Goal: Task Accomplishment & Management: Complete application form

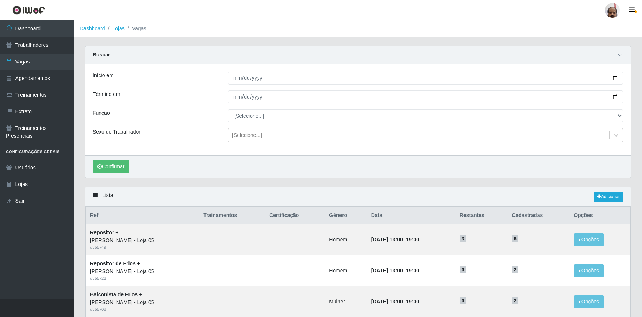
click at [616, 77] on input "Início em" at bounding box center [425, 78] width 395 height 13
type input "[DATE]"
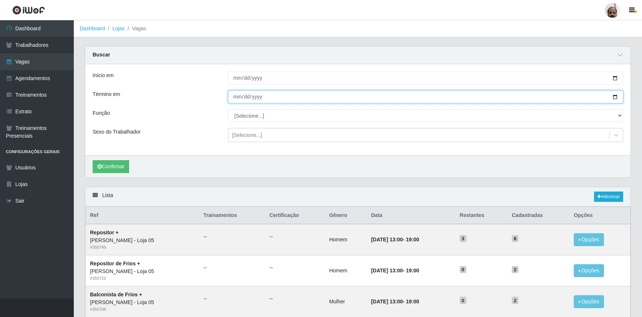
click at [615, 96] on input "Término em" at bounding box center [425, 96] width 395 height 13
type input "[DATE]"
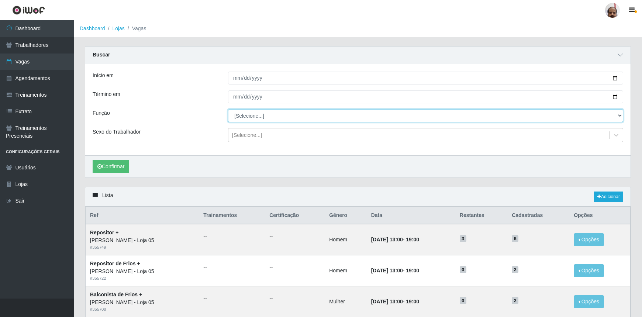
click at [247, 115] on select "[Selecione...] ASG ASG + ASG ++ Auxiliar de Depósito Auxiliar de Depósito + Aux…" at bounding box center [425, 115] width 395 height 13
select select "107"
click at [228, 109] on select "[Selecione...] ASG ASG + ASG ++ Auxiliar de Depósito Auxiliar de Depósito + Aux…" at bounding box center [425, 115] width 395 height 13
click at [258, 139] on div "[Selecione...]" at bounding box center [247, 135] width 30 height 8
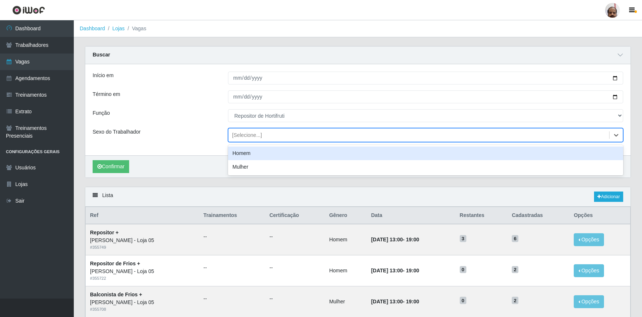
click at [253, 155] on div "Homem" at bounding box center [425, 154] width 395 height 14
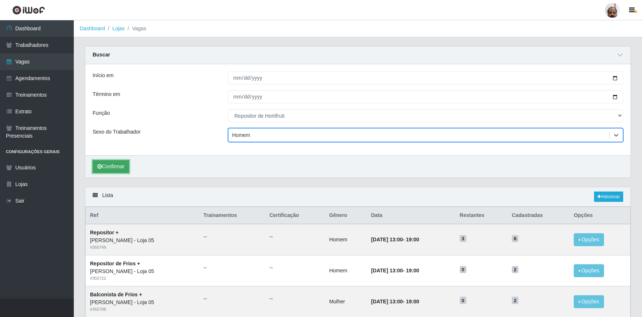
click at [102, 166] on button "Confirmar" at bounding box center [111, 166] width 37 height 13
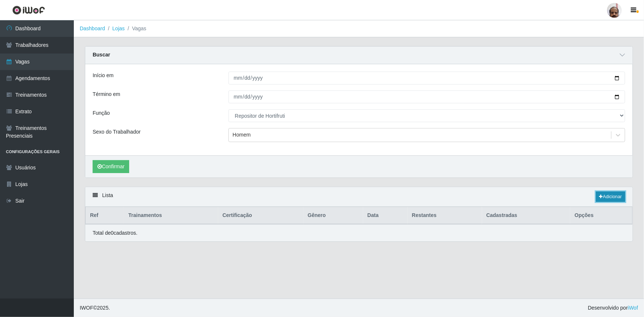
click at [611, 194] on link "Adicionar" at bounding box center [610, 197] width 29 height 10
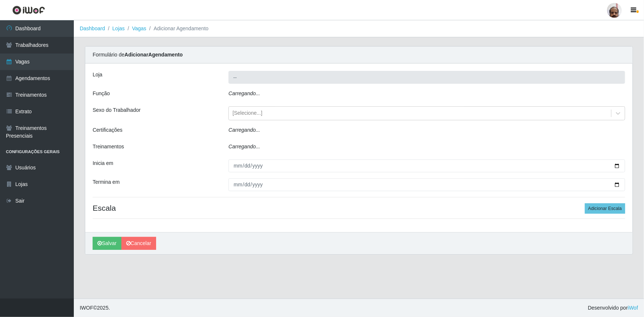
type input "[PERSON_NAME] - Loja 05"
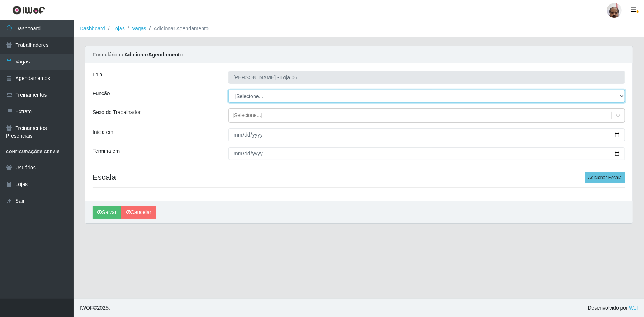
click at [252, 96] on select "[Selecione...] ASG ASG + ASG ++ Auxiliar de Depósito Auxiliar de Depósito + Aux…" at bounding box center [426, 96] width 397 height 13
select select "107"
click at [228, 90] on select "[Selecione...] ASG ASG + ASG ++ Auxiliar de Depósito Auxiliar de Depósito + Aux…" at bounding box center [426, 96] width 397 height 13
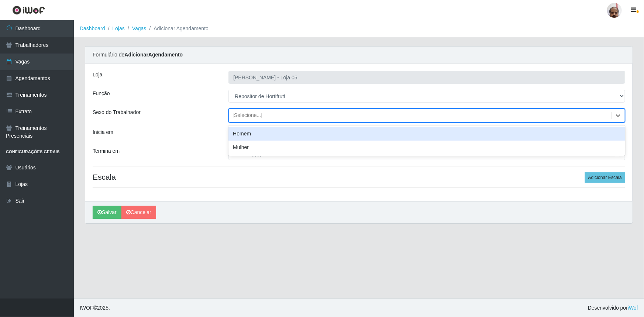
click at [255, 115] on div "[Selecione...]" at bounding box center [247, 116] width 30 height 8
click at [256, 130] on div "Homem" at bounding box center [426, 134] width 397 height 14
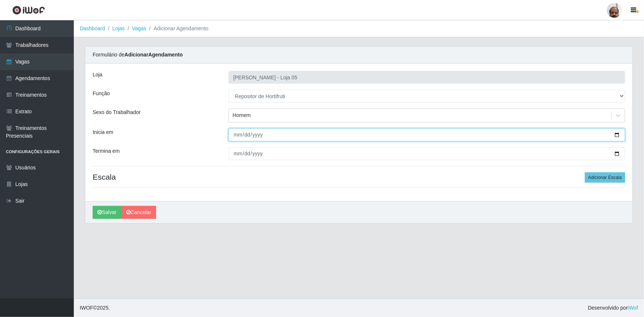
click at [616, 133] on input "Inicia em" at bounding box center [426, 134] width 397 height 13
type input "[DATE]"
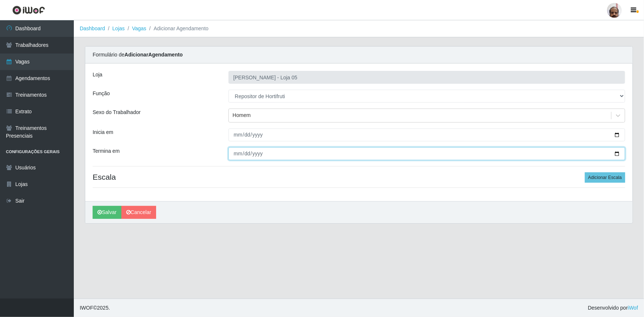
click at [617, 152] on input "Termina em" at bounding box center [426, 153] width 397 height 13
click at [616, 151] on input "[DATE]" at bounding box center [426, 153] width 397 height 13
type input "[DATE]"
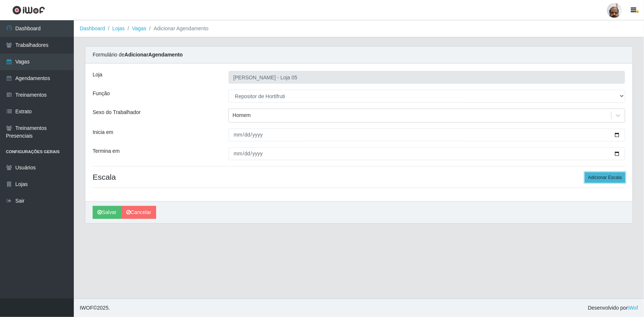
click at [608, 180] on button "Adicionar Escala" at bounding box center [605, 177] width 40 height 10
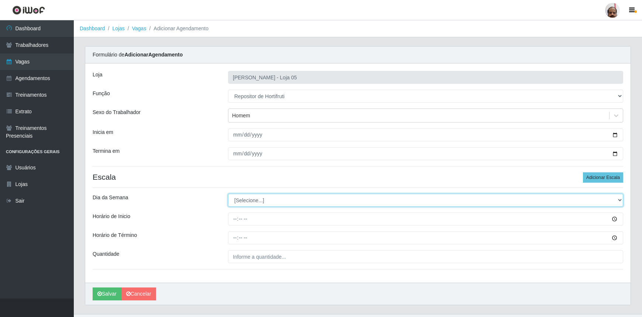
click at [257, 199] on select "[Selecione...] Segunda Terça Quarta Quinta Sexta Sábado Domingo" at bounding box center [425, 200] width 395 height 13
select select "1"
click at [228, 194] on select "[Selecione...] Segunda Terça Quarta Quinta Sexta Sábado Domingo" at bounding box center [425, 200] width 395 height 13
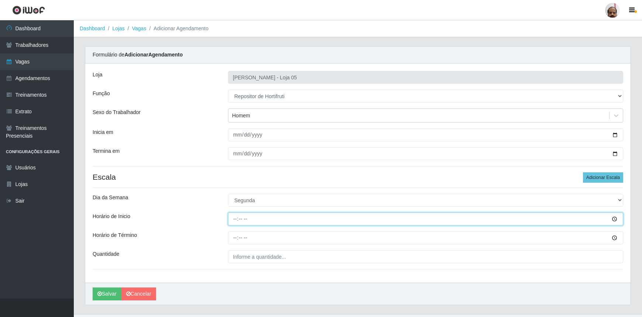
click at [234, 218] on input "Horário de Inicio" at bounding box center [425, 219] width 395 height 13
type input "08:00"
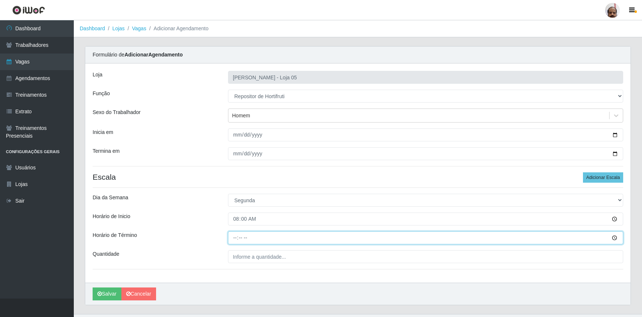
type input "14:00"
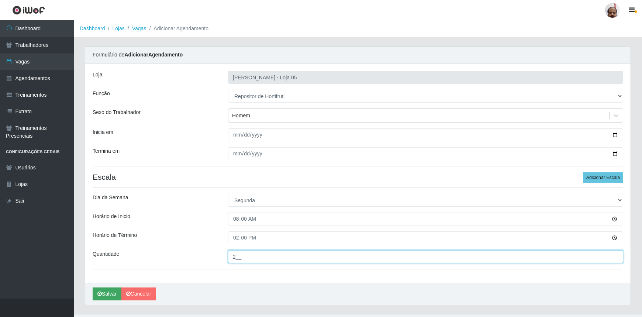
type input "2__"
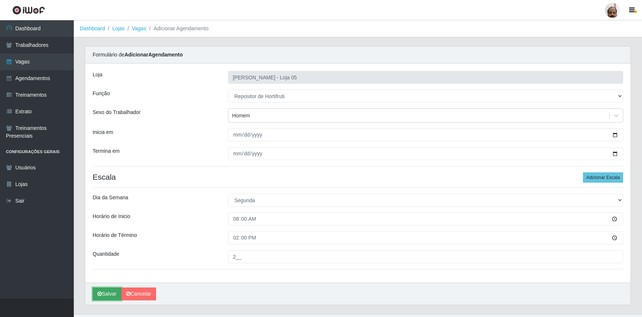
click at [110, 293] on button "Salvar" at bounding box center [107, 293] width 29 height 13
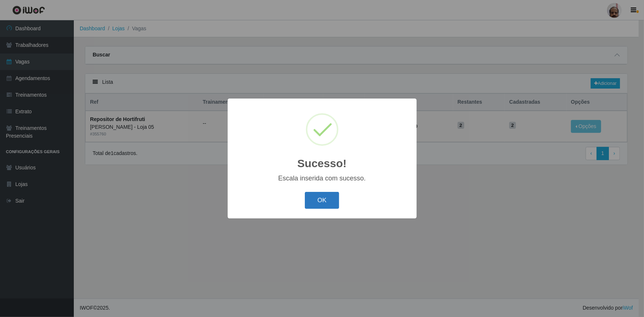
click at [325, 199] on button "OK" at bounding box center [322, 200] width 34 height 17
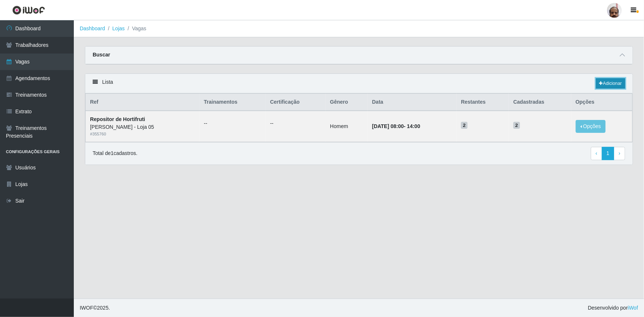
click at [607, 85] on link "Adicionar" at bounding box center [610, 83] width 29 height 10
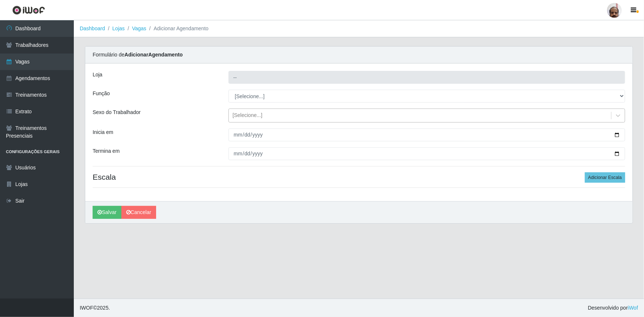
type input "[PERSON_NAME] - Loja 05"
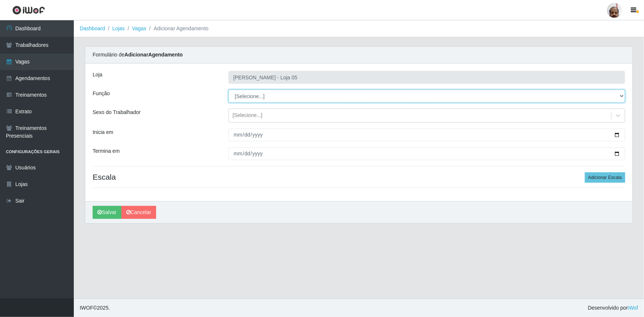
click at [265, 98] on select "[Selecione...] ASG ASG + ASG ++ Auxiliar de Depósito Auxiliar de Depósito + Aux…" at bounding box center [426, 96] width 397 height 13
select select "107"
click at [228, 90] on select "[Selecione...] ASG ASG + ASG ++ Auxiliar de Depósito Auxiliar de Depósito + Aux…" at bounding box center [426, 96] width 397 height 13
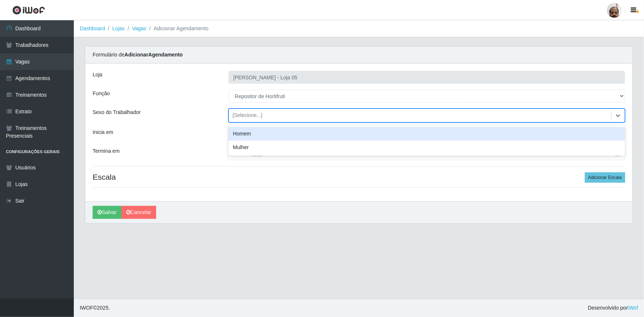
click at [251, 117] on div "[Selecione...]" at bounding box center [247, 116] width 30 height 8
click at [254, 135] on div "Homem" at bounding box center [426, 134] width 397 height 14
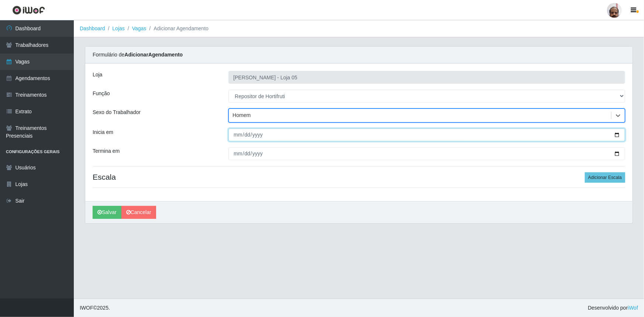
click at [617, 133] on input "Inicia em" at bounding box center [426, 134] width 397 height 13
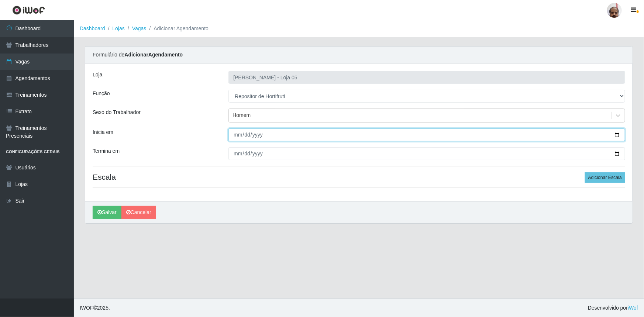
type input "[DATE]"
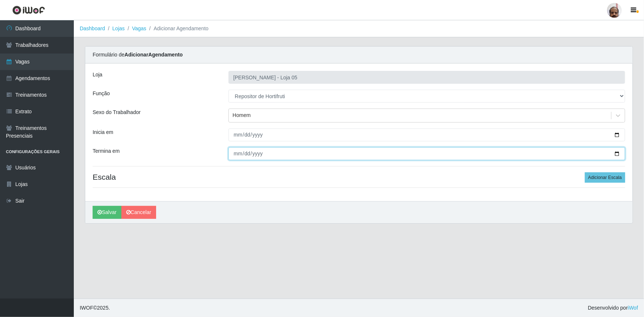
click at [614, 152] on input "Termina em" at bounding box center [426, 153] width 397 height 13
type input "[DATE]"
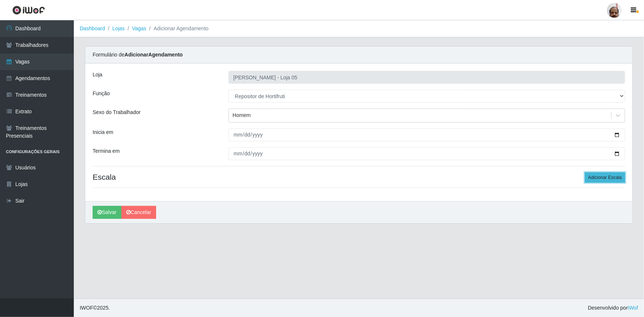
click at [608, 175] on button "Adicionar Escala" at bounding box center [605, 177] width 40 height 10
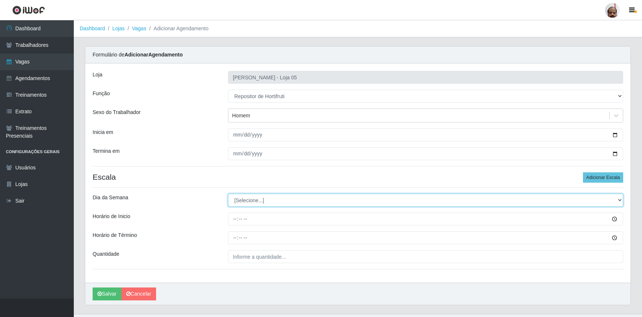
click at [244, 199] on select "[Selecione...] Segunda Terça Quarta Quinta Sexta Sábado Domingo" at bounding box center [425, 200] width 395 height 13
select select "2"
click at [228, 194] on select "[Selecione...] Segunda Terça Quarta Quinta Sexta Sábado Domingo" at bounding box center [425, 200] width 395 height 13
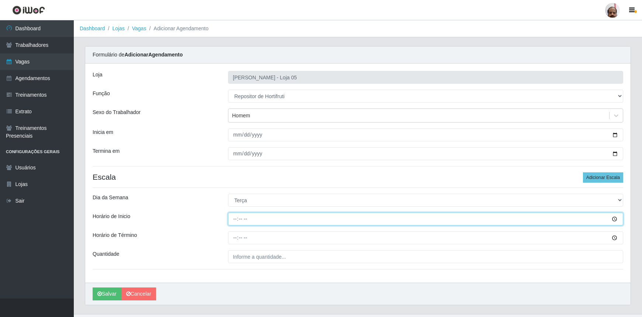
click at [236, 222] on input "Horário de Inicio" at bounding box center [425, 219] width 395 height 13
type input "08:00"
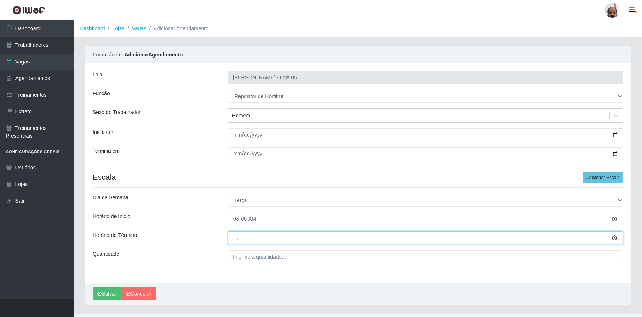
type input "14:00"
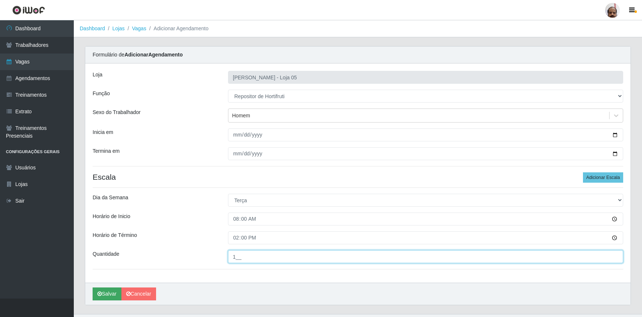
type input "1__"
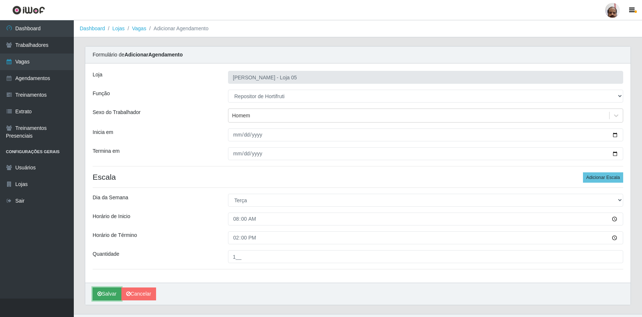
click at [110, 296] on button "Salvar" at bounding box center [107, 293] width 29 height 13
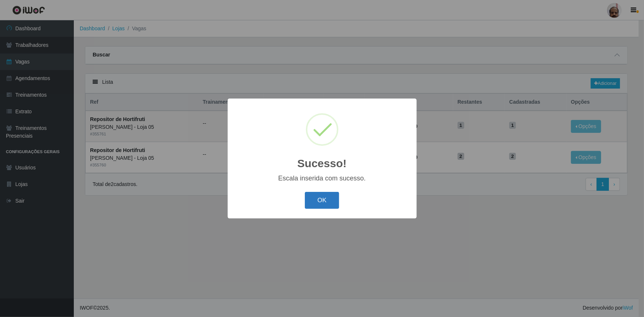
click at [327, 200] on button "OK" at bounding box center [322, 200] width 34 height 17
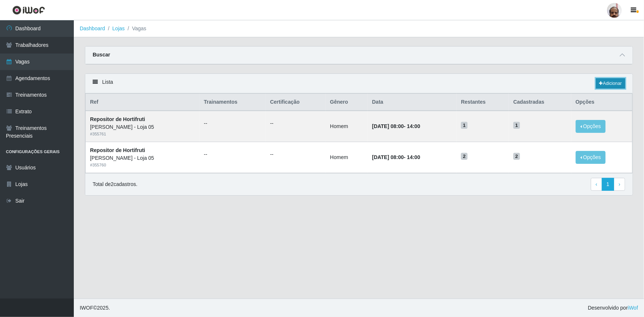
click at [610, 81] on link "Adicionar" at bounding box center [610, 83] width 29 height 10
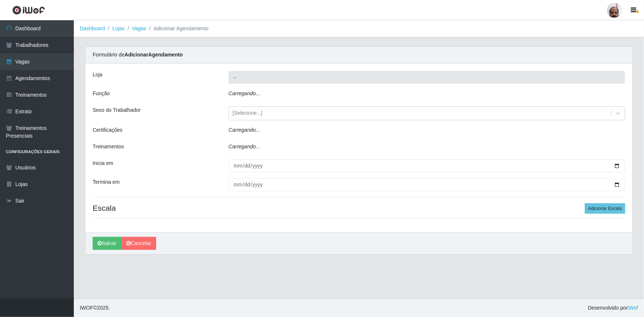
type input "[PERSON_NAME] - Loja 05"
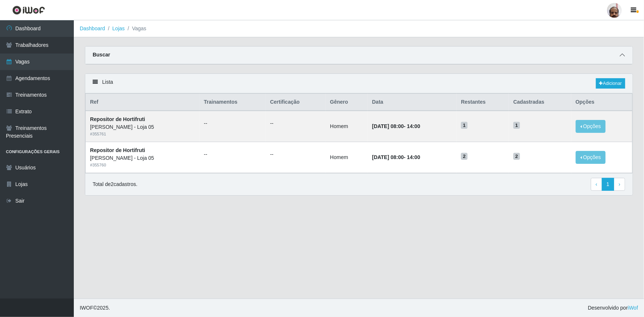
click at [627, 54] on span at bounding box center [622, 55] width 9 height 8
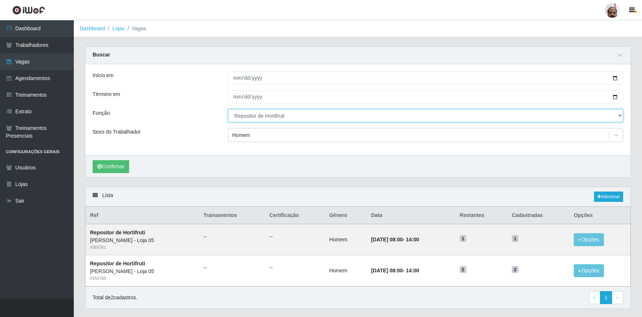
click at [257, 114] on select "[Selecione...] ASG ASG + ASG ++ Auxiliar de Depósito Auxiliar de Depósito + Aux…" at bounding box center [425, 115] width 395 height 13
select select "112"
click at [228, 109] on select "[Selecione...] ASG ASG + ASG ++ Auxiliar de Depósito Auxiliar de Depósito + Aux…" at bounding box center [425, 115] width 395 height 13
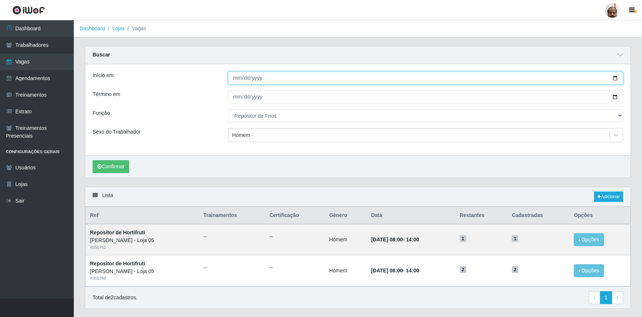
click at [614, 79] on input "[DATE]" at bounding box center [425, 78] width 395 height 13
type input "[DATE]"
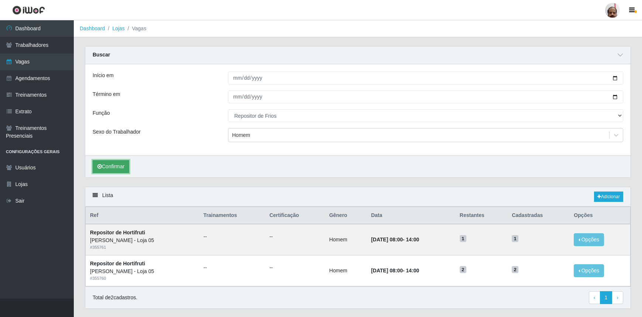
click at [120, 164] on button "Confirmar" at bounding box center [111, 166] width 37 height 13
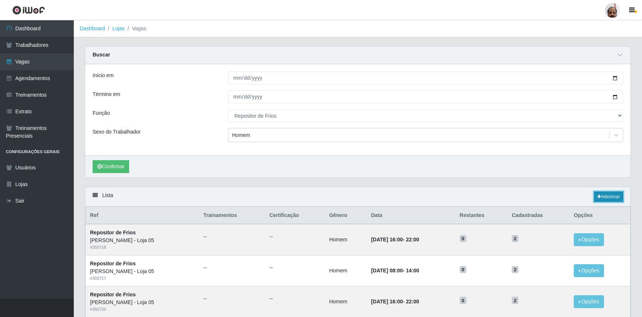
click at [607, 197] on link "Adicionar" at bounding box center [608, 197] width 29 height 10
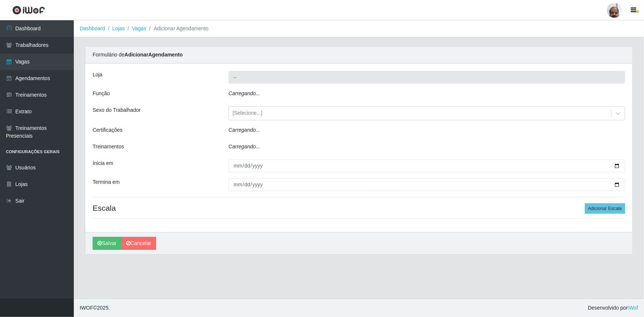
type input "[PERSON_NAME] - Loja 05"
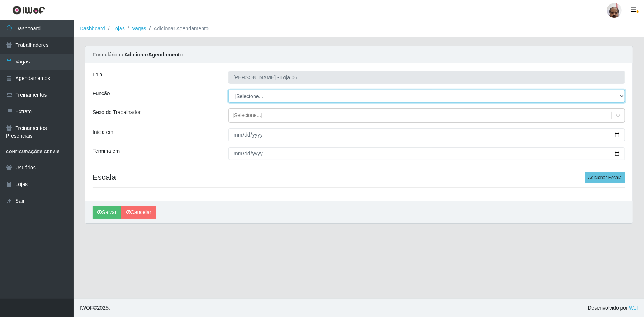
click at [264, 93] on select "[Selecione...] ASG ASG + ASG ++ Auxiliar de Depósito Auxiliar de Depósito + Aux…" at bounding box center [426, 96] width 397 height 13
select select "112"
click at [228, 90] on select "[Selecione...] ASG ASG + ASG ++ Auxiliar de Depósito Auxiliar de Depósito + Aux…" at bounding box center [426, 96] width 397 height 13
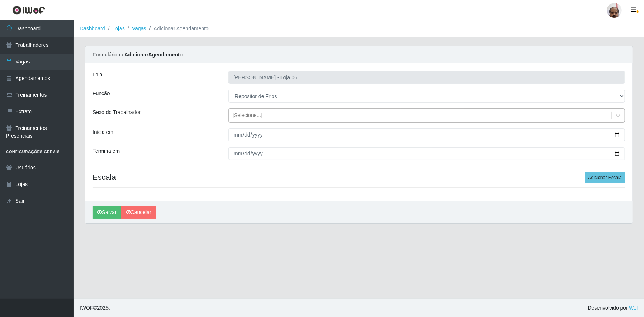
click at [251, 112] on div "[Selecione...]" at bounding box center [247, 116] width 30 height 8
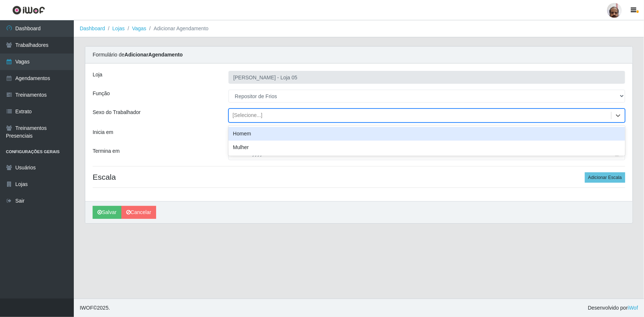
click at [247, 132] on div "Homem" at bounding box center [426, 134] width 397 height 14
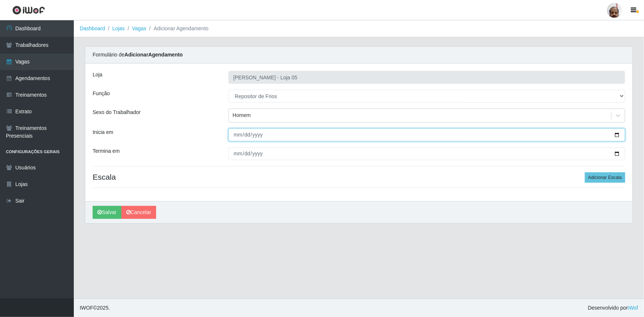
click at [615, 134] on input "Inicia em" at bounding box center [426, 134] width 397 height 13
type input "[DATE]"
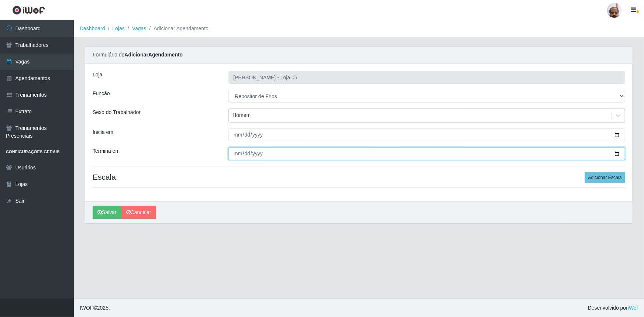
click at [619, 152] on input "Termina em" at bounding box center [426, 153] width 397 height 13
type input "[DATE]"
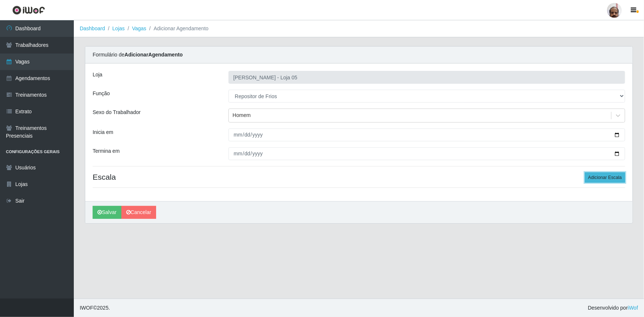
click at [599, 177] on button "Adicionar Escala" at bounding box center [605, 177] width 40 height 10
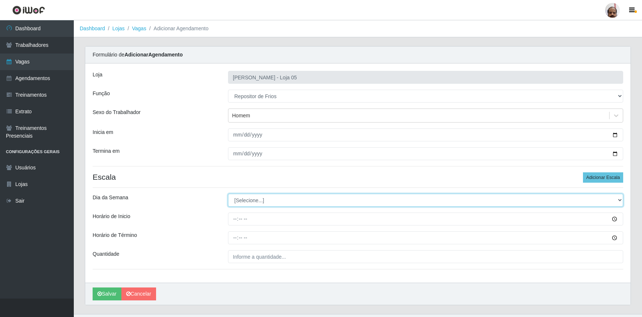
click at [248, 202] on select "[Selecione...] Segunda Terça Quarta Quinta Sexta Sábado Domingo" at bounding box center [425, 200] width 395 height 13
select select "2"
click at [228, 194] on select "[Selecione...] Segunda Terça Quarta Quinta Sexta Sábado Domingo" at bounding box center [425, 200] width 395 height 13
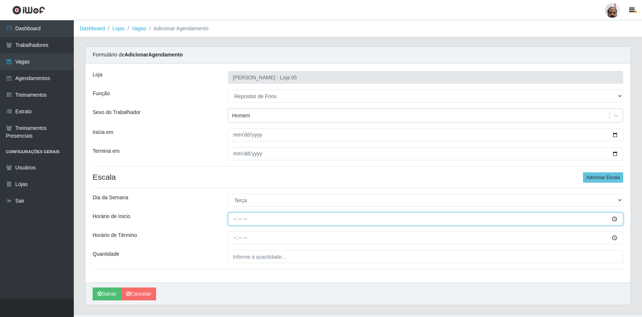
click at [231, 221] on input "Horário de Inicio" at bounding box center [425, 219] width 395 height 13
type input "15:00"
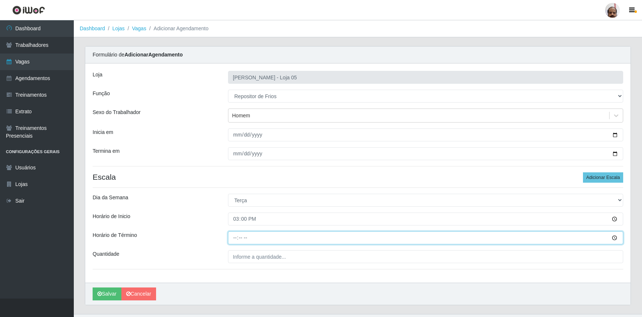
type input "21:00"
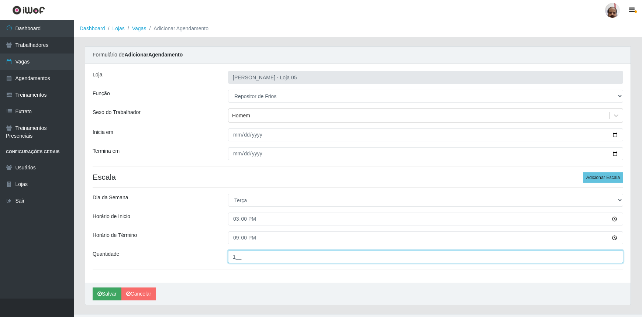
type input "1__"
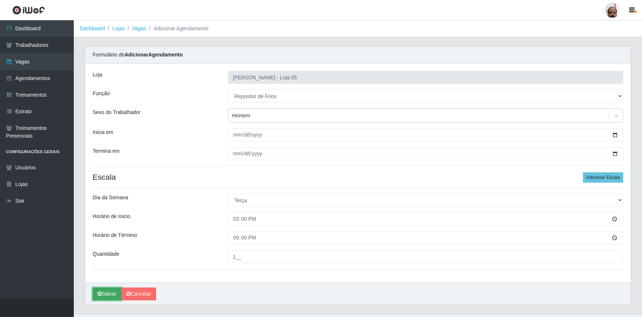
click at [110, 292] on button "Salvar" at bounding box center [107, 293] width 29 height 13
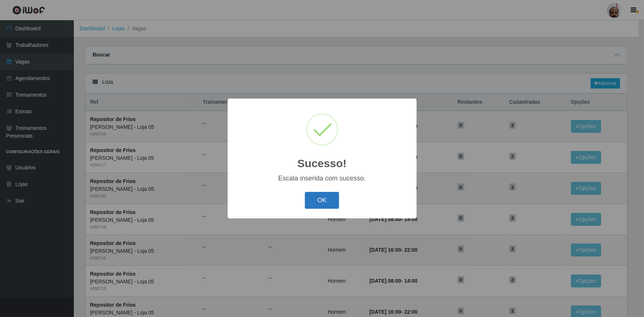
click at [314, 199] on button "OK" at bounding box center [322, 200] width 34 height 17
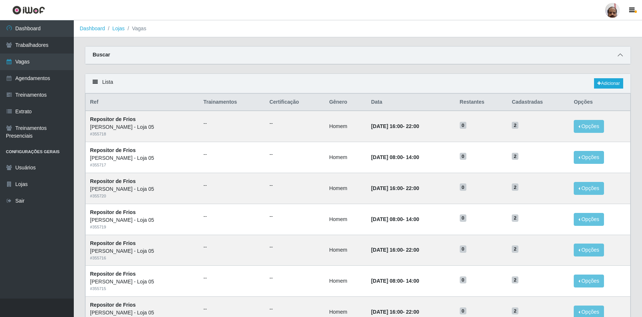
click at [620, 54] on icon at bounding box center [620, 54] width 5 height 5
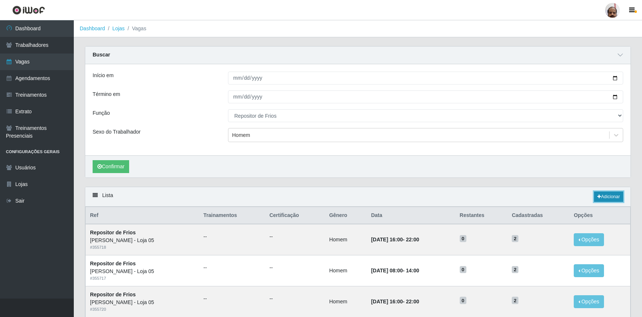
click at [609, 196] on link "Adicionar" at bounding box center [608, 197] width 29 height 10
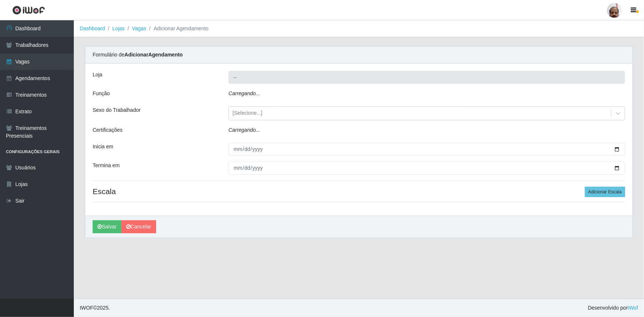
type input "[PERSON_NAME] - Loja 05"
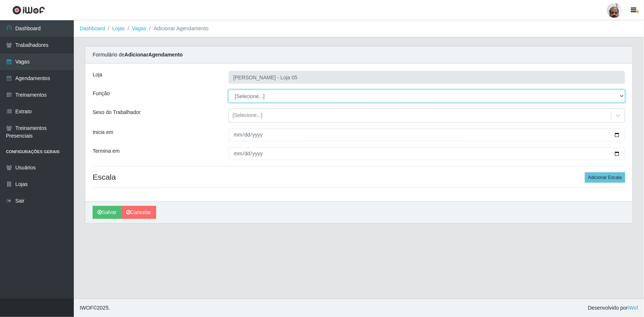
click at [257, 95] on select "[Selecione...] ASG ASG + ASG ++ Auxiliar de Depósito Auxiliar de Depósito + Aux…" at bounding box center [426, 96] width 397 height 13
select select "112"
click at [228, 90] on select "[Selecione...] ASG ASG + ASG ++ Auxiliar de Depósito Auxiliar de Depósito + Aux…" at bounding box center [426, 96] width 397 height 13
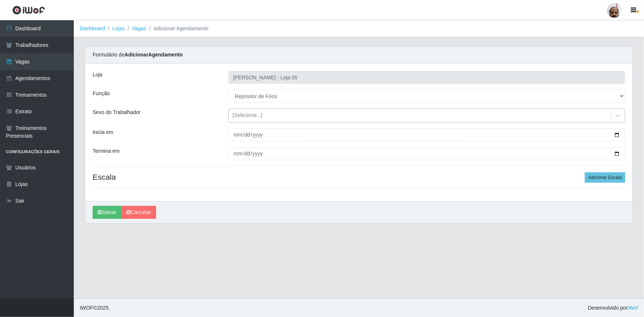
click at [249, 114] on div "[Selecione...]" at bounding box center [247, 116] width 30 height 8
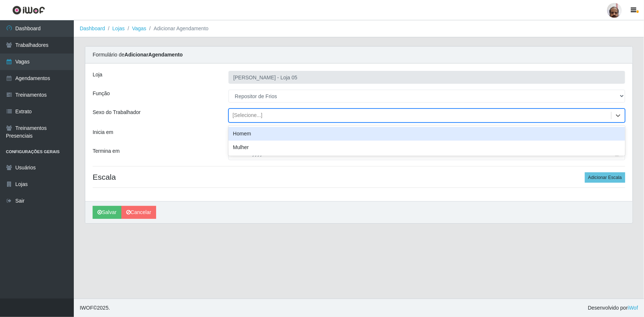
click at [250, 130] on div "Homem" at bounding box center [426, 134] width 397 height 14
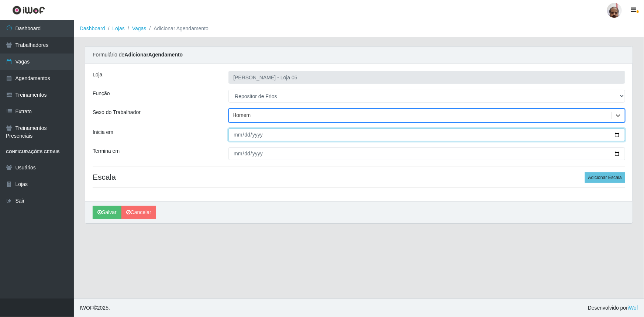
click at [619, 133] on input "Inicia em" at bounding box center [426, 134] width 397 height 13
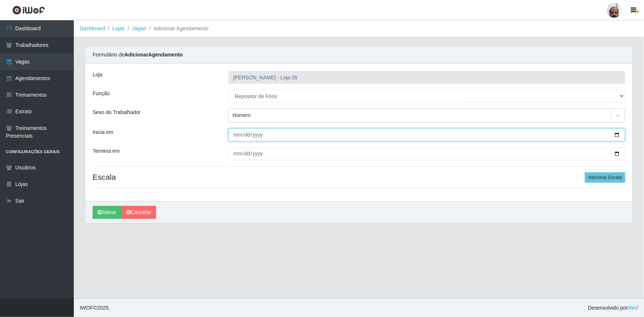
type input "2025-10-08"
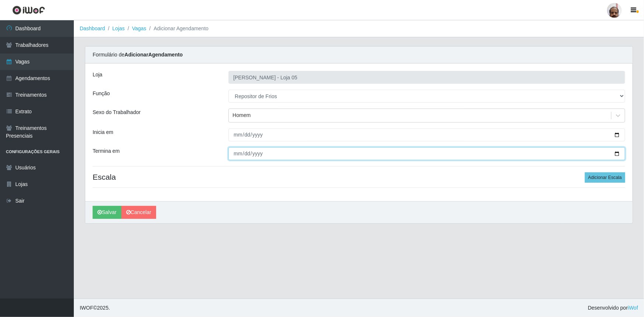
click at [617, 152] on input "Termina em" at bounding box center [426, 153] width 397 height 13
type input "2025-10-08"
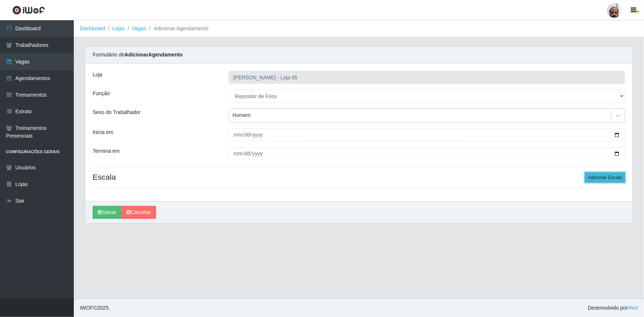
click at [605, 179] on button "Adicionar Escala" at bounding box center [605, 177] width 40 height 10
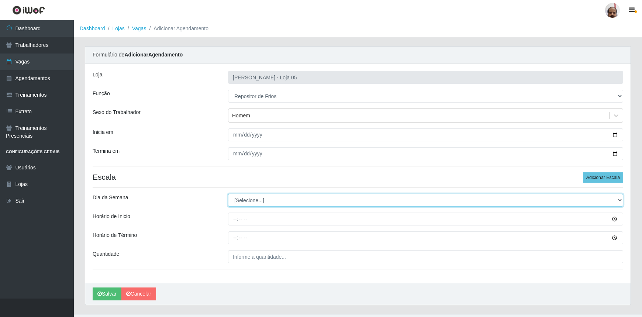
click at [255, 199] on select "[Selecione...] Segunda Terça Quarta Quinta Sexta Sábado Domingo" at bounding box center [425, 200] width 395 height 13
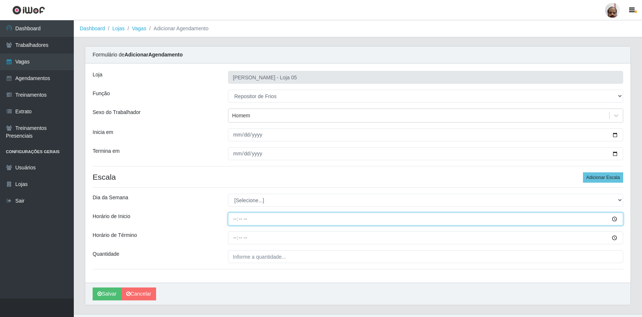
click at [232, 218] on input "Horário de Inicio" at bounding box center [425, 219] width 395 height 13
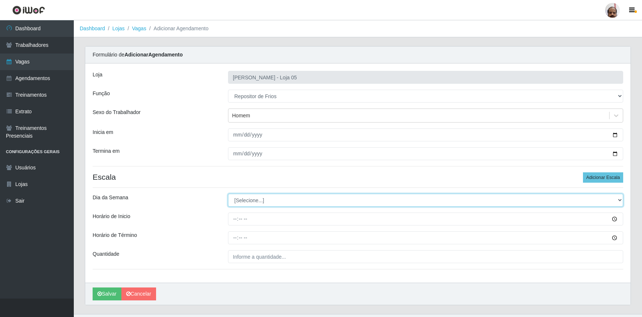
click at [253, 199] on select "[Selecione...] Segunda Terça Quarta Quinta Sexta Sábado Domingo" at bounding box center [425, 200] width 395 height 13
select select "3"
click at [228, 194] on select "[Selecione...] Segunda Terça Quarta Quinta Sexta Sábado Domingo" at bounding box center [425, 200] width 395 height 13
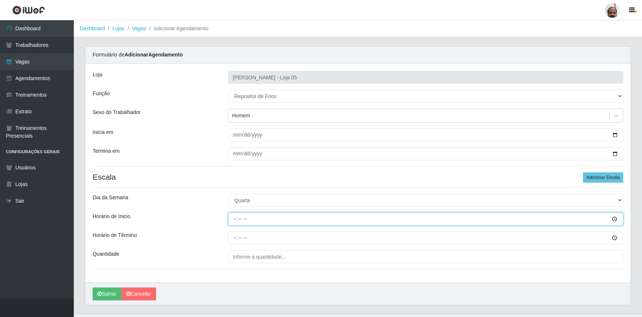
click at [232, 218] on input "Horário de Inicio" at bounding box center [425, 219] width 395 height 13
type input "15:00"
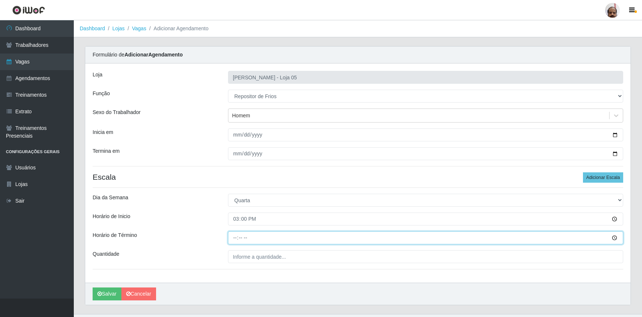
type input "21:00"
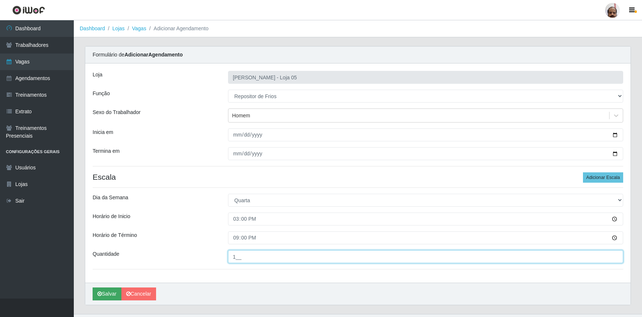
type input "1__"
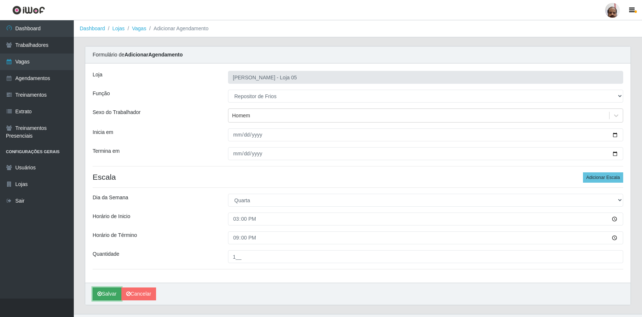
click at [101, 295] on icon "submit" at bounding box center [99, 293] width 4 height 5
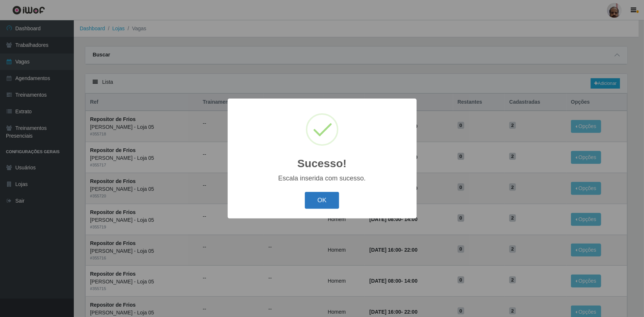
click at [330, 195] on button "OK" at bounding box center [322, 200] width 34 height 17
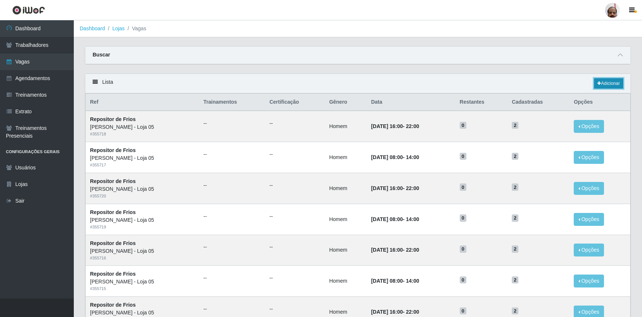
click at [610, 88] on link "Adicionar" at bounding box center [608, 83] width 29 height 10
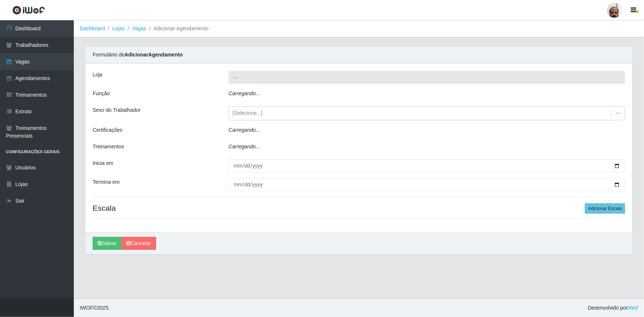
type input "[PERSON_NAME] - Loja 05"
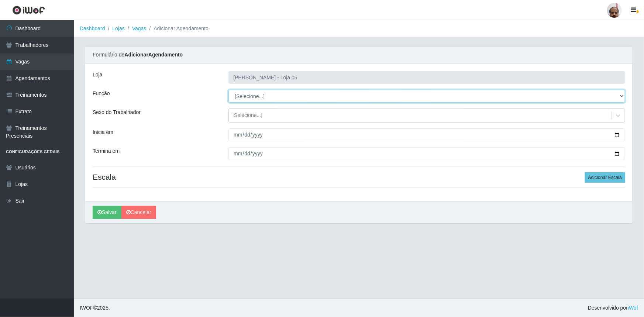
click at [255, 96] on select "[Selecione...] ASG ASG + ASG ++ Auxiliar de Depósito Auxiliar de Depósito + Aux…" at bounding box center [426, 96] width 397 height 13
select select "112"
click at [228, 90] on select "[Selecione...] ASG ASG + ASG ++ Auxiliar de Depósito Auxiliar de Depósito + Aux…" at bounding box center [426, 96] width 397 height 13
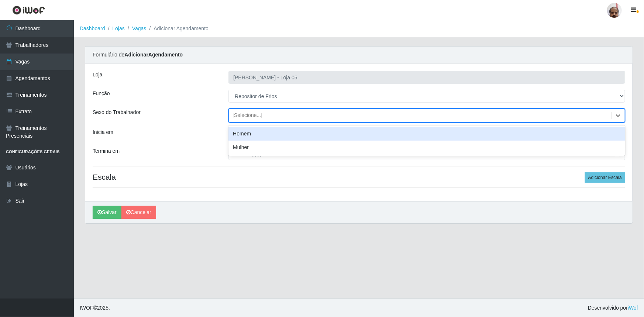
click at [242, 115] on div "[Selecione...]" at bounding box center [247, 116] width 30 height 8
click at [245, 135] on div "Homem" at bounding box center [426, 134] width 397 height 14
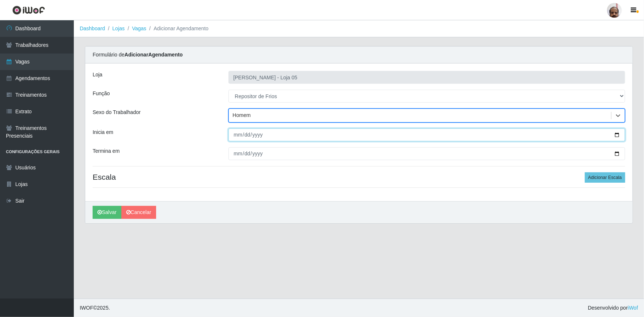
click at [619, 134] on input "Inicia em" at bounding box center [426, 134] width 397 height 13
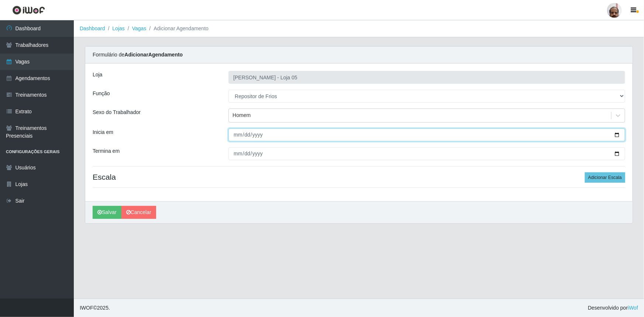
type input "[DATE]"
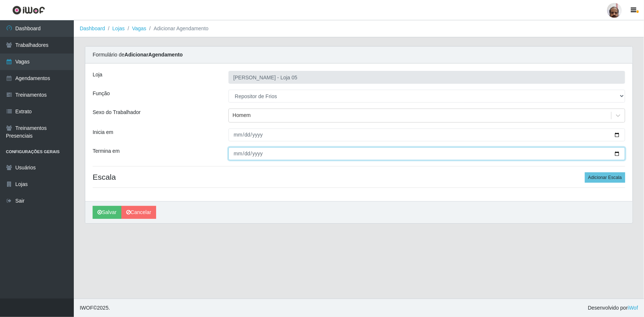
click at [617, 154] on input "Termina em" at bounding box center [426, 153] width 397 height 13
type input "[DATE]"
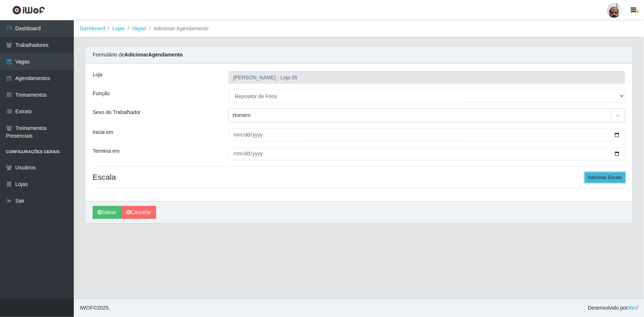
click at [612, 178] on button "Adicionar Escala" at bounding box center [605, 177] width 40 height 10
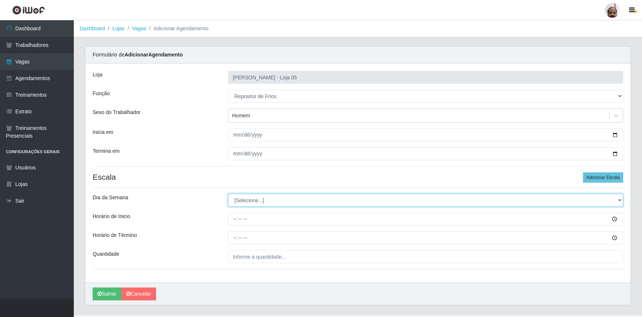
click at [245, 199] on select "[Selecione...] Segunda Terça Quarta Quinta Sexta Sábado Domingo" at bounding box center [425, 200] width 395 height 13
select select "4"
click at [228, 194] on select "[Selecione...] Segunda Terça Quarta Quinta Sexta Sábado Domingo" at bounding box center [425, 200] width 395 height 13
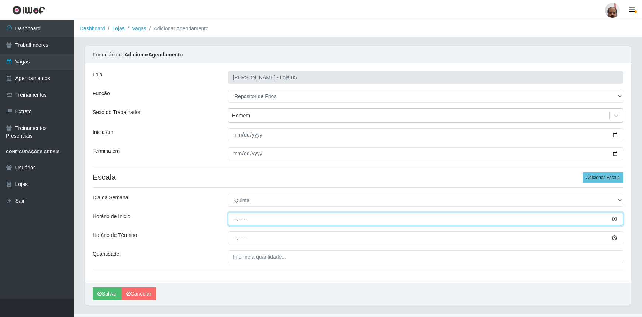
click at [233, 221] on input "Horário de Inicio" at bounding box center [425, 219] width 395 height 13
type input "15:00"
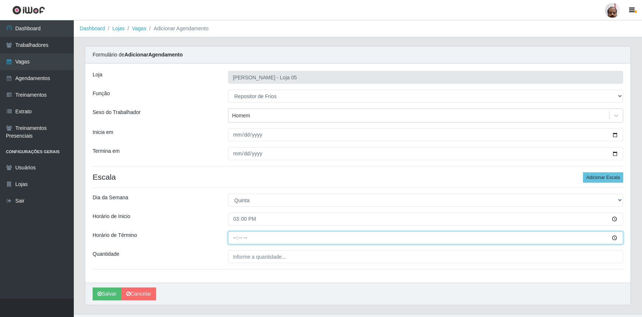
type input "21:00"
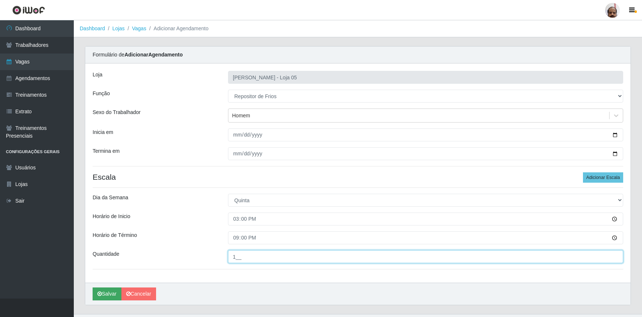
type input "1__"
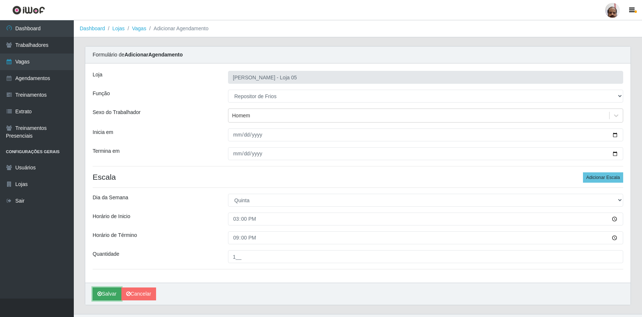
click at [106, 293] on button "Salvar" at bounding box center [107, 293] width 29 height 13
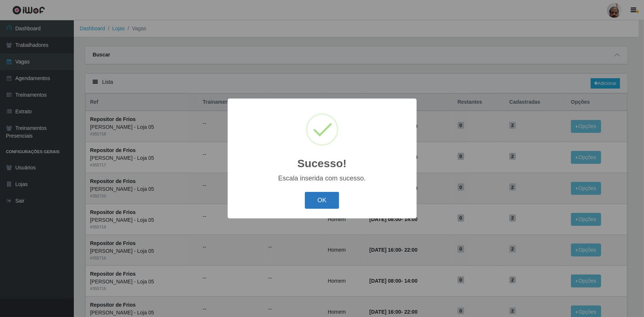
click at [325, 200] on button "OK" at bounding box center [322, 200] width 34 height 17
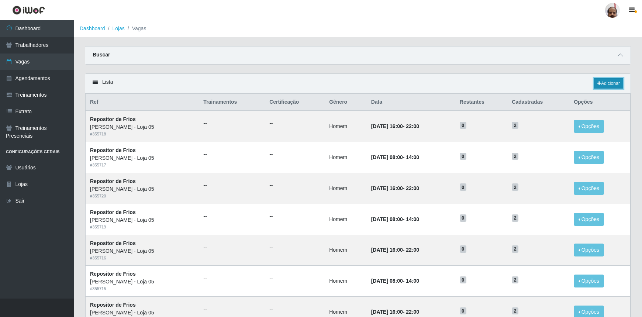
click at [616, 80] on link "Adicionar" at bounding box center [608, 83] width 29 height 10
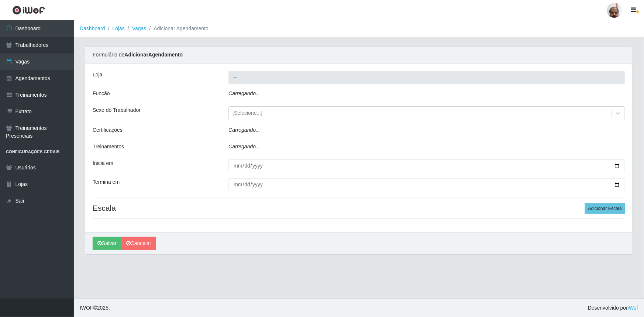
type input "[PERSON_NAME] - Loja 05"
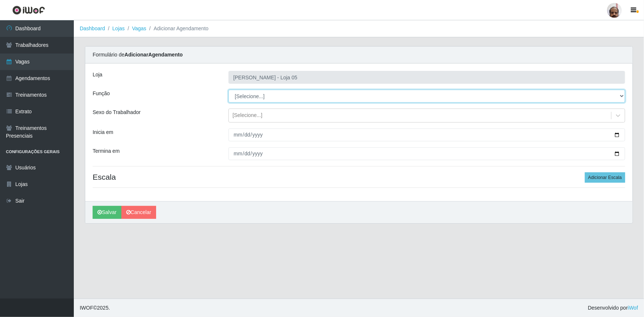
click at [251, 95] on select "[Selecione...] ASG ASG + ASG ++ Auxiliar de Depósito Auxiliar de Depósito + Aux…" at bounding box center [426, 96] width 397 height 13
select select "112"
click at [228, 90] on select "[Selecione...] ASG ASG + ASG ++ Auxiliar de Depósito Auxiliar de Depósito + Aux…" at bounding box center [426, 96] width 397 height 13
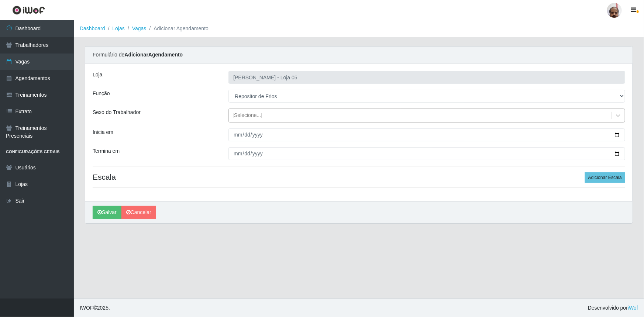
click at [241, 116] on div "[Selecione...]" at bounding box center [247, 116] width 30 height 8
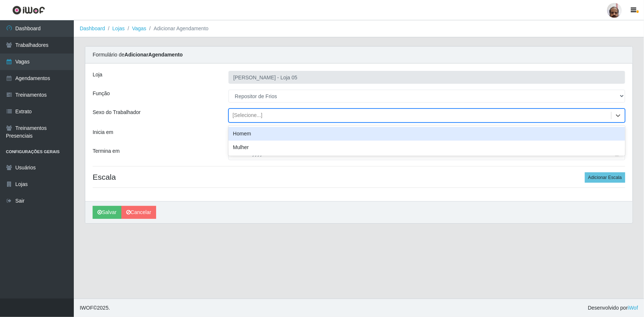
click at [247, 137] on div "Homem" at bounding box center [426, 134] width 397 height 14
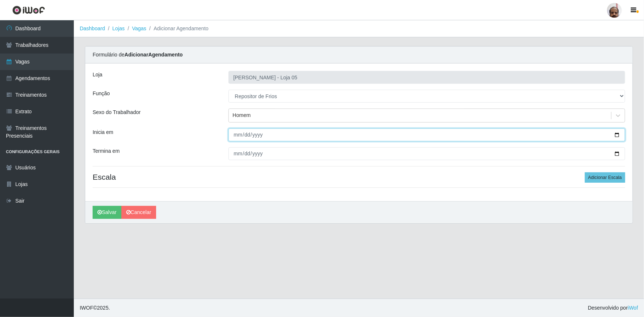
click at [614, 135] on input "Inicia em" at bounding box center [426, 134] width 397 height 13
type input "[DATE]"
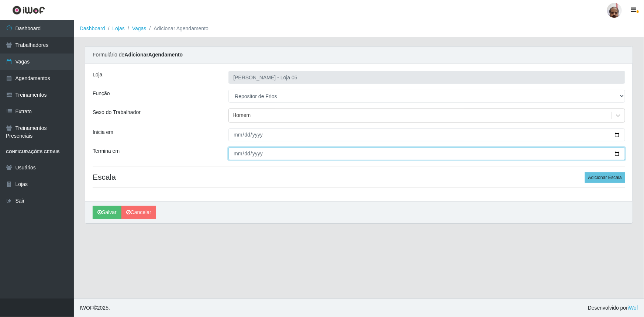
click at [617, 154] on input "Termina em" at bounding box center [426, 153] width 397 height 13
type input "[DATE]"
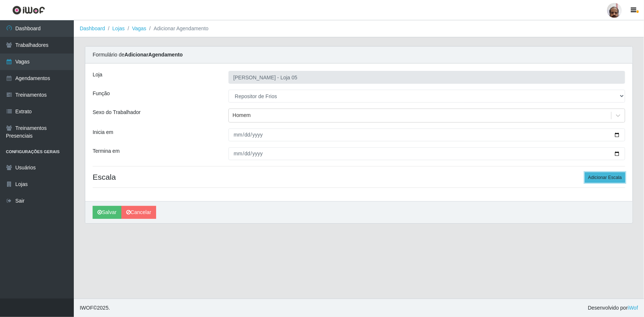
click at [600, 177] on button "Adicionar Escala" at bounding box center [605, 177] width 40 height 10
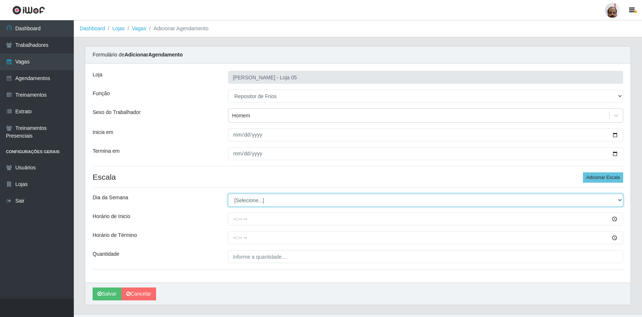
click at [248, 200] on select "[Selecione...] Segunda Terça Quarta Quinta Sexta Sábado Domingo" at bounding box center [425, 200] width 395 height 13
select select "5"
click at [228, 194] on select "[Selecione...] Segunda Terça Quarta Quinta Sexta Sábado Domingo" at bounding box center [425, 200] width 395 height 13
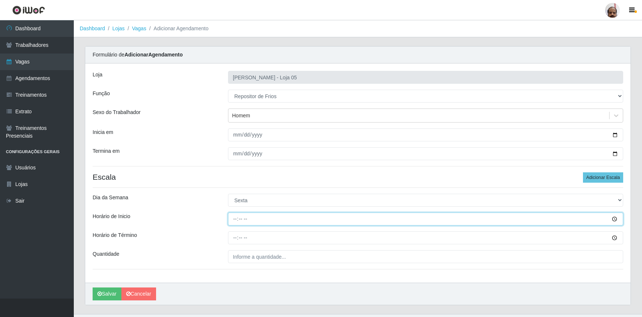
click at [234, 224] on input "Horário de Inicio" at bounding box center [425, 219] width 395 height 13
type input "15:00"
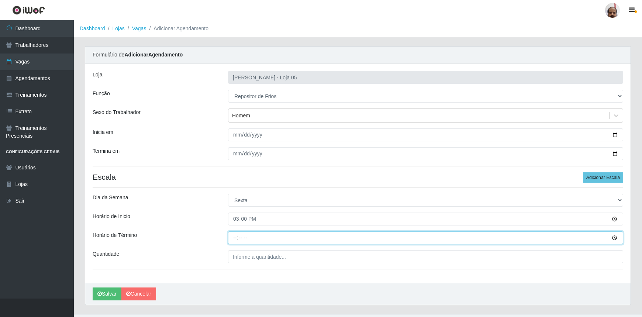
type input "21:00"
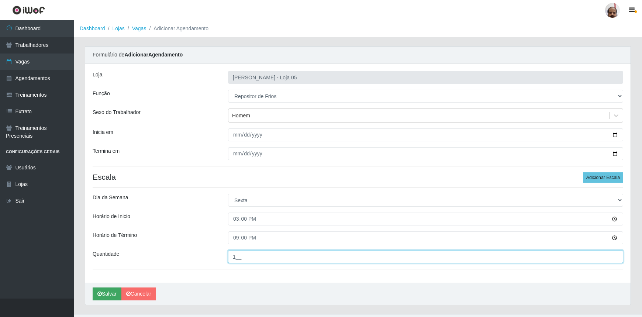
type input "1__"
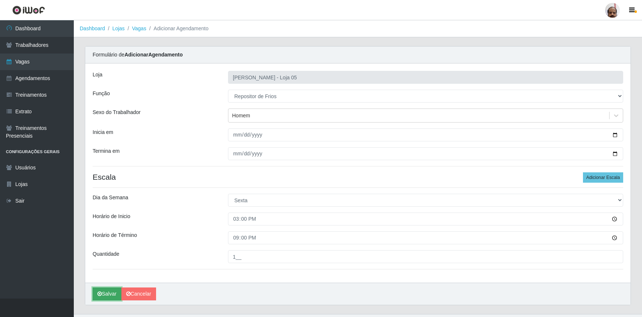
click at [107, 292] on button "Salvar" at bounding box center [107, 293] width 29 height 13
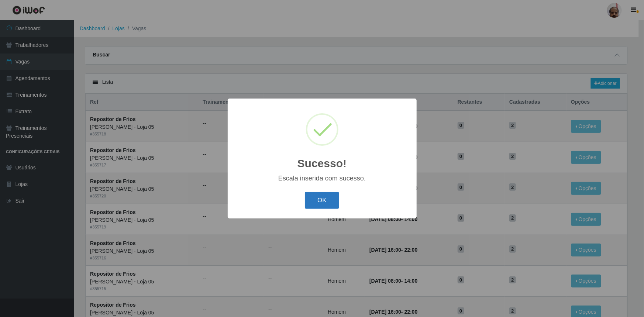
click at [326, 199] on button "OK" at bounding box center [322, 200] width 34 height 17
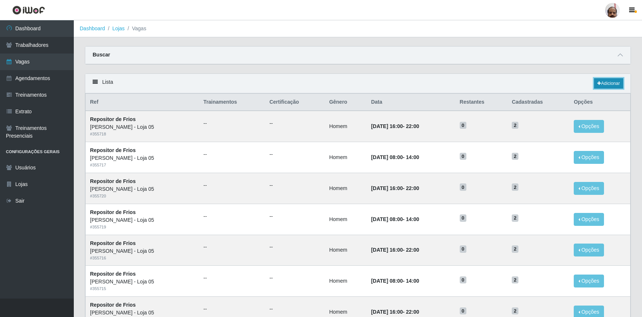
click at [605, 82] on link "Adicionar" at bounding box center [608, 83] width 29 height 10
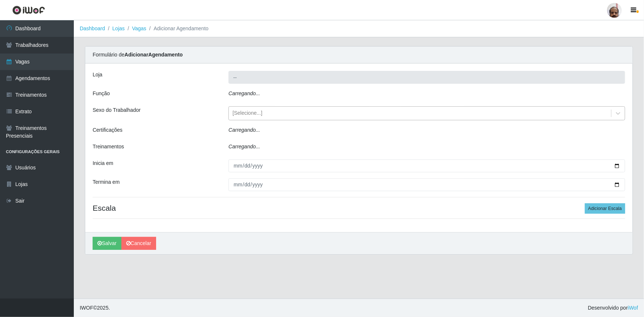
type input "[PERSON_NAME] - Loja 05"
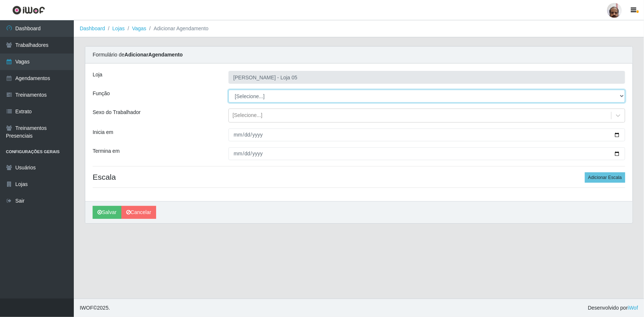
click at [254, 95] on select "[Selecione...] ASG ASG + ASG ++ Auxiliar de Depósito Auxiliar de Depósito + Aux…" at bounding box center [426, 96] width 397 height 13
select select "112"
click at [228, 90] on select "[Selecione...] ASG ASG + ASG ++ Auxiliar de Depósito Auxiliar de Depósito + Aux…" at bounding box center [426, 96] width 397 height 13
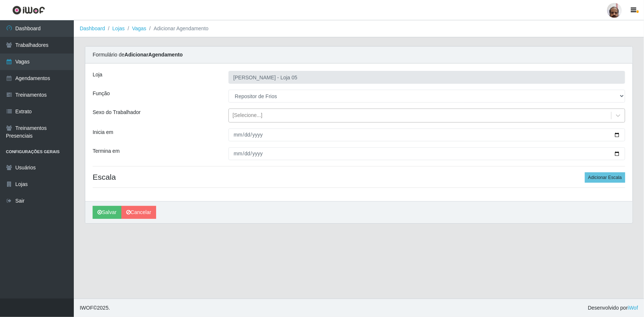
click at [241, 117] on div "[Selecione...]" at bounding box center [247, 116] width 30 height 8
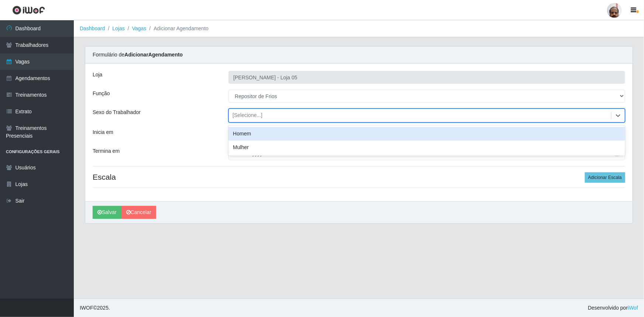
click at [247, 134] on div "Homem" at bounding box center [426, 134] width 397 height 14
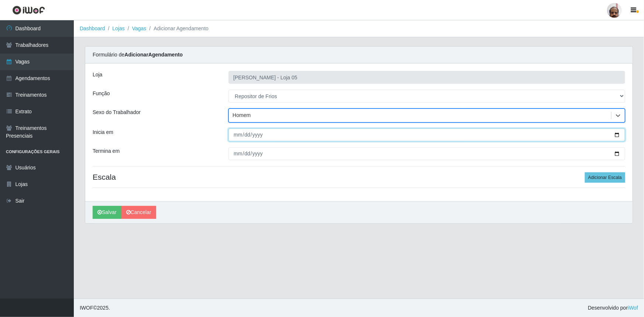
click at [618, 133] on input "Inicia em" at bounding box center [426, 134] width 397 height 13
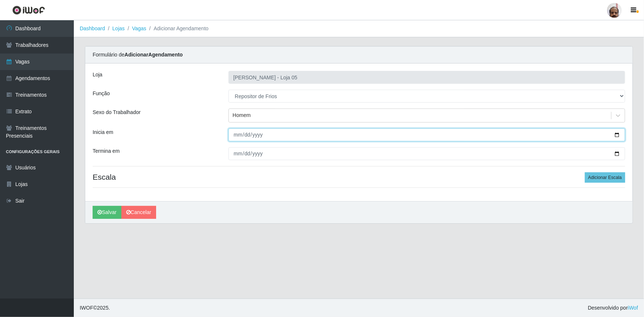
type input "[DATE]"
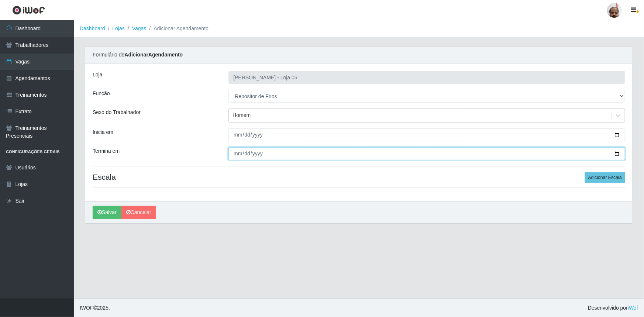
click at [617, 154] on input "Termina em" at bounding box center [426, 153] width 397 height 13
type input "[DATE]"
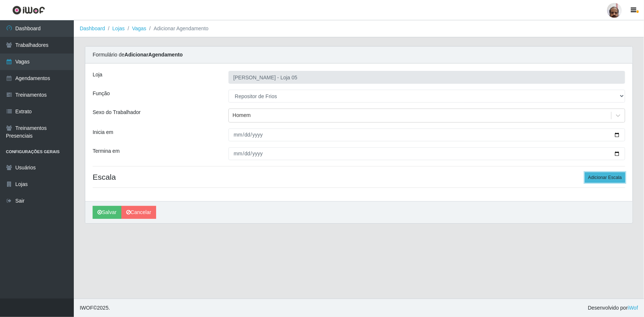
click at [613, 174] on button "Adicionar Escala" at bounding box center [605, 177] width 40 height 10
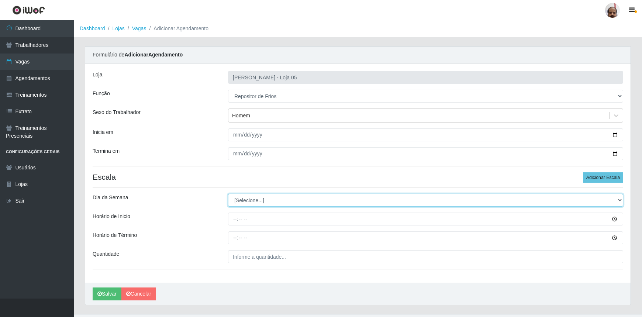
click at [244, 197] on select "[Selecione...] Segunda Terça Quarta Quinta Sexta Sábado Domingo" at bounding box center [425, 200] width 395 height 13
select select "6"
click at [228, 194] on select "[Selecione...] Segunda Terça Quarta Quinta Sexta Sábado Domingo" at bounding box center [425, 200] width 395 height 13
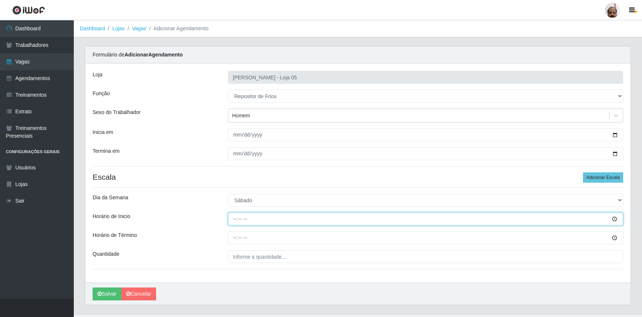
click at [235, 218] on input "Horário de Inicio" at bounding box center [425, 219] width 395 height 13
type input "15:00"
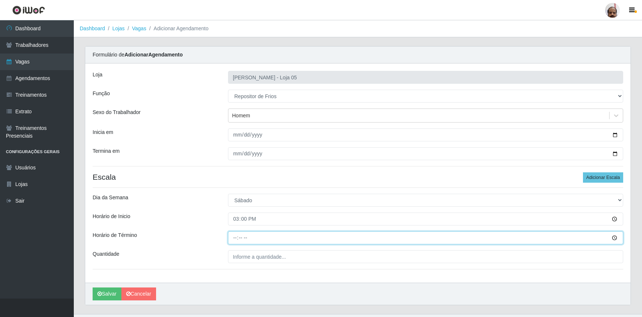
type input "21:00"
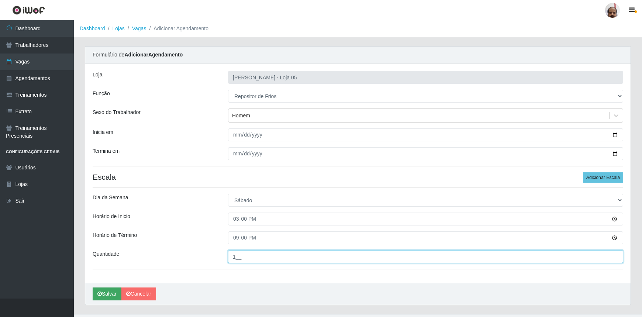
type input "1__"
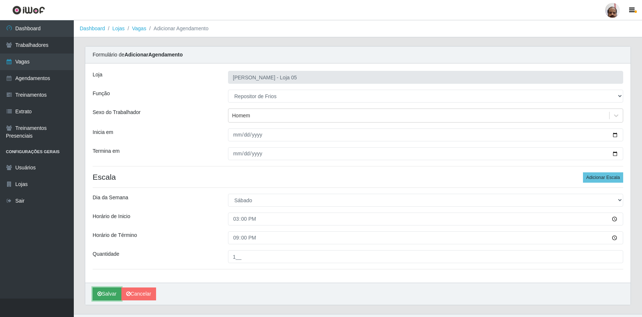
click at [103, 294] on button "Salvar" at bounding box center [107, 293] width 29 height 13
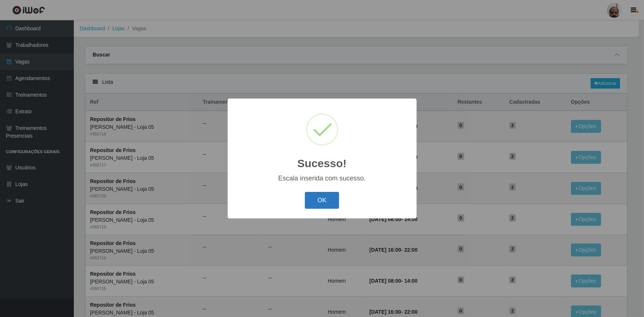
click at [317, 200] on button "OK" at bounding box center [322, 200] width 34 height 17
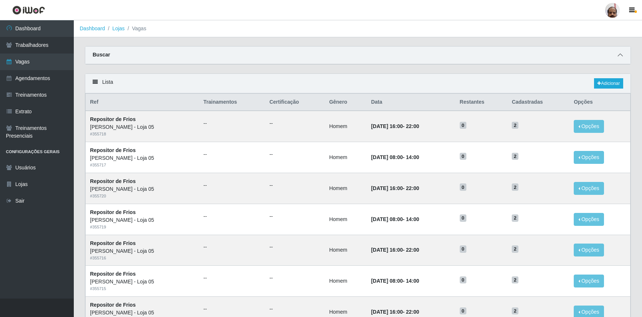
click at [618, 56] on icon at bounding box center [620, 54] width 5 height 5
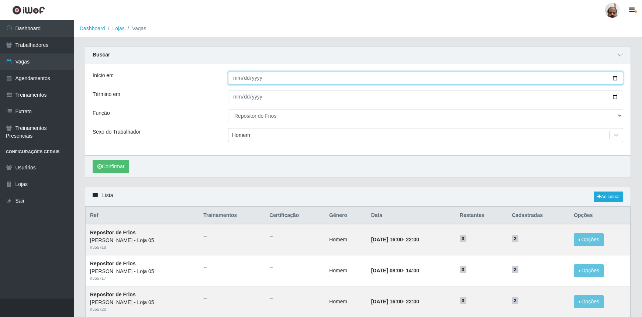
click at [614, 79] on input "[DATE]" at bounding box center [425, 78] width 395 height 13
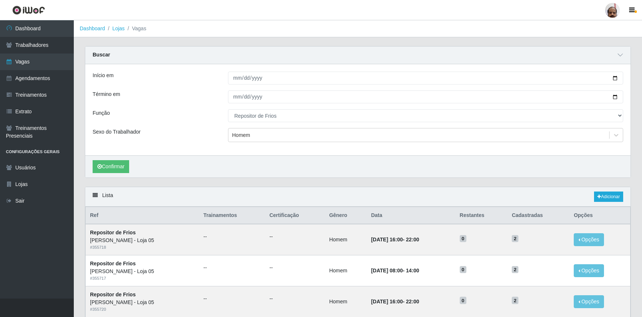
click at [178, 116] on div "Função" at bounding box center [154, 115] width 135 height 13
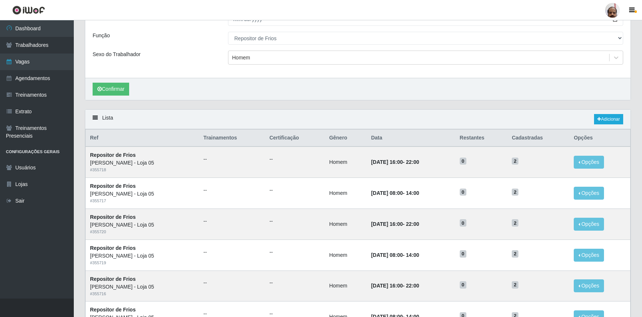
scroll to position [18, 0]
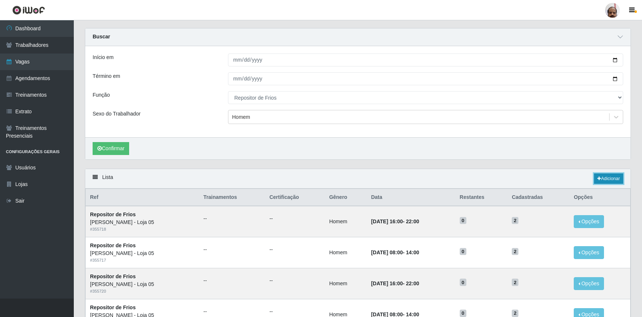
click at [607, 181] on link "Adicionar" at bounding box center [608, 178] width 29 height 10
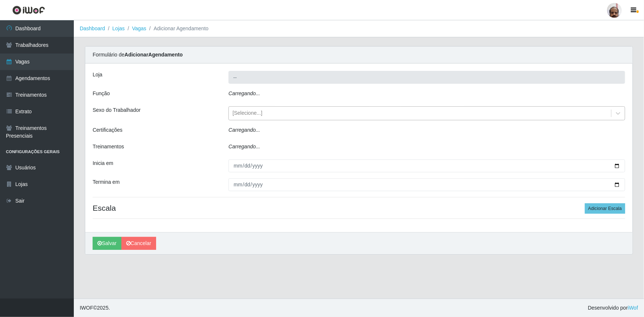
type input "[PERSON_NAME] - Loja 05"
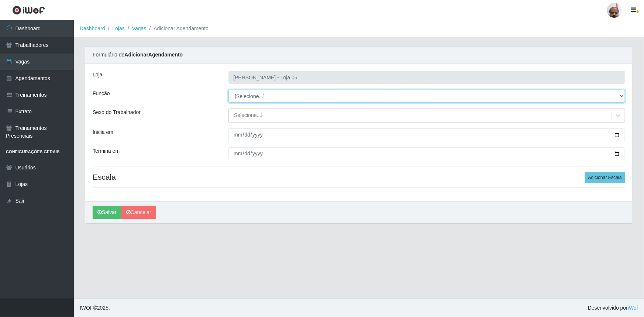
click at [246, 99] on select "[Selecione...] ASG ASG + ASG ++ Auxiliar de Depósito Auxiliar de Depósito + Aux…" at bounding box center [426, 96] width 397 height 13
click at [228, 90] on select "[Selecione...] ASG ASG + ASG ++ Auxiliar de Depósito Auxiliar de Depósito + Aux…" at bounding box center [426, 96] width 397 height 13
click at [262, 97] on select "[Selecione...] ASG ASG + ASG ++ Auxiliar de Depósito Auxiliar de Depósito + Aux…" at bounding box center [426, 96] width 397 height 13
select select "112"
click at [228, 90] on select "[Selecione...] ASG ASG + ASG ++ Auxiliar de Depósito Auxiliar de Depósito + Aux…" at bounding box center [426, 96] width 397 height 13
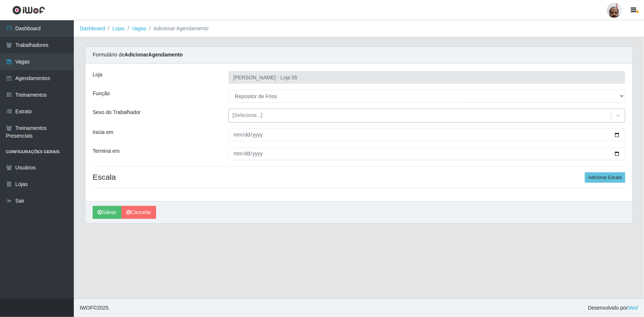
click at [253, 112] on div "[Selecione...]" at bounding box center [247, 116] width 30 height 8
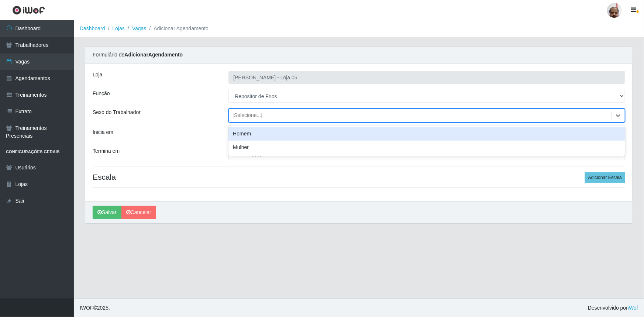
click at [253, 128] on div "Homem" at bounding box center [426, 134] width 397 height 14
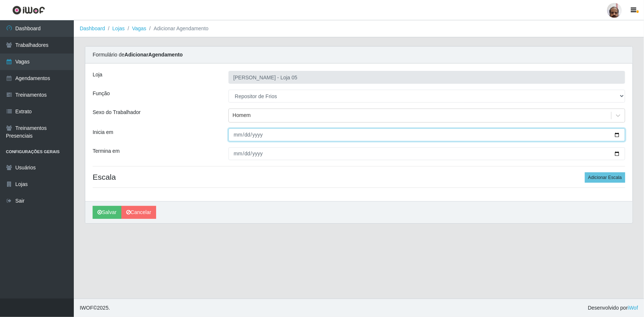
click at [616, 133] on input "Inicia em" at bounding box center [426, 134] width 397 height 13
type input "2025-10-14"
click at [617, 137] on input "2025-10-14" at bounding box center [426, 134] width 397 height 13
click at [333, 243] on main "Dashboard Lojas Vagas Adicionar Agendamento Carregando... Formulário de Adicion…" at bounding box center [359, 159] width 570 height 278
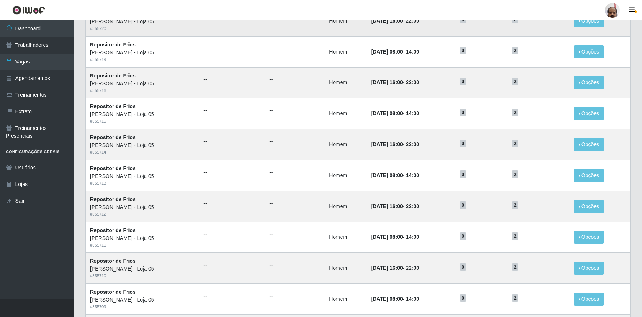
scroll to position [307, 0]
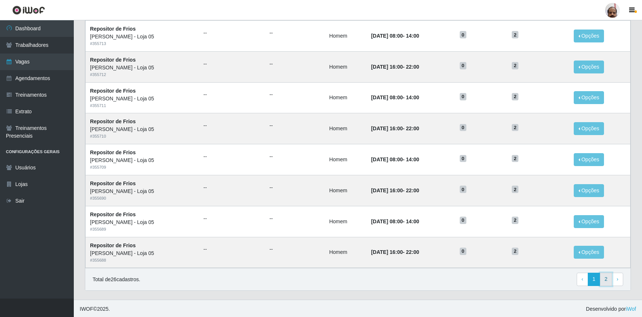
click at [604, 277] on link "2" at bounding box center [606, 279] width 13 height 13
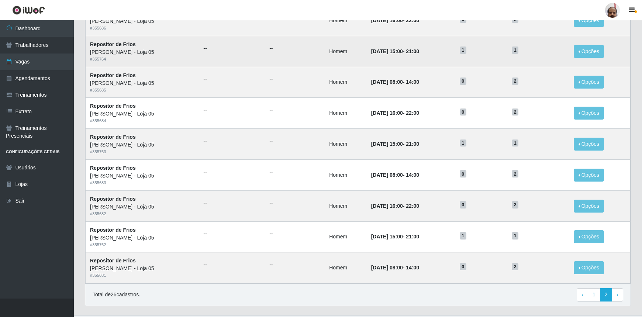
scroll to position [184, 0]
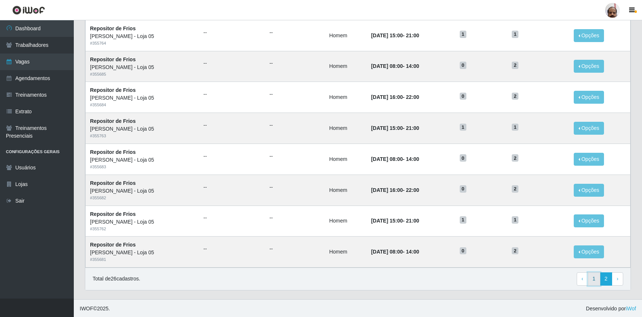
click at [591, 282] on link "1" at bounding box center [594, 278] width 13 height 13
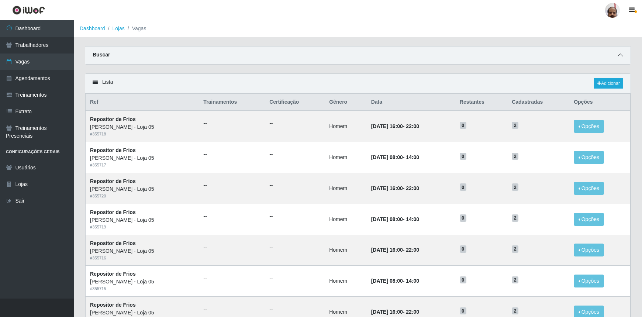
click at [619, 55] on icon at bounding box center [620, 54] width 5 height 5
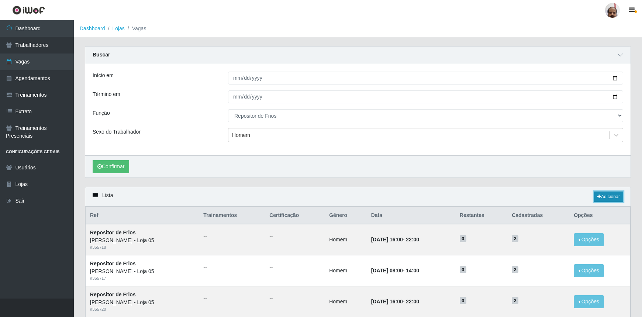
click at [607, 199] on link "Adicionar" at bounding box center [608, 197] width 29 height 10
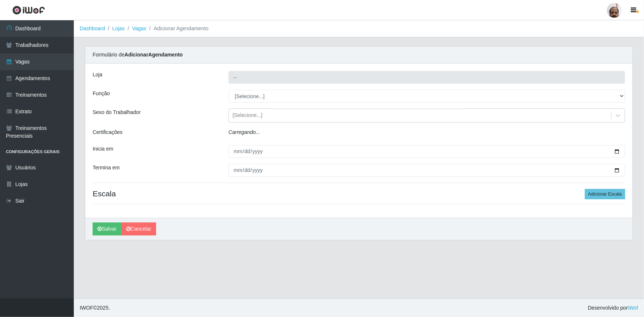
type input "[PERSON_NAME] - Loja 05"
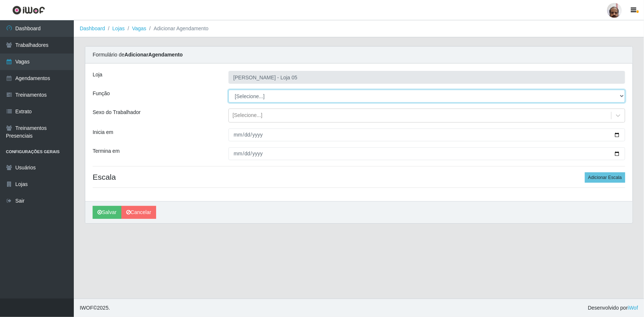
click at [253, 96] on select "[Selecione...] ASG ASG + ASG ++ Auxiliar de Depósito Auxiliar de Depósito + Aux…" at bounding box center [426, 96] width 397 height 13
select select "112"
click at [228, 90] on select "[Selecione...] ASG ASG + ASG ++ Auxiliar de Depósito Auxiliar de Depósito + Aux…" at bounding box center [426, 96] width 397 height 13
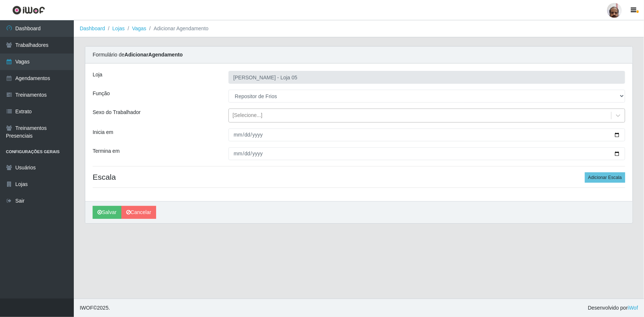
click at [243, 115] on div "[Selecione...]" at bounding box center [247, 116] width 30 height 8
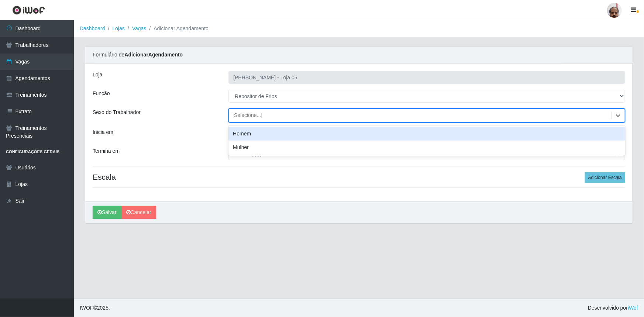
click at [245, 132] on div "Homem" at bounding box center [426, 134] width 397 height 14
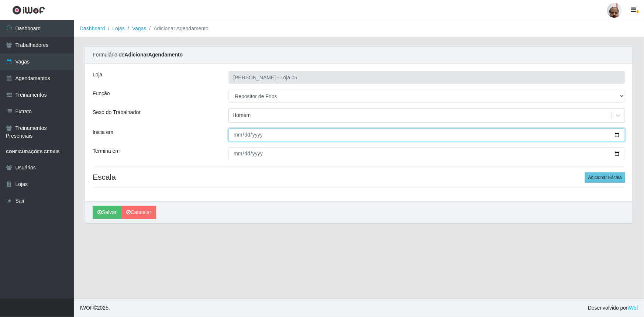
click at [618, 135] on input "Inicia em" at bounding box center [426, 134] width 397 height 13
type input "2025-10-11"
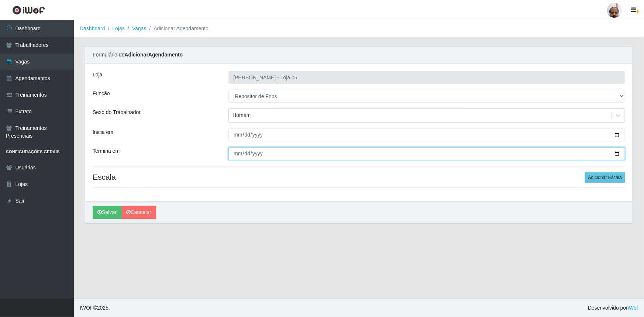
click at [616, 152] on input "Termina em" at bounding box center [426, 153] width 397 height 13
type input "2025-10-11"
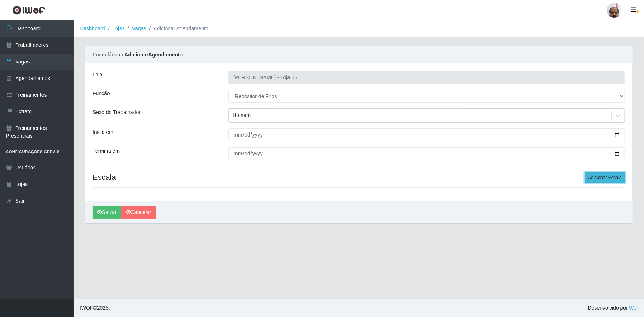
click at [591, 177] on button "Adicionar Escala" at bounding box center [605, 177] width 40 height 10
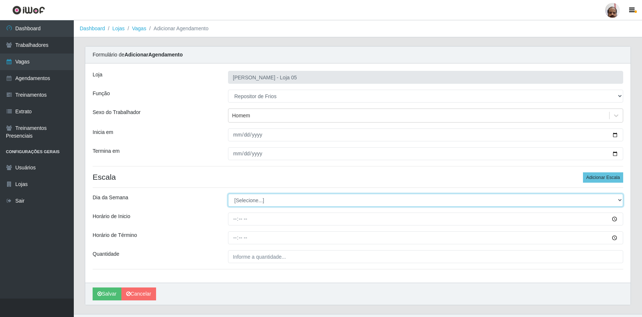
click at [271, 199] on select "[Selecione...] Segunda Terça Quarta Quinta Sexta Sábado Domingo" at bounding box center [425, 200] width 395 height 13
select select "6"
click at [228, 194] on select "[Selecione...] Segunda Terça Quarta Quinta Sexta Sábado Domingo" at bounding box center [425, 200] width 395 height 13
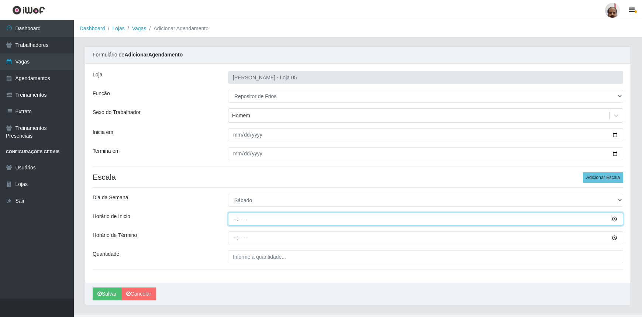
click at [234, 218] on input "Horário de Inicio" at bounding box center [425, 219] width 395 height 13
type input "15:00"
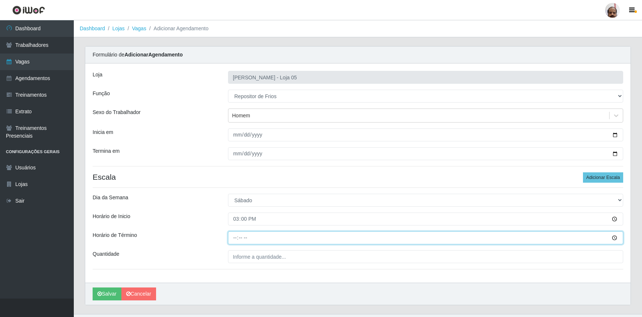
type input "21:00"
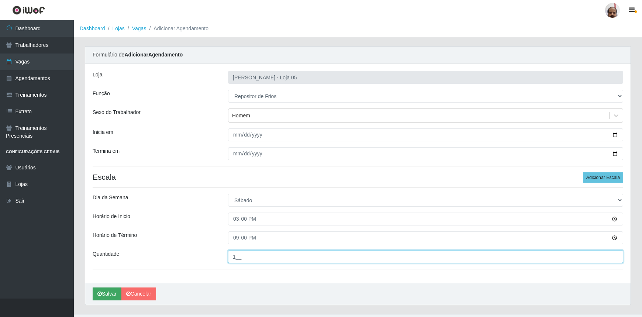
type input "1__"
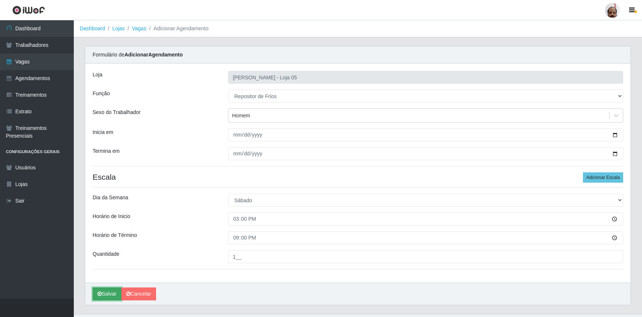
click at [110, 289] on button "Salvar" at bounding box center [107, 293] width 29 height 13
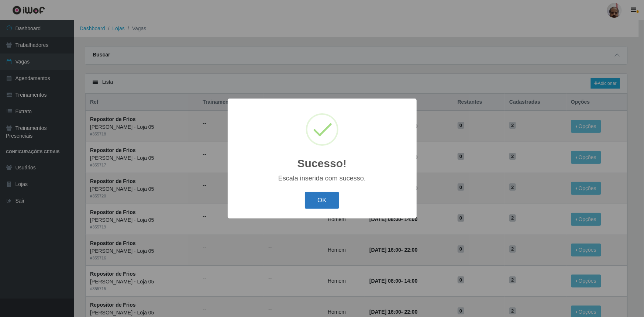
click at [328, 196] on button "OK" at bounding box center [322, 200] width 34 height 17
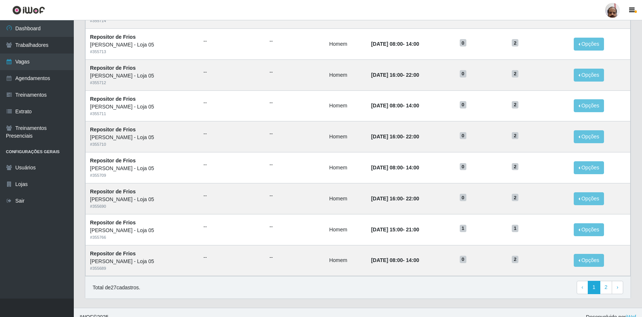
scroll to position [302, 0]
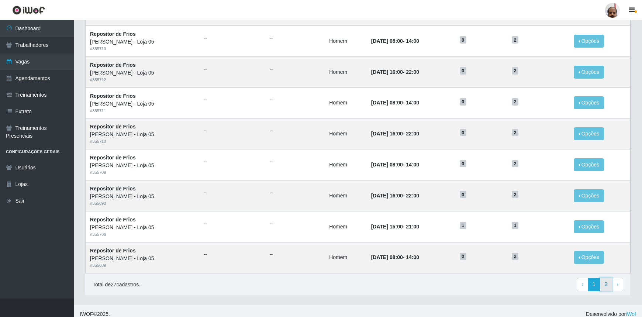
click at [607, 285] on link "2" at bounding box center [606, 284] width 13 height 13
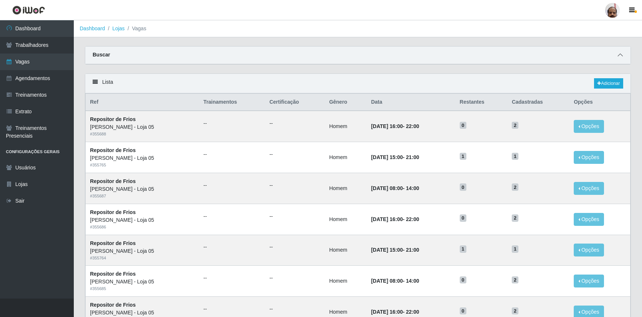
click at [618, 57] on icon at bounding box center [620, 54] width 5 height 5
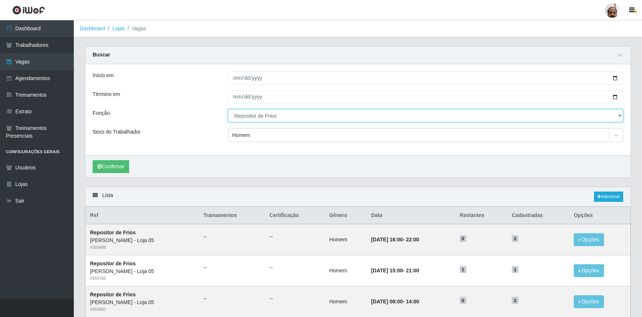
click at [617, 114] on select "[Selecione...] ASG ASG + ASG ++ Auxiliar de Depósito Auxiliar de Depósito + Aux…" at bounding box center [425, 115] width 395 height 13
select select "4"
click at [228, 109] on select "[Selecione...] ASG ASG + ASG ++ Auxiliar de Depósito Auxiliar de Depósito + Aux…" at bounding box center [425, 115] width 395 height 13
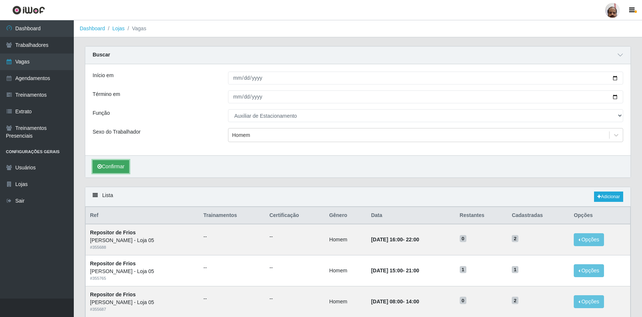
click at [120, 165] on button "Confirmar" at bounding box center [111, 166] width 37 height 13
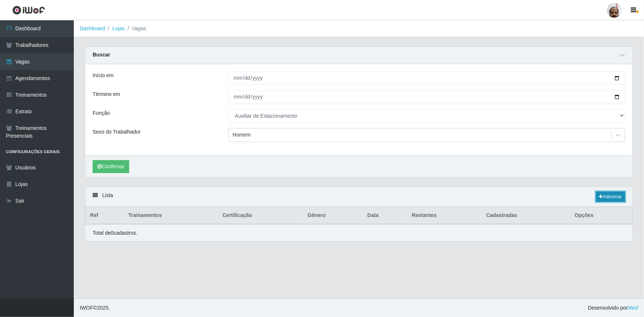
click at [614, 198] on link "Adicionar" at bounding box center [610, 197] width 29 height 10
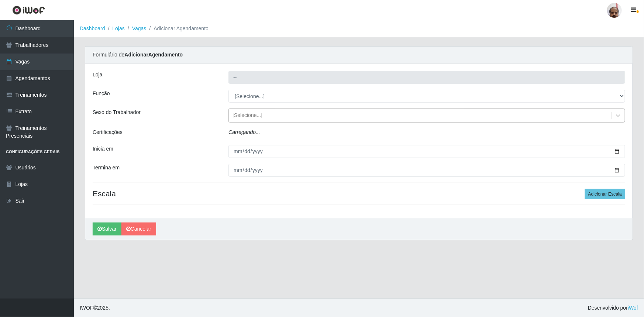
type input "[PERSON_NAME] - Loja 05"
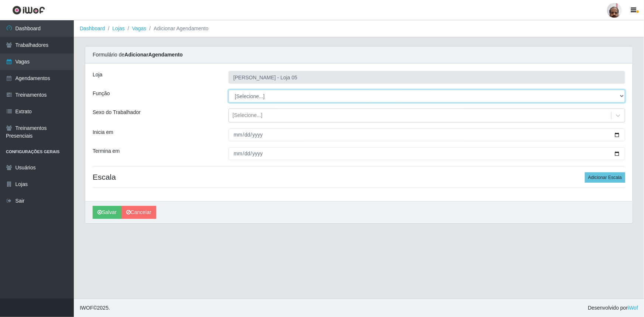
click at [267, 93] on select "[Selecione...] ASG ASG + ASG ++ Auxiliar de Depósito Auxiliar de Depósito + Aux…" at bounding box center [426, 96] width 397 height 13
select select "4"
click at [228, 90] on select "[Selecione...] ASG ASG + ASG ++ Auxiliar de Depósito Auxiliar de Depósito + Aux…" at bounding box center [426, 96] width 397 height 13
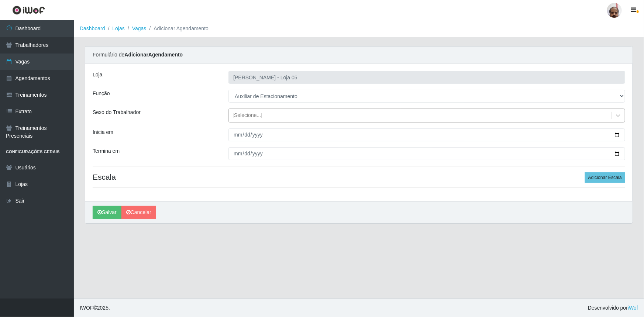
click at [241, 115] on div "[Selecione...]" at bounding box center [247, 116] width 30 height 8
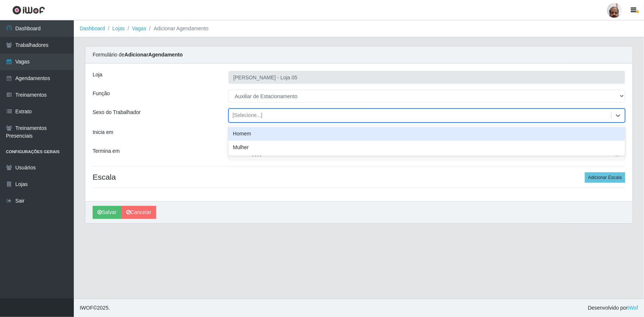
click at [258, 135] on div "Homem" at bounding box center [426, 134] width 397 height 14
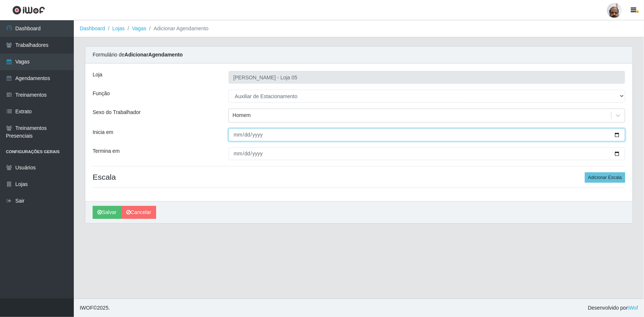
click at [617, 133] on input "Inicia em" at bounding box center [426, 134] width 397 height 13
type input "[DATE]"
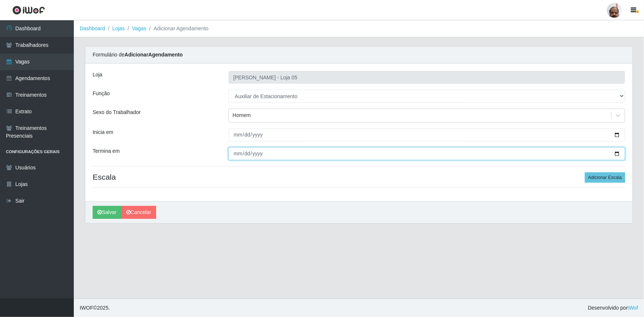
click at [618, 153] on input "Termina em" at bounding box center [426, 153] width 397 height 13
type input "[DATE]"
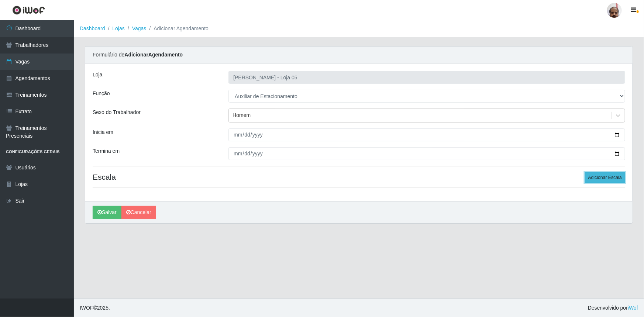
click at [599, 178] on button "Adicionar Escala" at bounding box center [605, 177] width 40 height 10
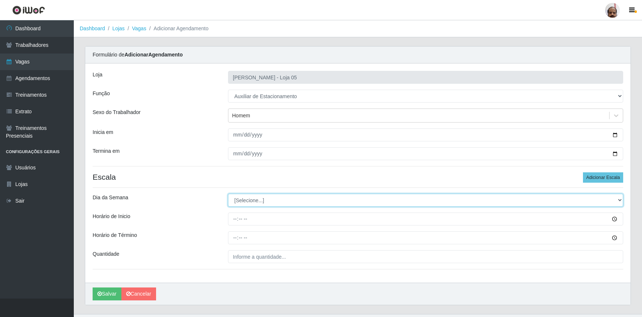
click at [240, 197] on select "[Selecione...] Segunda Terça Quarta Quinta Sexta Sábado Domingo" at bounding box center [425, 200] width 395 height 13
select select "1"
click at [228, 194] on select "[Selecione...] Segunda Terça Quarta Quinta Sexta Sábado Domingo" at bounding box center [425, 200] width 395 height 13
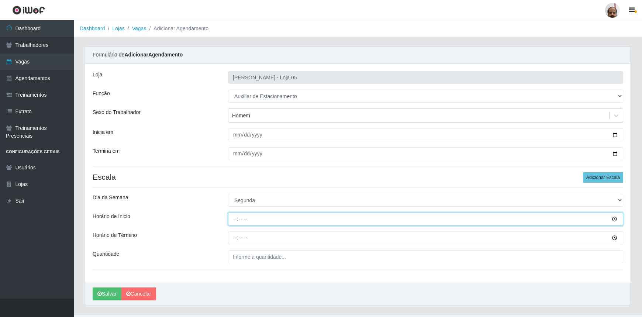
click at [236, 223] on input "Horário de Inicio" at bounding box center [425, 219] width 395 height 13
type input "18:00"
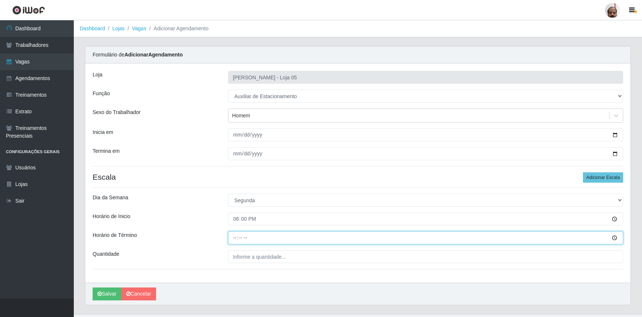
type input "22:00"
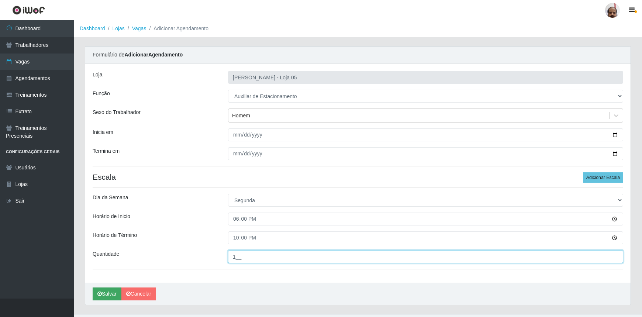
type input "1__"
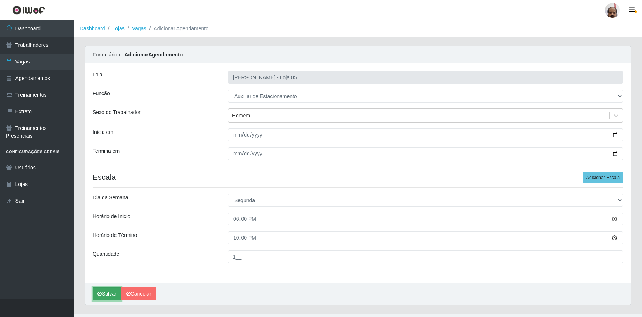
click at [105, 294] on button "Salvar" at bounding box center [107, 293] width 29 height 13
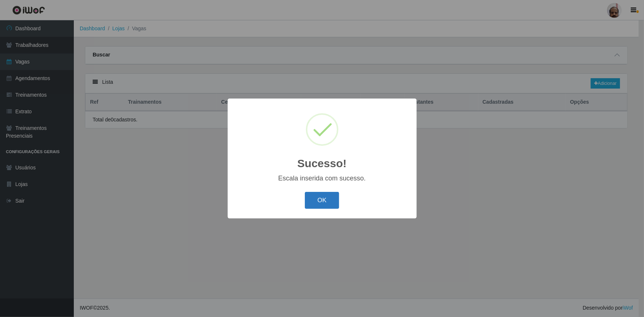
click at [328, 201] on button "OK" at bounding box center [322, 200] width 34 height 17
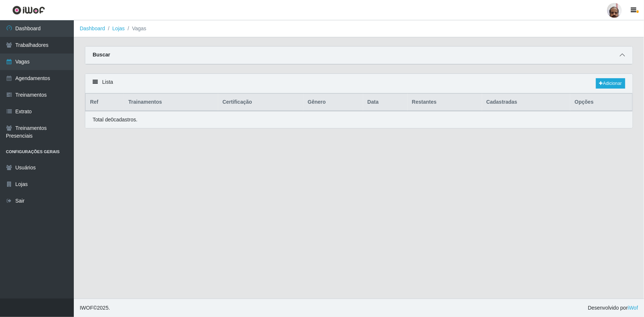
click at [623, 57] on icon at bounding box center [622, 54] width 5 height 5
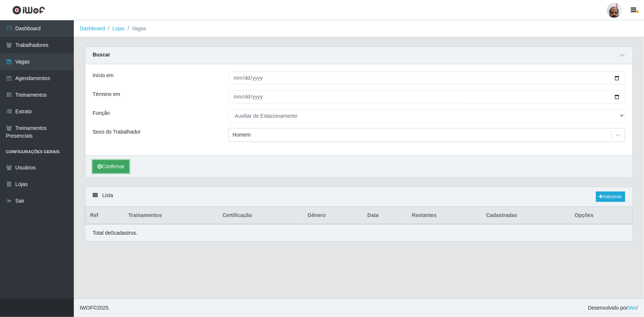
click at [116, 165] on button "Confirmar" at bounding box center [111, 166] width 37 height 13
click at [606, 198] on link "Adicionar" at bounding box center [610, 197] width 29 height 10
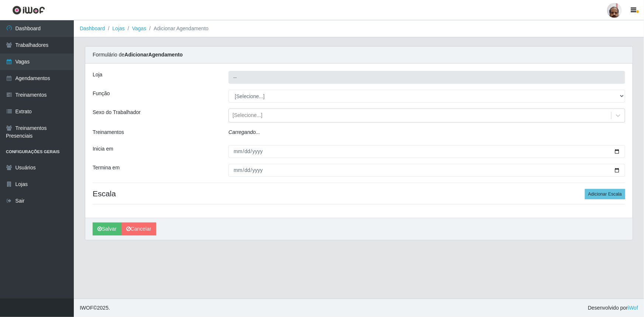
type input "[PERSON_NAME] - Loja 05"
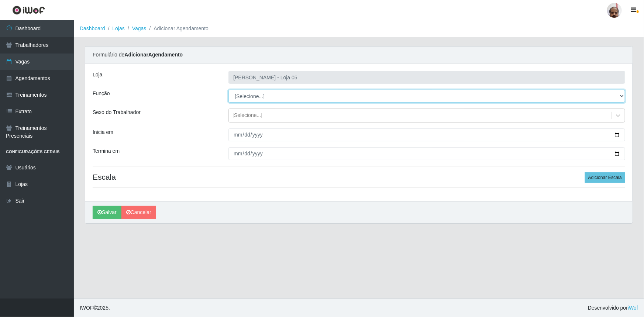
click at [255, 95] on select "[Selecione...] ASG ASG + ASG ++ Auxiliar de Depósito Auxiliar de Depósito + Aux…" at bounding box center [426, 96] width 397 height 13
select select "4"
click at [228, 90] on select "[Selecione...] ASG ASG + ASG ++ Auxiliar de Depósito Auxiliar de Depósito + Aux…" at bounding box center [426, 96] width 397 height 13
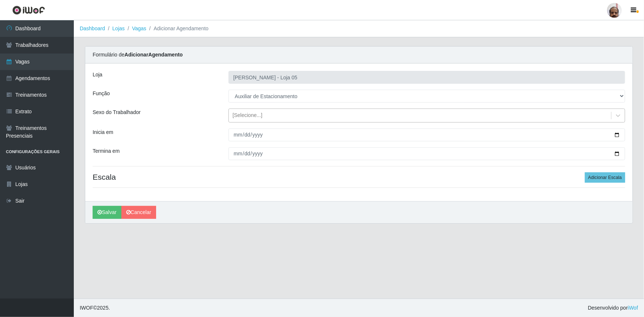
click at [249, 122] on div "[Selecione...]" at bounding box center [426, 115] width 397 height 14
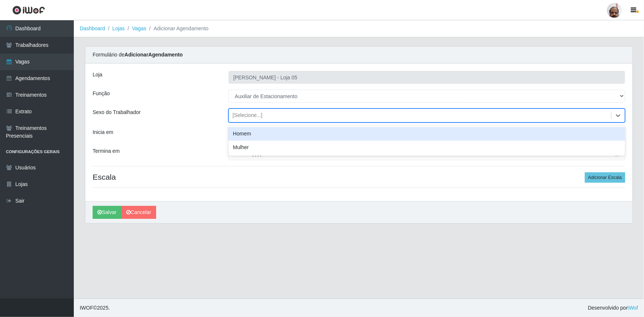
click at [251, 134] on div "Homem" at bounding box center [426, 134] width 397 height 14
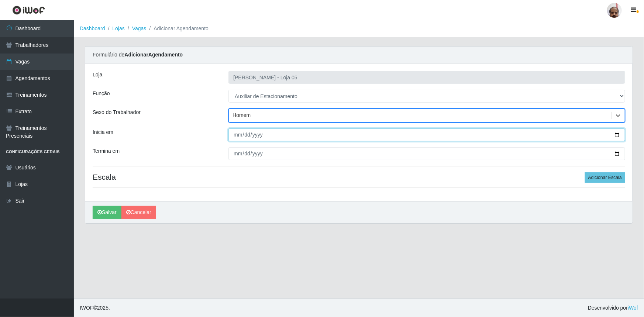
click at [616, 134] on input "Inicia em" at bounding box center [426, 134] width 397 height 13
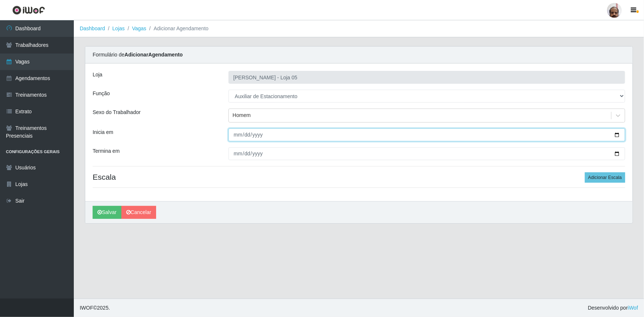
type input "[DATE]"
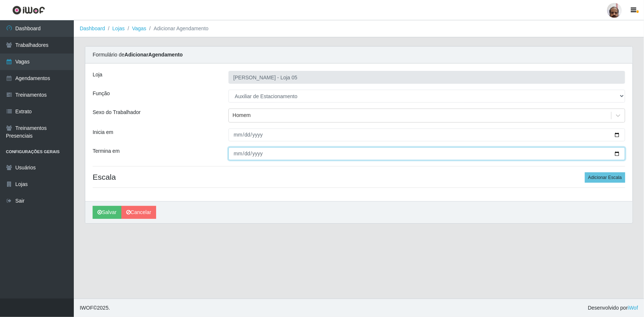
click at [618, 151] on input "Termina em" at bounding box center [426, 153] width 397 height 13
type input "[DATE]"
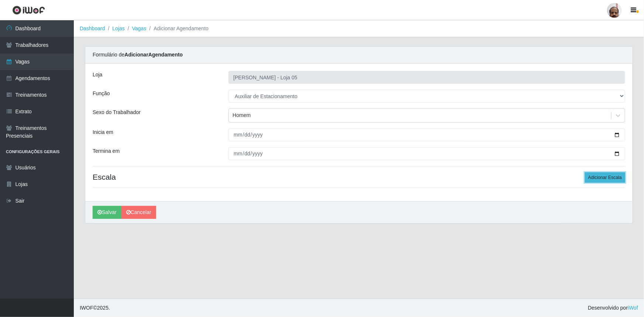
click at [605, 179] on button "Adicionar Escala" at bounding box center [605, 177] width 40 height 10
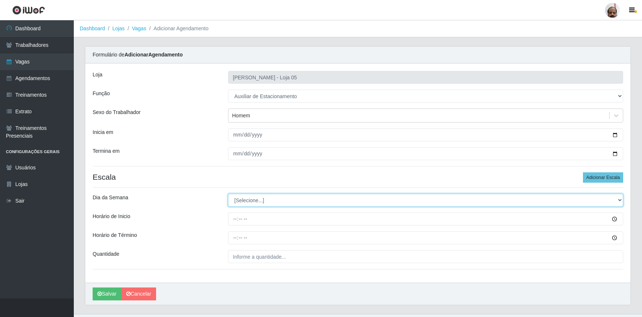
click at [251, 202] on select "[Selecione...] Segunda Terça Quarta Quinta Sexta Sábado Domingo" at bounding box center [425, 200] width 395 height 13
select select "4"
click at [228, 194] on select "[Selecione...] Segunda Terça Quarta Quinta Sexta Sábado Domingo" at bounding box center [425, 200] width 395 height 13
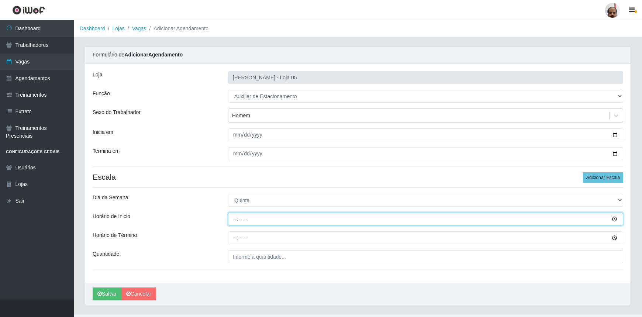
click at [230, 218] on input "Horário de Inicio" at bounding box center [425, 219] width 395 height 13
type input "16:00"
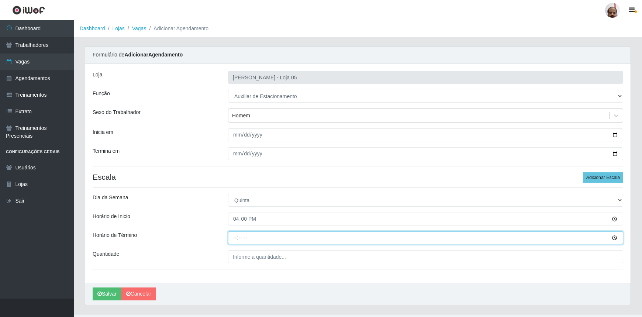
type input "22:00"
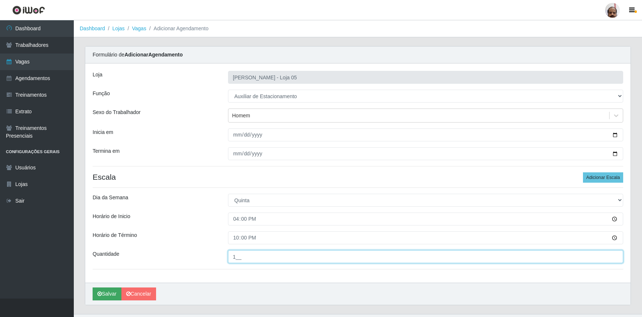
type input "1__"
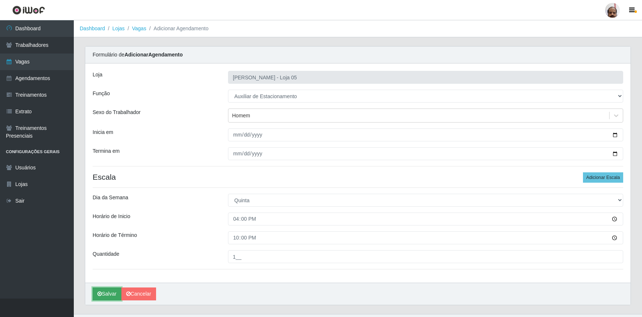
click at [105, 294] on button "Salvar" at bounding box center [107, 293] width 29 height 13
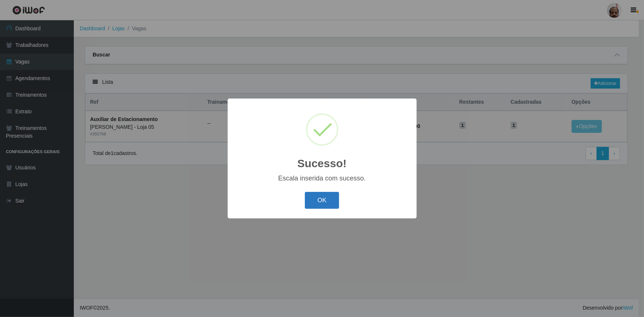
click at [328, 196] on button "OK" at bounding box center [322, 200] width 34 height 17
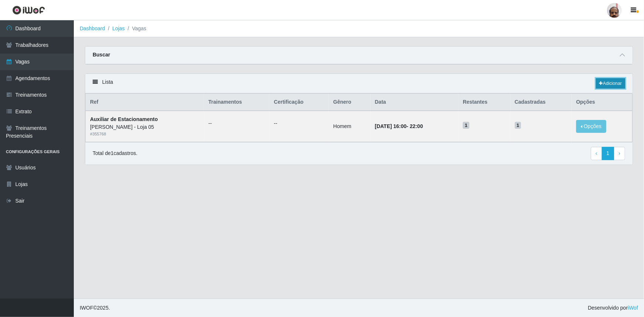
click at [620, 80] on link "Adicionar" at bounding box center [610, 83] width 29 height 10
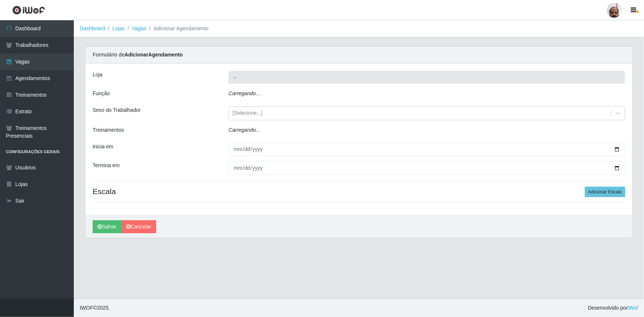
type input "[PERSON_NAME] - Loja 05"
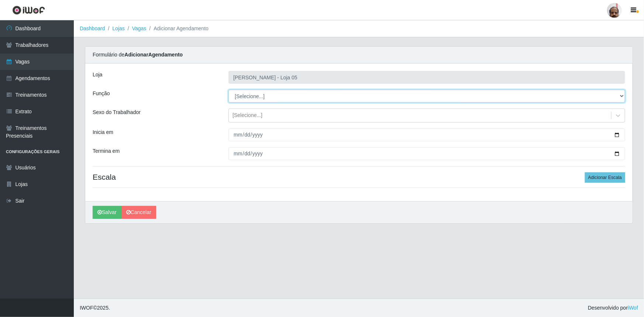
click at [254, 97] on select "[Selecione...] ASG ASG + ASG ++ Auxiliar de Depósito Auxiliar de Depósito + Aux…" at bounding box center [426, 96] width 397 height 13
select select "4"
click at [228, 90] on select "[Selecione...] ASG ASG + ASG ++ Auxiliar de Depósito Auxiliar de Depósito + Aux…" at bounding box center [426, 96] width 397 height 13
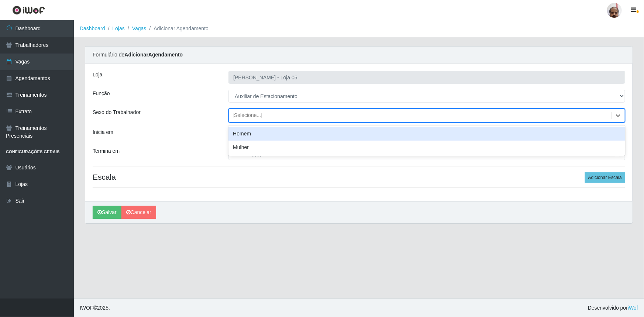
click at [265, 114] on div "[Selecione...]" at bounding box center [420, 116] width 382 height 12
click at [261, 132] on div "Homem" at bounding box center [426, 134] width 397 height 14
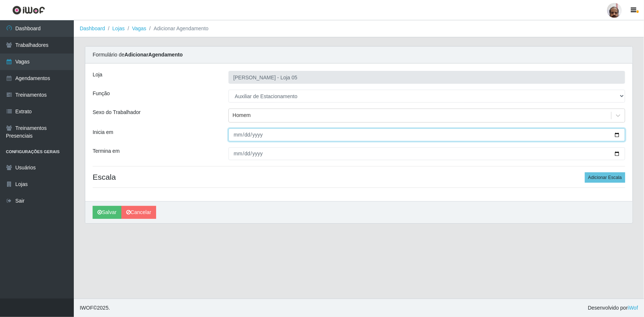
click at [616, 133] on input "Inicia em" at bounding box center [426, 134] width 397 height 13
type input "[DATE]"
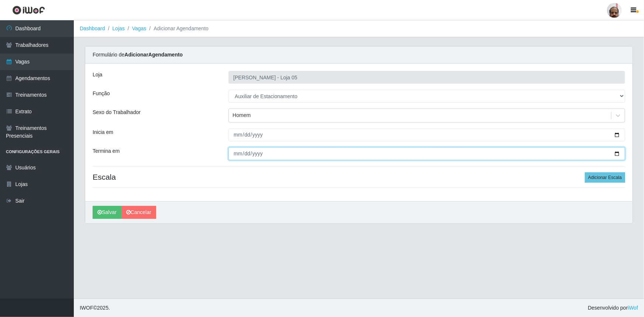
click at [617, 153] on input "Termina em" at bounding box center [426, 153] width 397 height 13
type input "[DATE]"
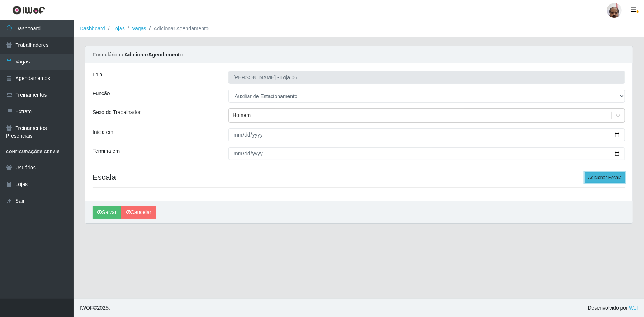
click at [604, 180] on button "Adicionar Escala" at bounding box center [605, 177] width 40 height 10
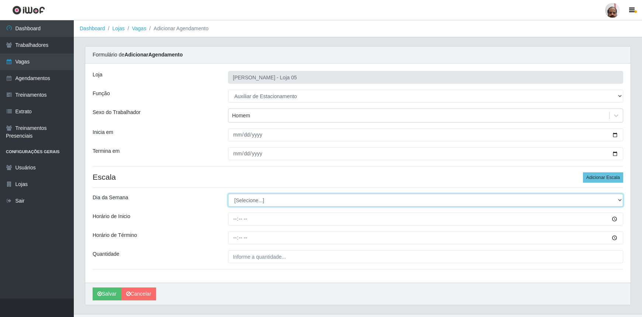
click at [252, 201] on select "[Selecione...] Segunda Terça Quarta Quinta Sexta Sábado Domingo" at bounding box center [425, 200] width 395 height 13
select select "5"
click at [228, 194] on select "[Selecione...] Segunda Terça Quarta Quinta Sexta Sábado Domingo" at bounding box center [425, 200] width 395 height 13
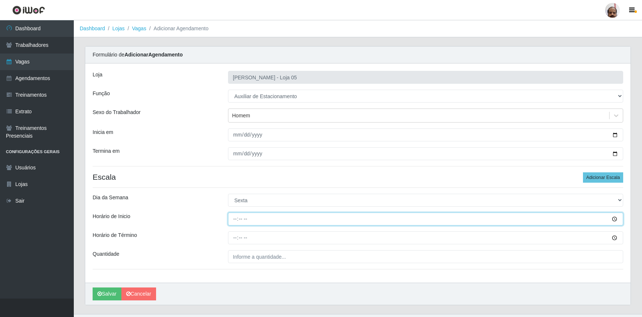
click at [233, 218] on input "Horário de Inicio" at bounding box center [425, 219] width 395 height 13
type input "16:00"
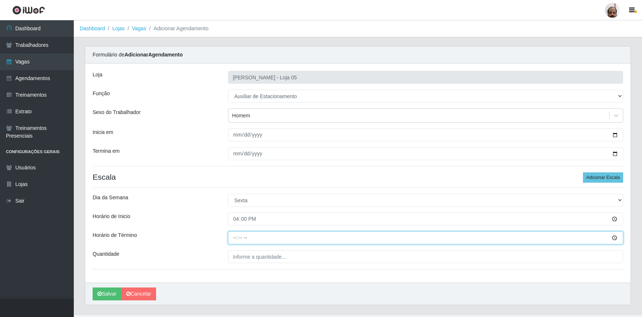
type input "22:00"
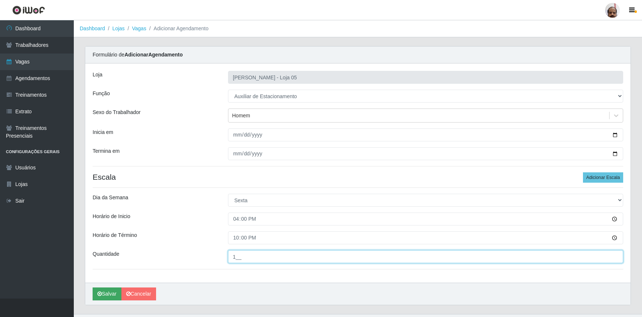
type input "1__"
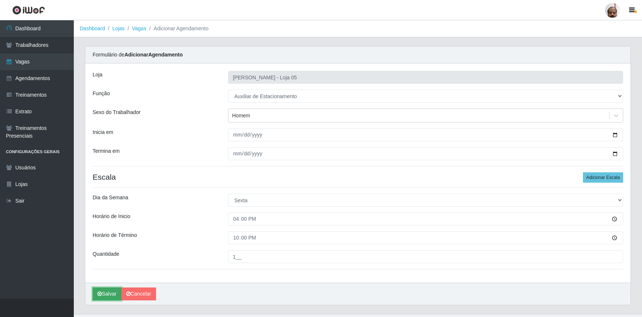
click at [110, 295] on button "Salvar" at bounding box center [107, 293] width 29 height 13
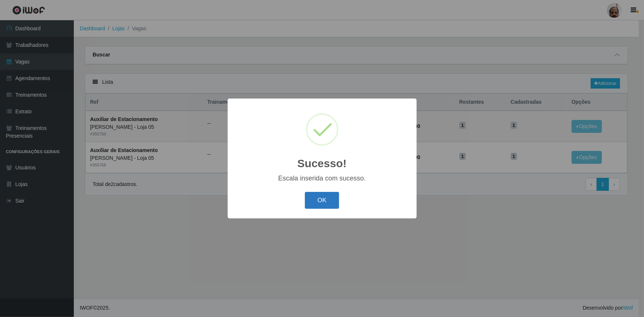
click at [337, 198] on button "OK" at bounding box center [322, 200] width 34 height 17
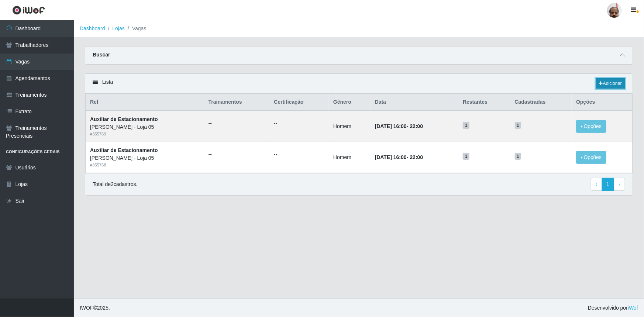
click at [613, 83] on link "Adicionar" at bounding box center [610, 83] width 29 height 10
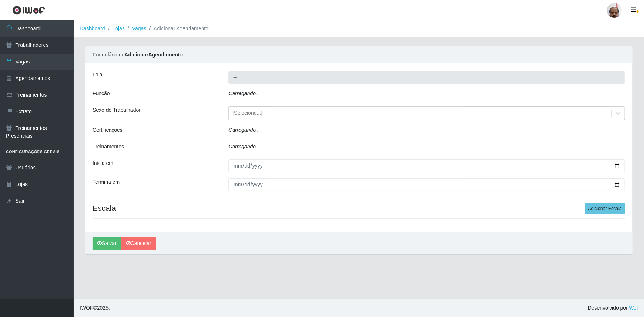
type input "[PERSON_NAME] - Loja 05"
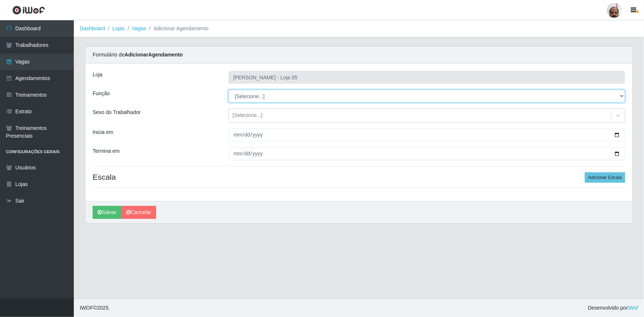
click at [254, 96] on select "[Selecione...] ASG ASG + ASG ++ Auxiliar de Depósito Auxiliar de Depósito + Aux…" at bounding box center [426, 96] width 397 height 13
click at [228, 90] on select "[Selecione...] ASG ASG + ASG ++ Auxiliar de Depósito Auxiliar de Depósito + Aux…" at bounding box center [426, 96] width 397 height 13
click at [302, 96] on select "[Selecione...] ASG ASG + ASG ++ Auxiliar de Depósito Auxiliar de Depósito + Aux…" at bounding box center [426, 96] width 397 height 13
select select "104"
click at [228, 90] on select "[Selecione...] ASG ASG + ASG ++ Auxiliar de Depósito Auxiliar de Depósito + Aux…" at bounding box center [426, 96] width 397 height 13
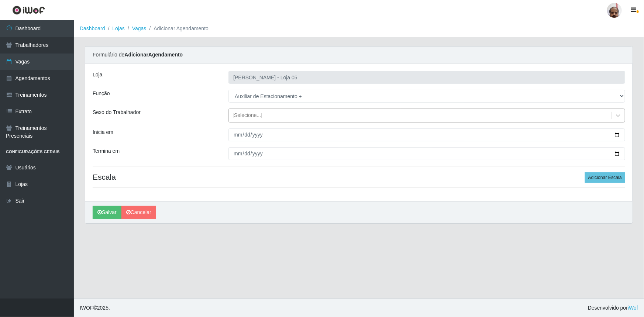
click at [262, 111] on div "[Selecione...]" at bounding box center [420, 116] width 382 height 12
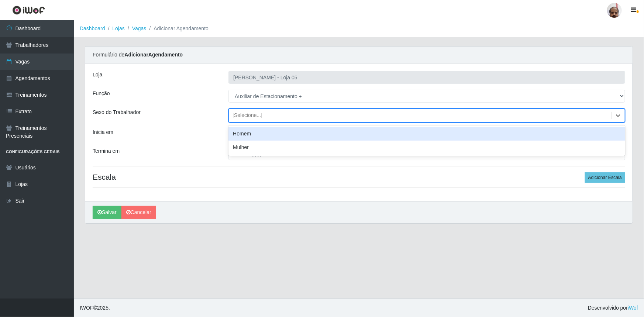
click at [255, 131] on div "Homem" at bounding box center [426, 134] width 397 height 14
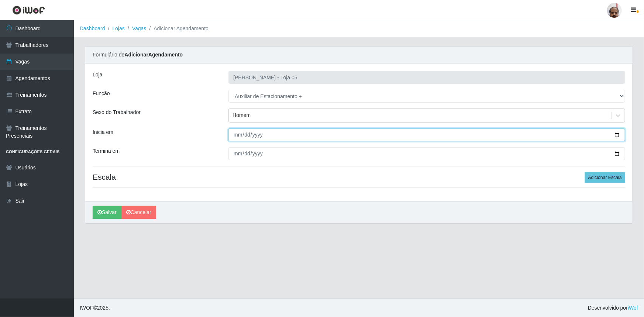
click at [617, 134] on input "Inicia em" at bounding box center [426, 134] width 397 height 13
type input "[DATE]"
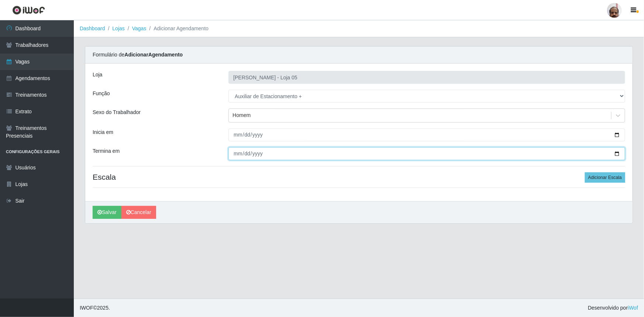
click at [617, 153] on input "Termina em" at bounding box center [426, 153] width 397 height 13
type input "[DATE]"
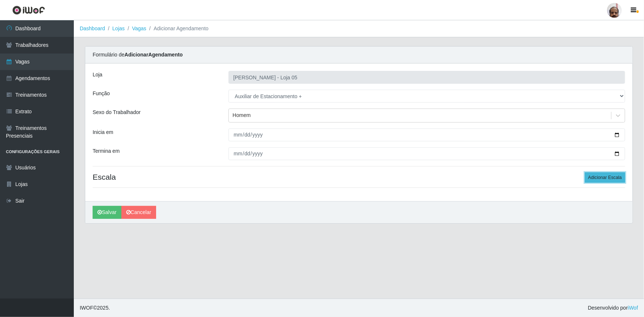
click at [595, 178] on button "Adicionar Escala" at bounding box center [605, 177] width 40 height 10
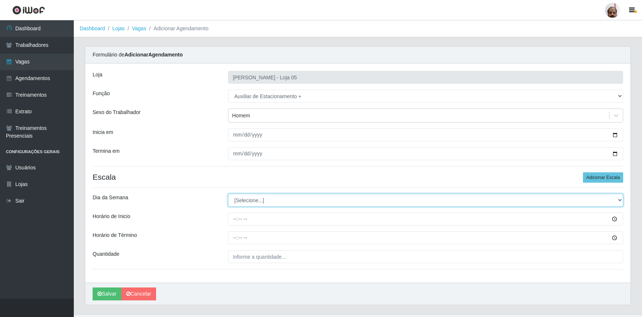
click at [238, 200] on select "[Selecione...] Segunda Terça Quarta Quinta Sexta Sábado Domingo" at bounding box center [425, 200] width 395 height 13
select select "0"
click at [228, 194] on select "[Selecione...] Segunda Terça Quarta Quinta Sexta Sábado Domingo" at bounding box center [425, 200] width 395 height 13
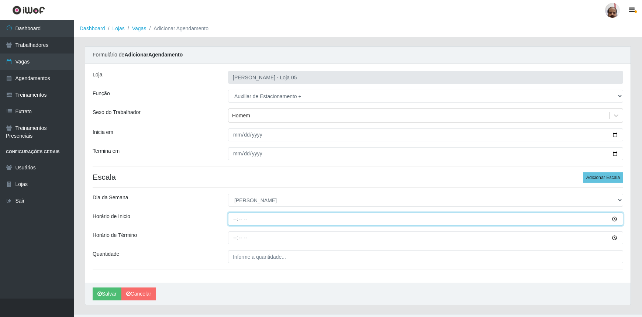
click at [231, 216] on input "Horário de Inicio" at bounding box center [425, 219] width 395 height 13
type input "08:00"
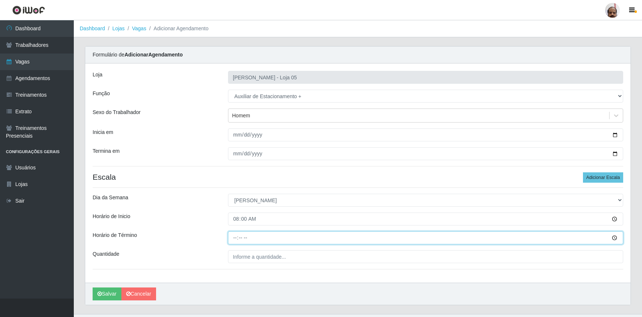
type input "14:00"
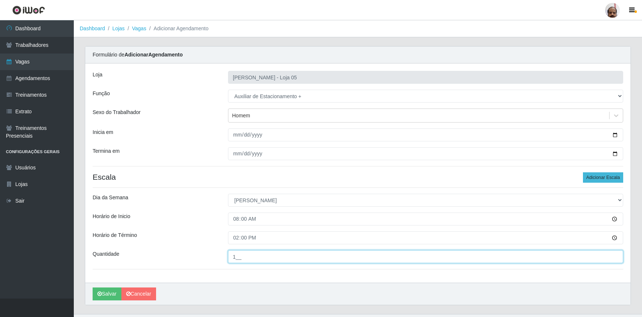
type input "1__"
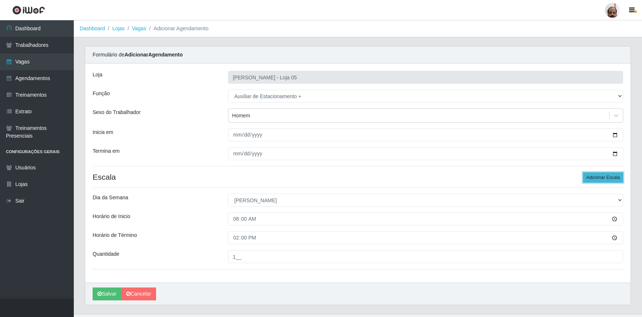
click at [595, 178] on button "Adicionar Escala" at bounding box center [603, 177] width 40 height 10
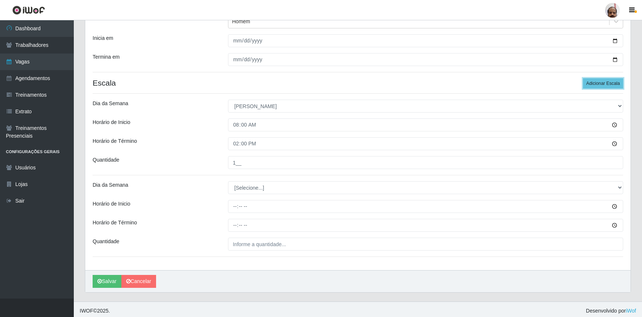
scroll to position [96, 0]
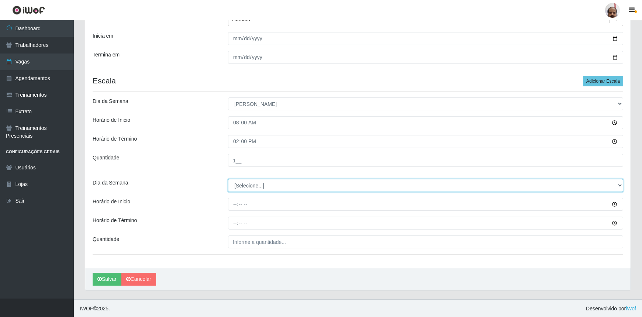
click at [248, 186] on select "[Selecione...] Segunda Terça Quarta Quinta Sexta Sábado Domingo" at bounding box center [425, 185] width 395 height 13
select select "0"
click at [228, 179] on select "[Selecione...] Segunda Terça Quarta Quinta Sexta Sábado Domingo" at bounding box center [425, 185] width 395 height 13
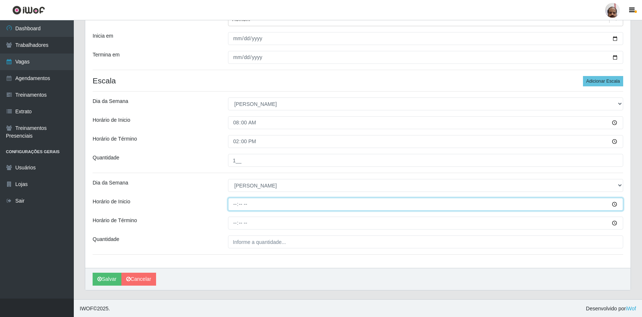
click at [230, 204] on input "Horário de Inicio" at bounding box center [425, 204] width 395 height 13
type input "13:00"
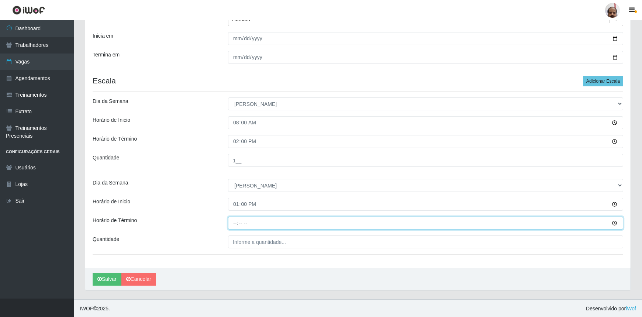
type input "19:00"
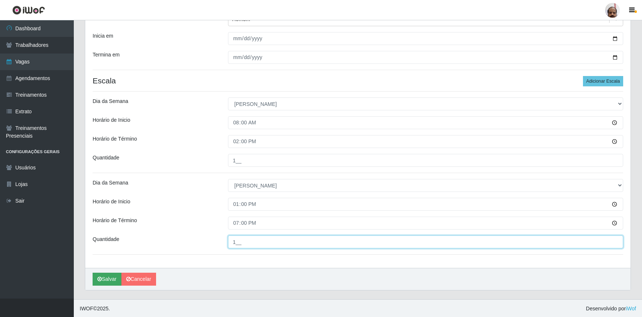
type input "1__"
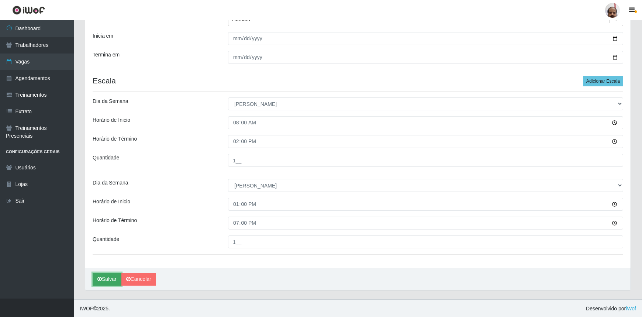
click at [106, 279] on button "Salvar" at bounding box center [107, 279] width 29 height 13
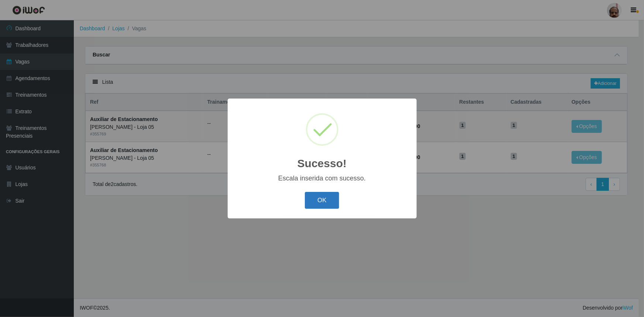
click at [317, 203] on button "OK" at bounding box center [322, 200] width 34 height 17
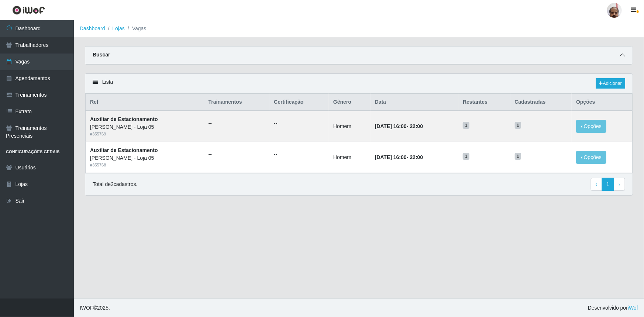
click at [624, 53] on icon at bounding box center [622, 54] width 5 height 5
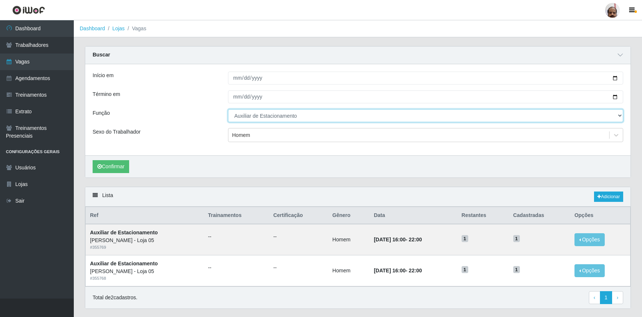
click at [272, 114] on select "[Selecione...] ASG ASG + ASG ++ Auxiliar de Depósito Auxiliar de Depósito + Aux…" at bounding box center [425, 115] width 395 height 13
select select "104"
click at [228, 109] on select "[Selecione...] ASG ASG + ASG ++ Auxiliar de Depósito Auxiliar de Depósito + Aux…" at bounding box center [425, 115] width 395 height 13
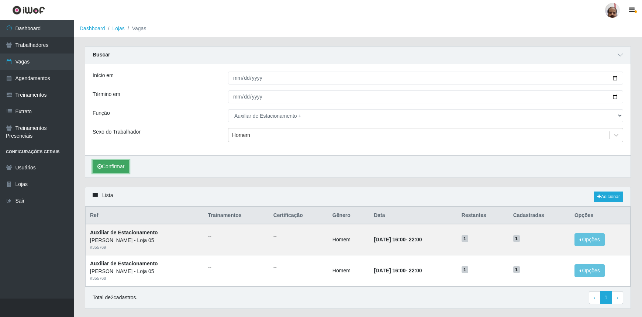
click at [110, 163] on button "Confirmar" at bounding box center [111, 166] width 37 height 13
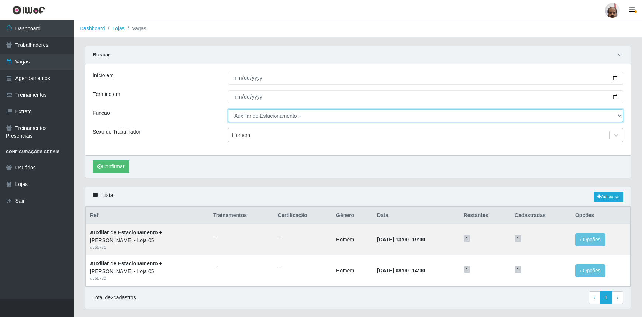
click at [271, 115] on select "[Selecione...] ASG ASG + ASG ++ Auxiliar de Depósito Auxiliar de Depósito + Aux…" at bounding box center [425, 115] width 395 height 13
click at [207, 132] on div "Sexo do Trabalhador" at bounding box center [154, 135] width 135 height 14
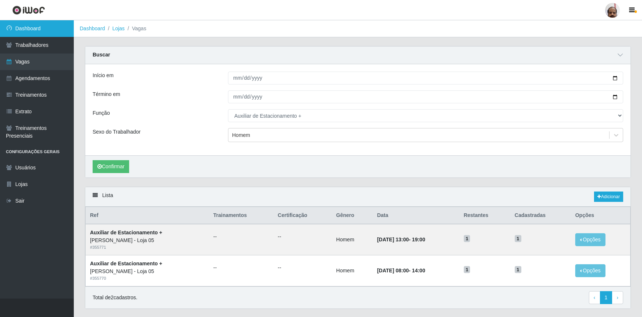
click at [18, 28] on link "Dashboard" at bounding box center [37, 28] width 74 height 17
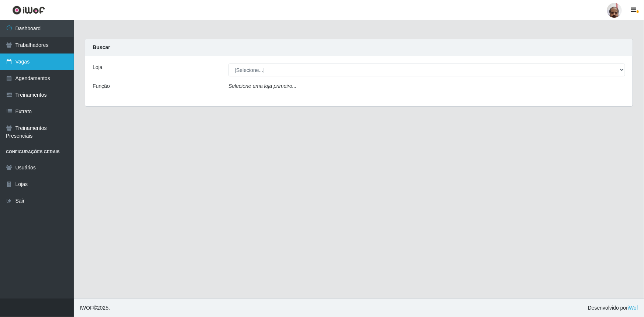
click at [30, 65] on link "Vagas" at bounding box center [37, 62] width 74 height 17
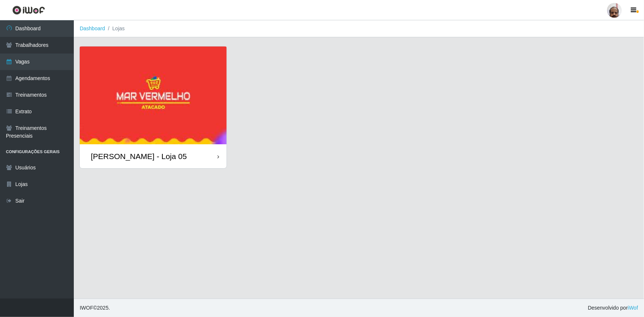
click at [169, 158] on div "[PERSON_NAME] - Loja 05" at bounding box center [139, 156] width 96 height 9
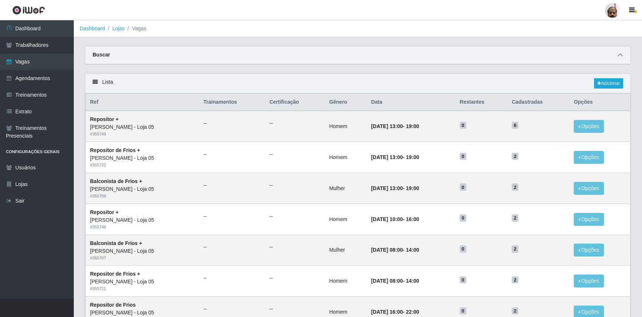
click at [619, 53] on icon at bounding box center [620, 54] width 5 height 5
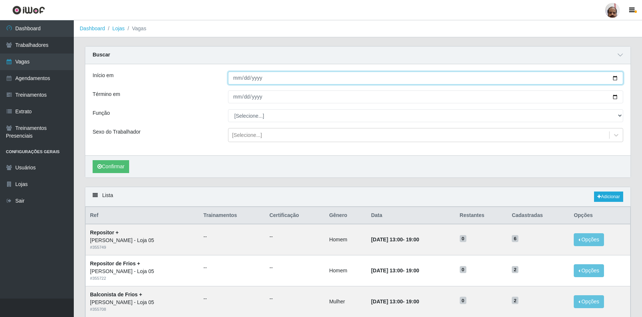
click at [614, 76] on input "Início em" at bounding box center [425, 78] width 395 height 13
type input "[DATE]"
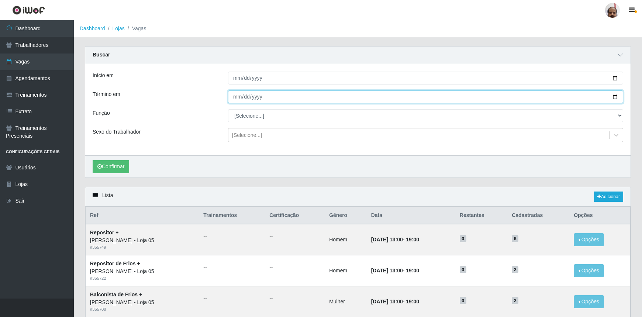
click at [616, 97] on input "Término em" at bounding box center [425, 96] width 395 height 13
type input "[DATE]"
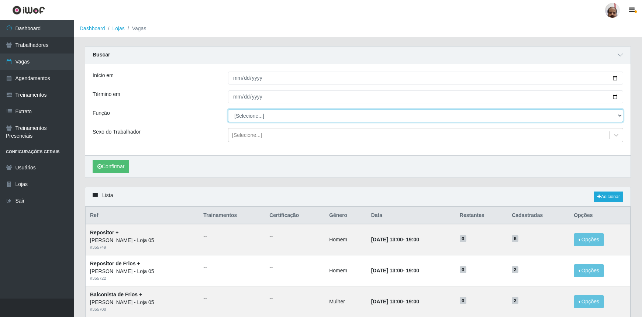
click at [255, 117] on select "[Selecione...] ASG ASG + ASG ++ Auxiliar de Depósito Auxiliar de Depósito + Aux…" at bounding box center [425, 115] width 395 height 13
select select "1"
click at [228, 109] on select "[Selecione...] ASG ASG + ASG ++ Auxiliar de Depósito Auxiliar de Depósito + Aux…" at bounding box center [425, 115] width 395 height 13
click at [261, 129] on div "[Selecione...]" at bounding box center [418, 135] width 381 height 12
click at [175, 142] on div "Sexo do Trabalhador" at bounding box center [154, 135] width 135 height 14
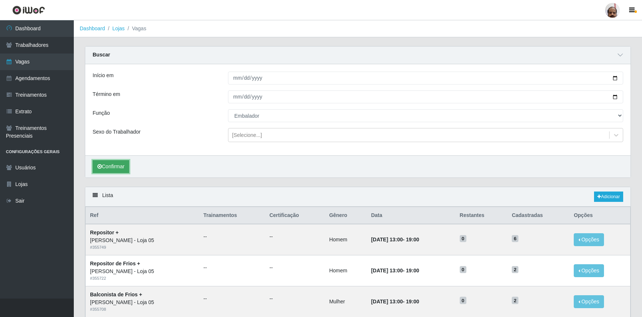
click at [116, 163] on button "Confirmar" at bounding box center [111, 166] width 37 height 13
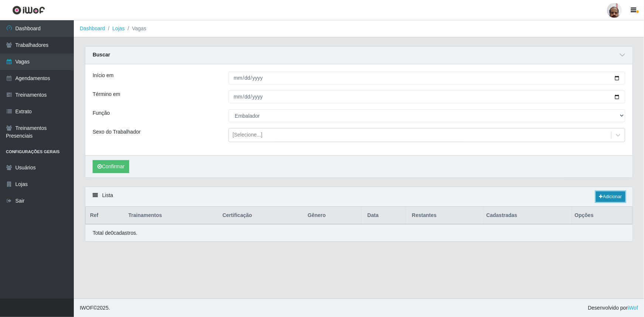
click at [605, 198] on link "Adicionar" at bounding box center [610, 197] width 29 height 10
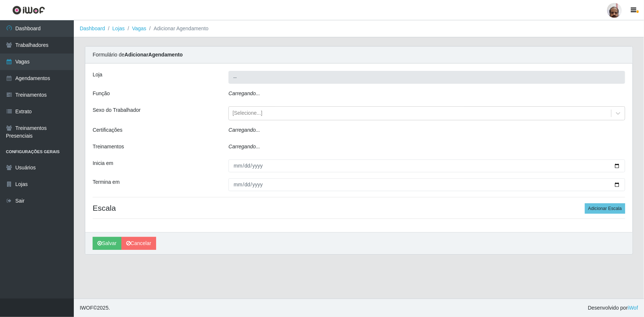
type input "[PERSON_NAME] - Loja 05"
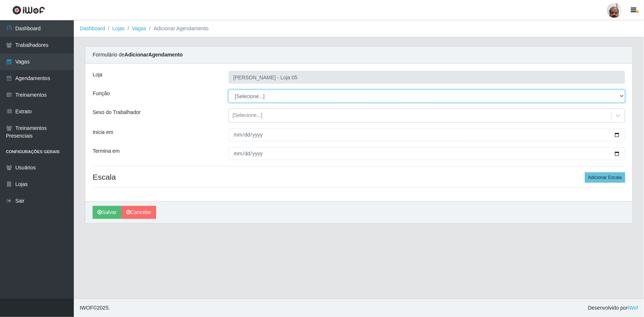
click at [292, 96] on select "[Selecione...] ASG ASG + ASG ++ Auxiliar de Depósito Auxiliar de Depósito + Aux…" at bounding box center [426, 96] width 397 height 13
select select "1"
click at [228, 90] on select "[Selecione...] ASG ASG + ASG ++ Auxiliar de Depósito Auxiliar de Depósito + Aux…" at bounding box center [426, 96] width 397 height 13
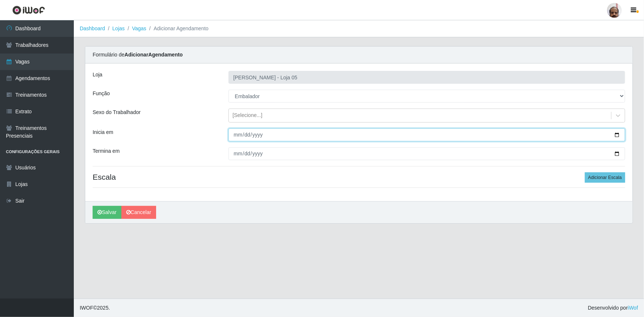
click at [617, 136] on input "Inicia em" at bounding box center [426, 134] width 397 height 13
type input "[DATE]"
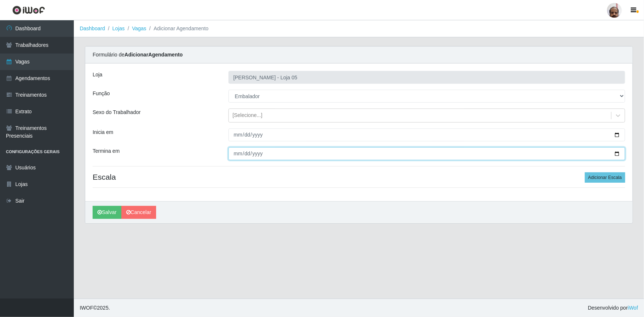
click at [617, 153] on input "Termina em" at bounding box center [426, 153] width 397 height 13
type input "[DATE]"
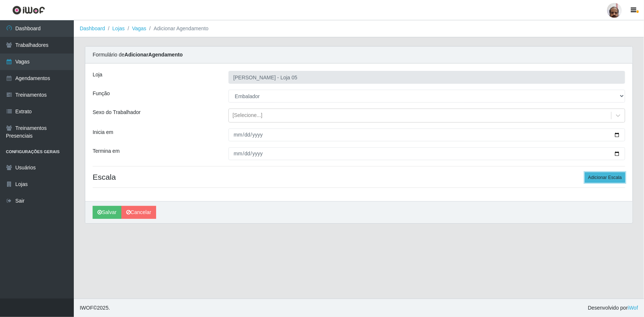
click at [609, 177] on button "Adicionar Escala" at bounding box center [605, 177] width 40 height 10
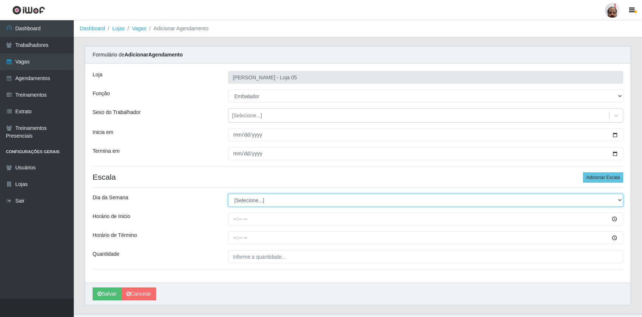
click at [255, 200] on select "[Selecione...] Segunda Terça Quarta Quinta Sexta Sábado Domingo" at bounding box center [425, 200] width 395 height 13
select select "1"
click at [228, 194] on select "[Selecione...] Segunda Terça Quarta Quinta Sexta Sábado Domingo" at bounding box center [425, 200] width 395 height 13
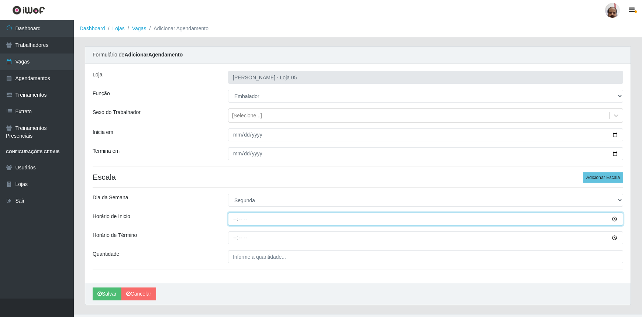
click at [235, 221] on input "Horário de Inicio" at bounding box center [425, 219] width 395 height 13
type input "16:00"
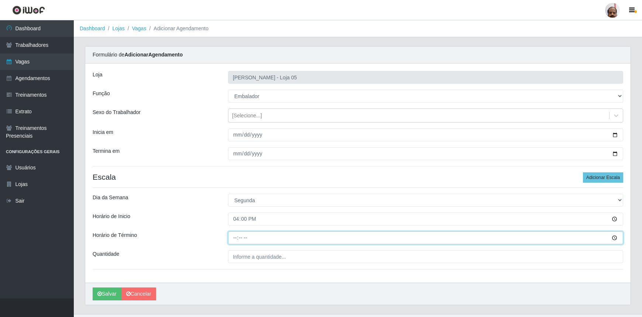
type input "22:00"
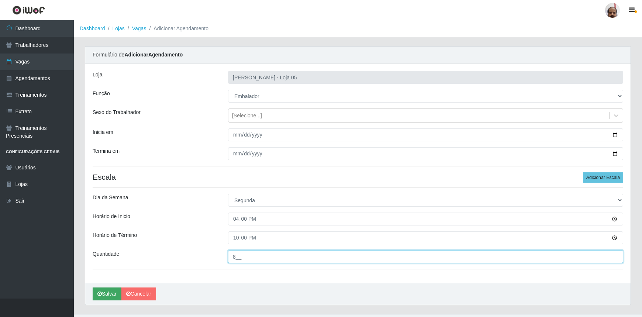
type input "8__"
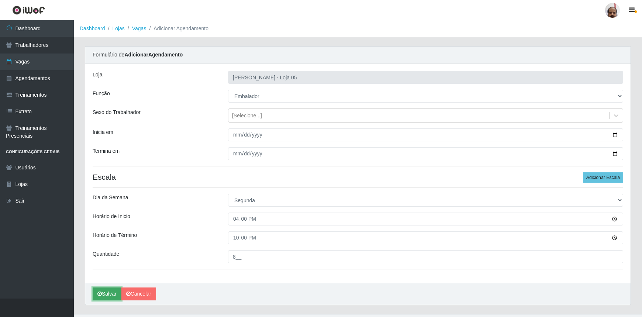
click at [110, 293] on button "Salvar" at bounding box center [107, 293] width 29 height 13
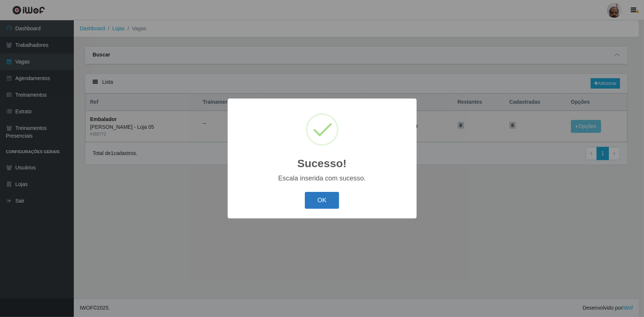
click at [325, 199] on button "OK" at bounding box center [322, 200] width 34 height 17
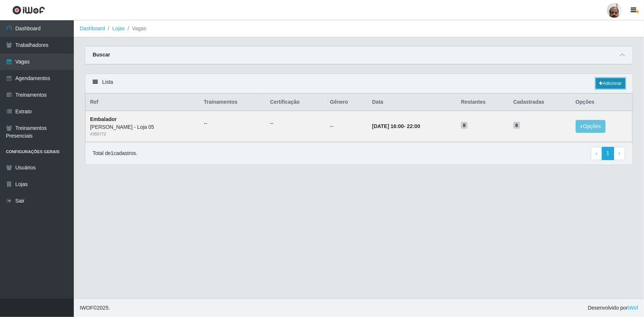
click at [615, 79] on link "Adicionar" at bounding box center [610, 83] width 29 height 10
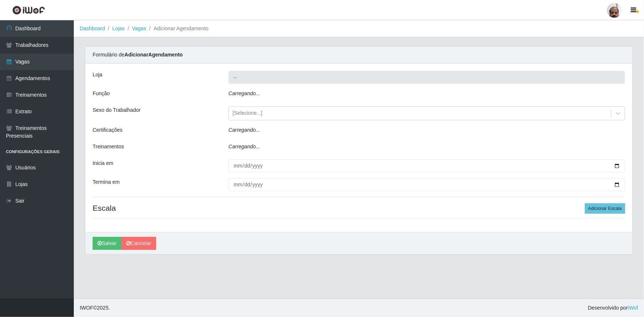
type input "[PERSON_NAME] - Loja 05"
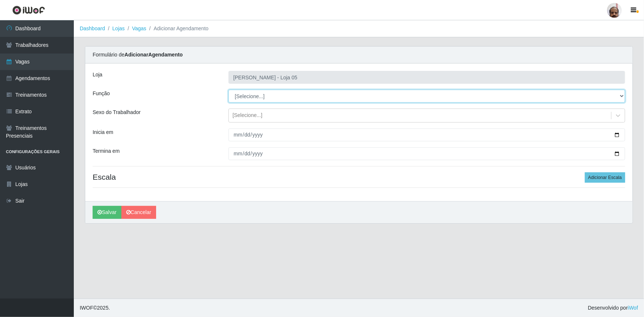
click at [268, 94] on select "[Selecione...] ASG ASG + ASG ++ Auxiliar de Depósito Auxiliar de Depósito + Aux…" at bounding box center [426, 96] width 397 height 13
select select "1"
click at [228, 90] on select "[Selecione...] ASG ASG + ASG ++ Auxiliar de Depósito Auxiliar de Depósito + Aux…" at bounding box center [426, 96] width 397 height 13
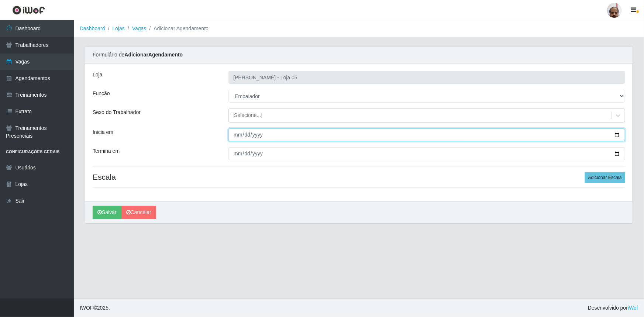
click at [620, 135] on input "Inicia em" at bounding box center [426, 134] width 397 height 13
type input "[DATE]"
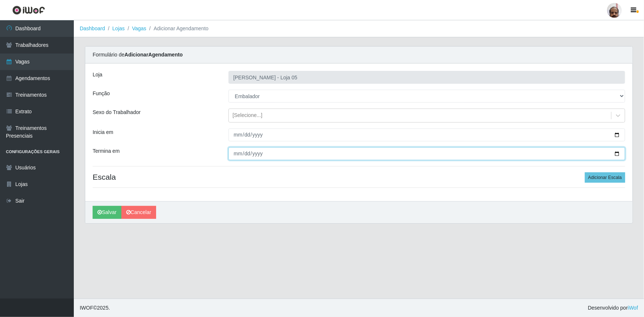
click at [615, 154] on input "Termina em" at bounding box center [426, 153] width 397 height 13
type input "[DATE]"
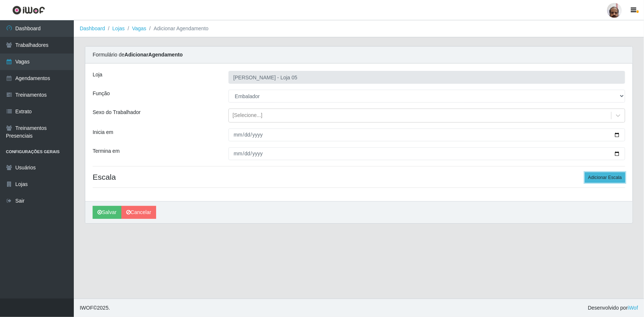
click at [609, 174] on button "Adicionar Escala" at bounding box center [605, 177] width 40 height 10
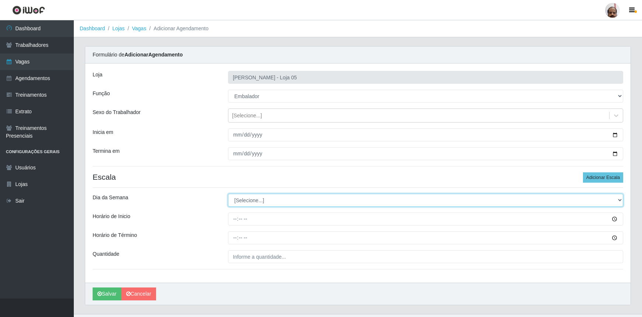
click at [254, 196] on select "[Selecione...] Segunda Terça Quarta Quinta Sexta Sábado Domingo" at bounding box center [425, 200] width 395 height 13
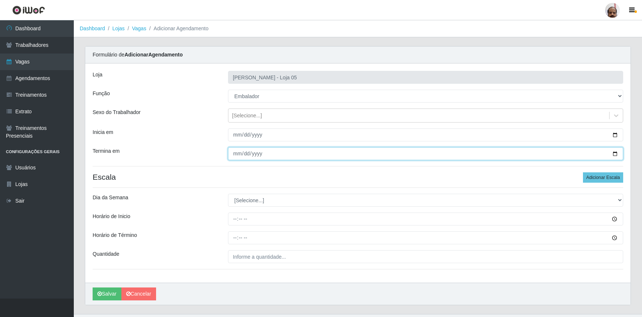
click at [616, 153] on input "[DATE]" at bounding box center [425, 153] width 395 height 13
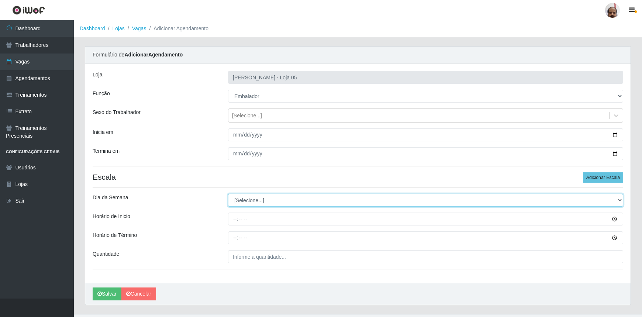
click at [251, 196] on select "[Selecione...] Segunda Terça Quarta Quinta Sexta Sábado Domingo" at bounding box center [425, 200] width 395 height 13
select select "4"
click at [228, 194] on select "[Selecione...] Segunda Terça Quarta Quinta Sexta Sábado Domingo" at bounding box center [425, 200] width 395 height 13
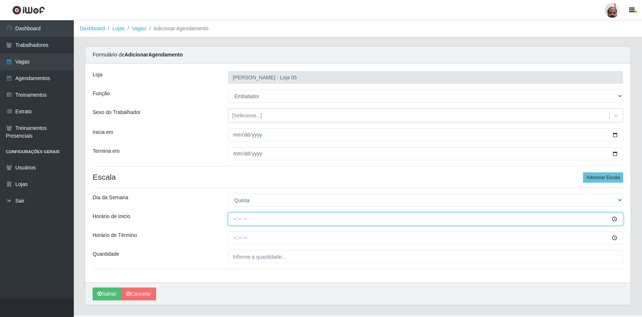
click at [234, 218] on input "Horário de Inicio" at bounding box center [425, 219] width 395 height 13
type input "16:00"
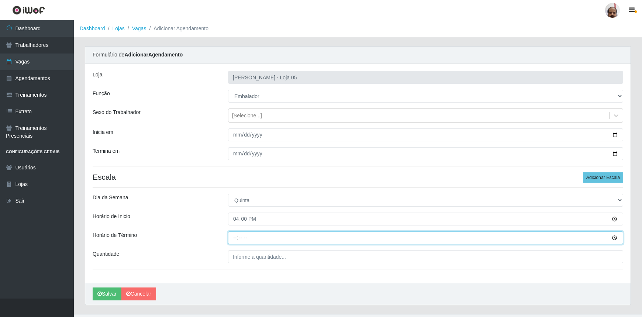
type input "22:00"
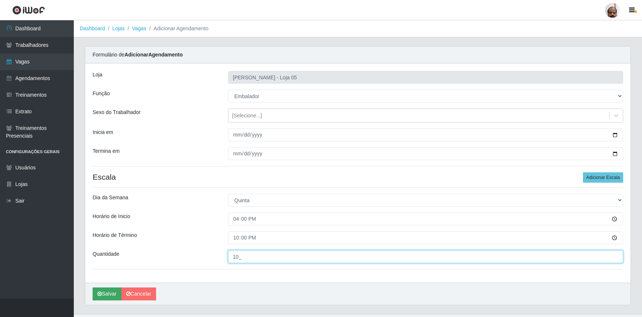
type input "10_"
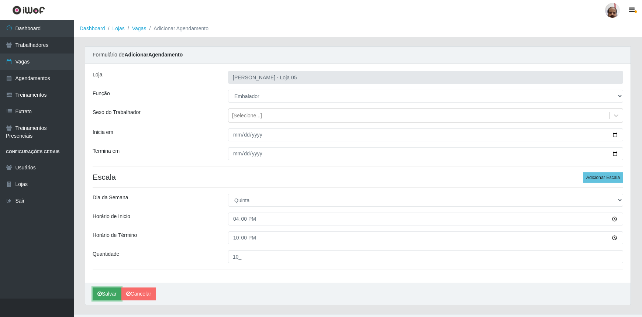
click at [103, 295] on button "Salvar" at bounding box center [107, 293] width 29 height 13
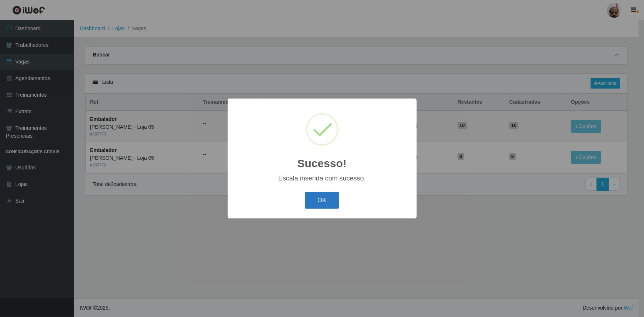
click at [329, 199] on button "OK" at bounding box center [322, 200] width 34 height 17
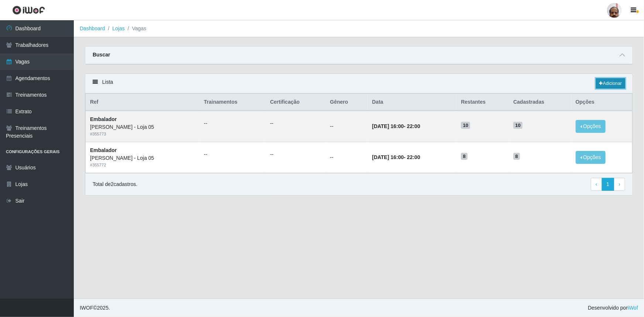
click at [616, 85] on link "Adicionar" at bounding box center [610, 83] width 29 height 10
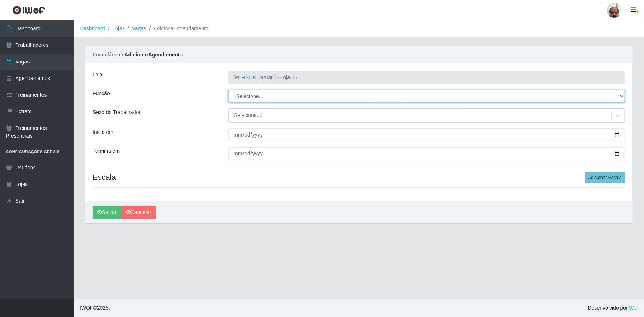
click at [238, 96] on select "[Selecione...] ASG ASG + ASG ++ Auxiliar de Depósito Auxiliar de Depósito + Aux…" at bounding box center [426, 96] width 397 height 13
select select "1"
click at [228, 90] on select "[Selecione...] ASG ASG + ASG ++ Auxiliar de Depósito Auxiliar de Depósito + Aux…" at bounding box center [426, 96] width 397 height 13
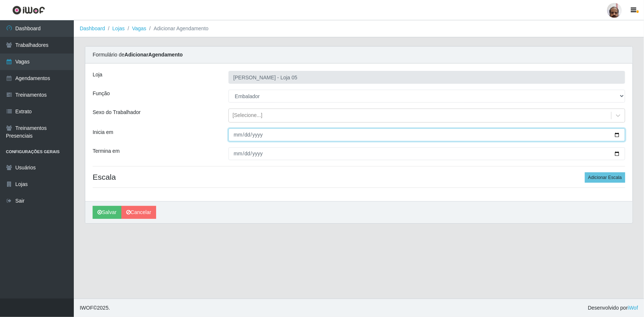
click at [616, 133] on input "Inicia em" at bounding box center [426, 134] width 397 height 13
type input "[DATE]"
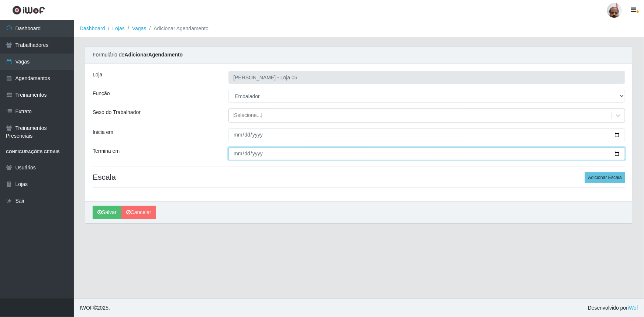
click at [620, 154] on input "Termina em" at bounding box center [426, 153] width 397 height 13
type input "[DATE]"
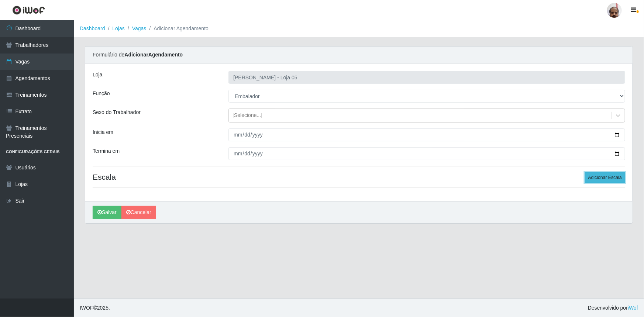
click at [600, 177] on button "Adicionar Escala" at bounding box center [605, 177] width 40 height 10
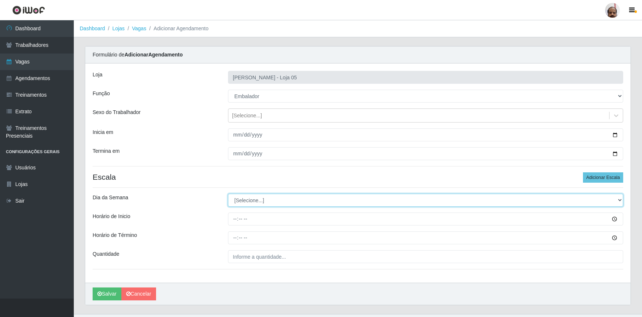
click at [236, 200] on select "[Selecione...] Segunda Terça Quarta Quinta Sexta Sábado Domingo" at bounding box center [425, 200] width 395 height 13
select select "5"
click at [228, 194] on select "[Selecione...] Segunda Terça Quarta Quinta Sexta Sábado Domingo" at bounding box center [425, 200] width 395 height 13
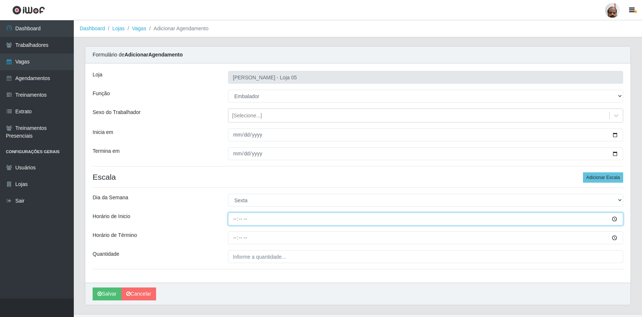
click at [230, 216] on input "Horário de Inicio" at bounding box center [425, 219] width 395 height 13
type input "16:00"
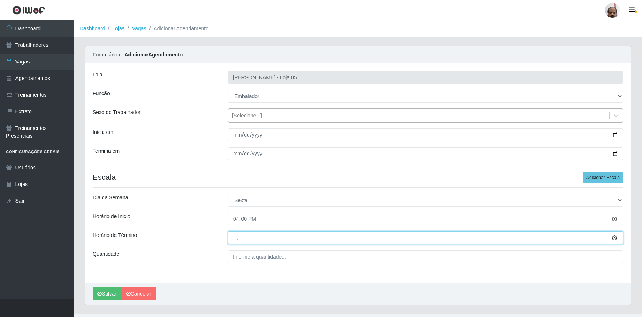
type input "22:00"
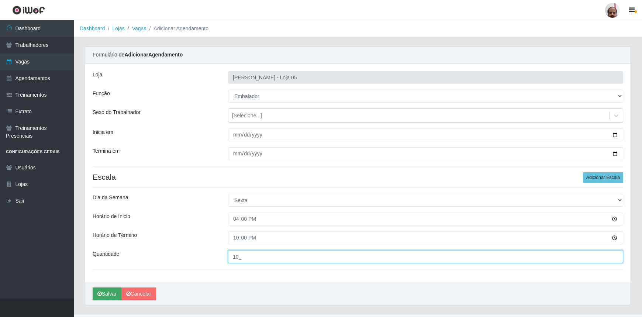
type input "10_"
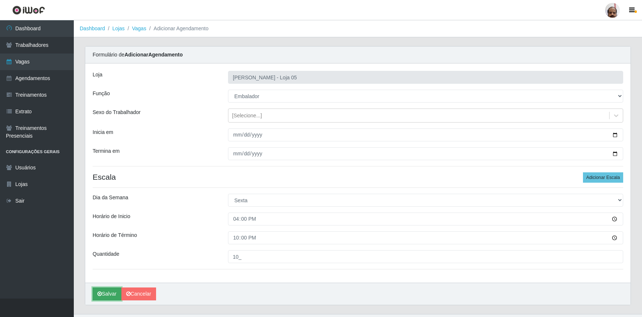
click at [97, 292] on button "Salvar" at bounding box center [107, 293] width 29 height 13
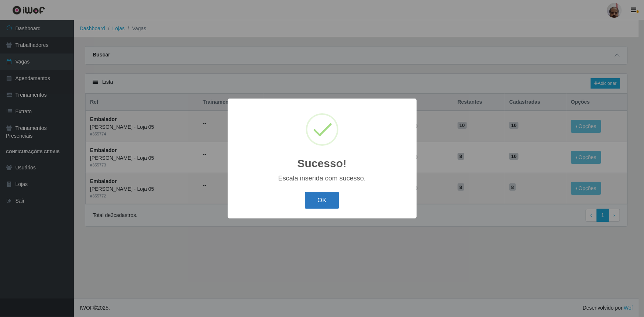
click at [320, 201] on button "OK" at bounding box center [322, 200] width 34 height 17
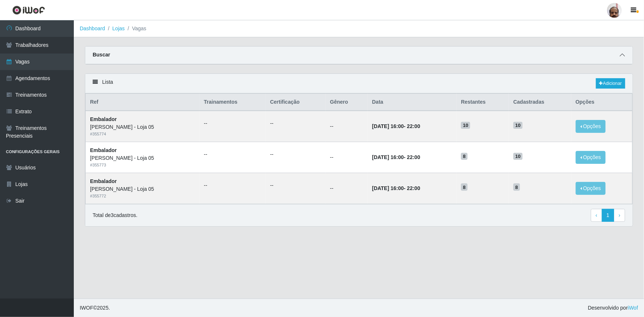
click at [624, 53] on span at bounding box center [622, 55] width 9 height 8
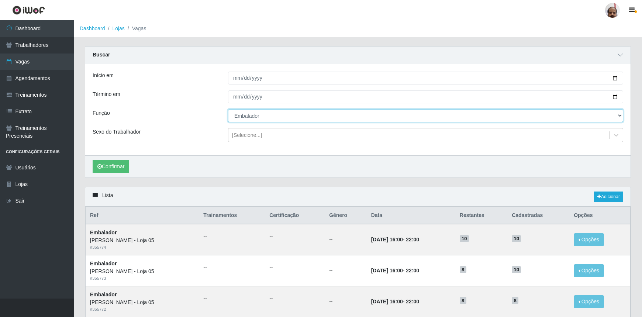
click at [266, 116] on select "[Selecione...] ASG ASG + ASG ++ Auxiliar de Depósito Auxiliar de Depósito + Aux…" at bounding box center [425, 115] width 395 height 13
select select "106"
click at [228, 109] on select "[Selecione...] ASG ASG + ASG ++ Auxiliar de Depósito Auxiliar de Depósito + Aux…" at bounding box center [425, 115] width 395 height 13
click at [272, 134] on div "[Selecione...]" at bounding box center [418, 135] width 381 height 12
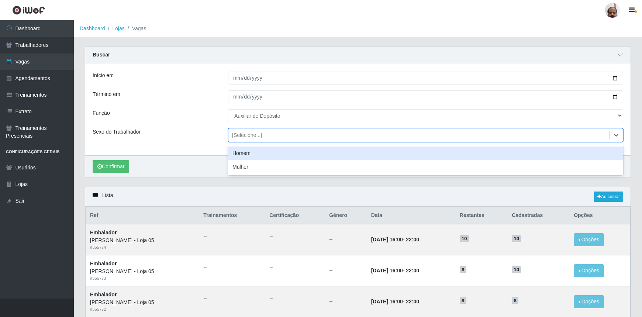
click at [244, 154] on div "Homem" at bounding box center [425, 154] width 395 height 14
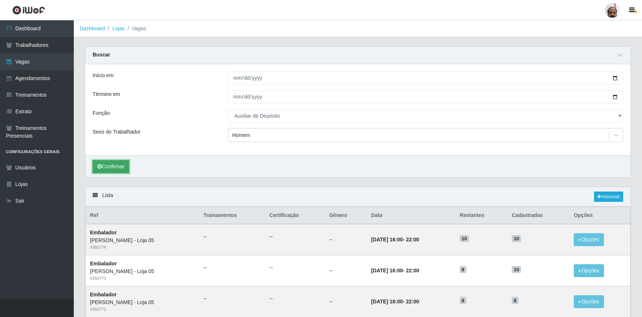
click at [104, 165] on button "Confirmar" at bounding box center [111, 166] width 37 height 13
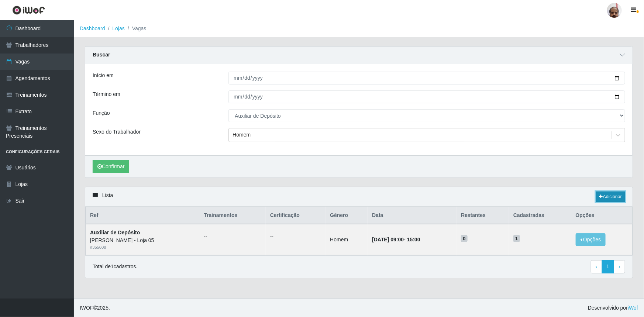
click at [604, 197] on link "Adicionar" at bounding box center [610, 197] width 29 height 10
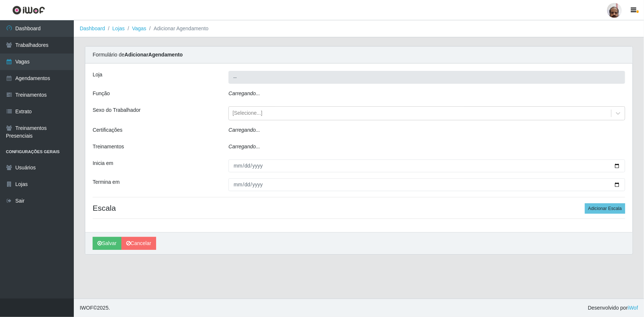
type input "[PERSON_NAME] - Loja 05"
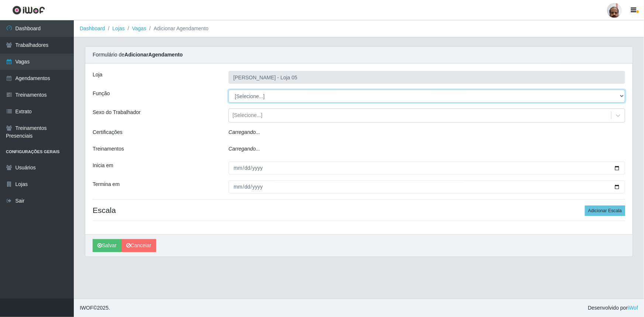
drag, startPoint x: 280, startPoint y: 103, endPoint x: 266, endPoint y: 94, distance: 17.2
click at [266, 94] on select "[Selecione...] ASG ASG + ASG ++ Auxiliar de Depósito Auxiliar de Depósito + Aux…" at bounding box center [426, 96] width 397 height 13
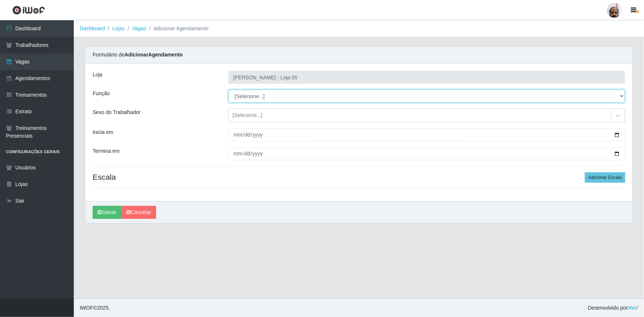
select select "110"
click at [228, 90] on select "[Selecione...] ASG ASG + ASG ++ Auxiliar de Depósito Auxiliar de Depósito + Aux…" at bounding box center [426, 96] width 397 height 13
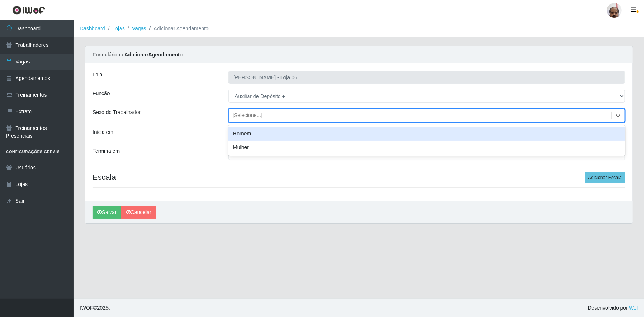
click at [239, 114] on div "[Selecione...]" at bounding box center [247, 116] width 30 height 8
click at [247, 137] on div "Homem" at bounding box center [426, 134] width 397 height 14
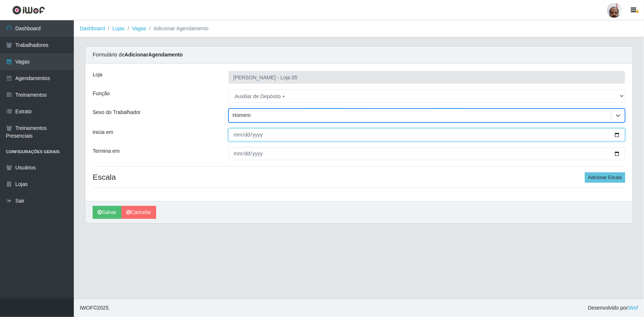
click at [619, 135] on input "Inicia em" at bounding box center [426, 134] width 397 height 13
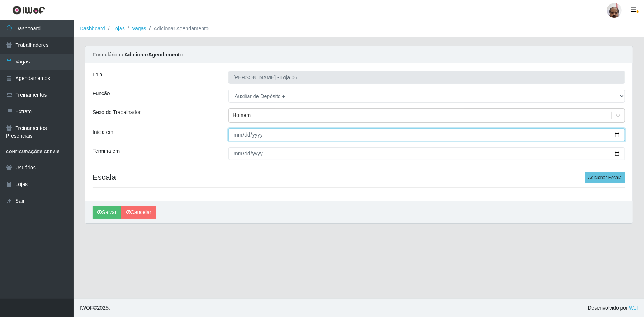
type input "[DATE]"
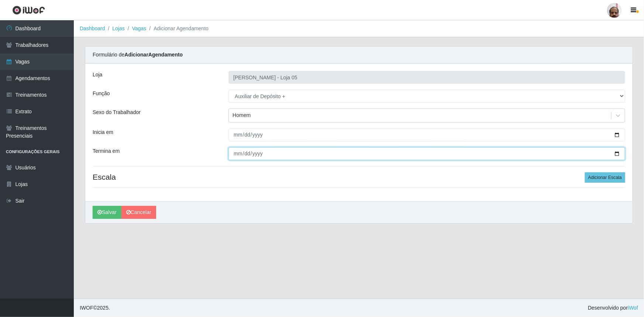
click at [617, 152] on input "Termina em" at bounding box center [426, 153] width 397 height 13
type input "[DATE]"
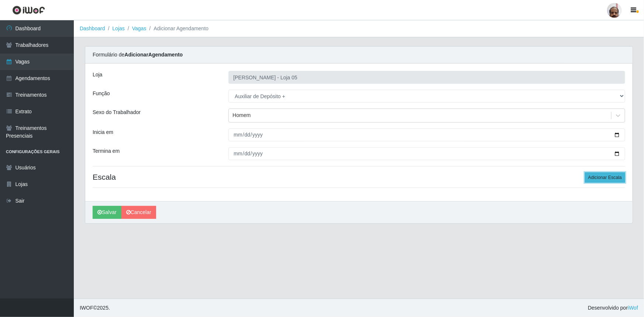
click at [614, 173] on button "Adicionar Escala" at bounding box center [605, 177] width 40 height 10
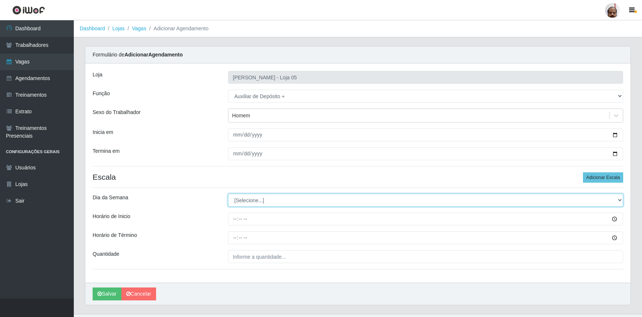
click at [232, 199] on select "[Selecione...] Segunda Terça Quarta Quinta Sexta Sábado Domingo" at bounding box center [425, 200] width 395 height 13
select select "0"
click at [228, 194] on select "[Selecione...] Segunda Terça Quarta Quinta Sexta Sábado Domingo" at bounding box center [425, 200] width 395 height 13
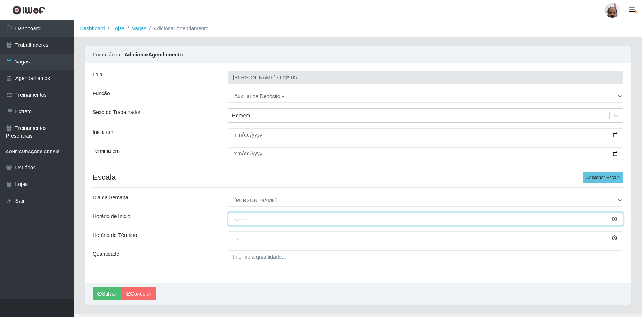
click at [231, 222] on input "Horário de Inicio" at bounding box center [425, 219] width 395 height 13
type input "13:00"
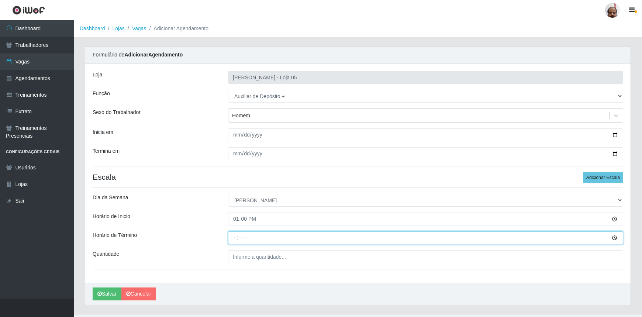
type input "19:00"
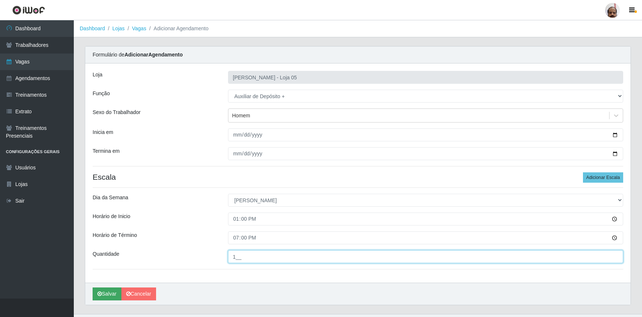
type input "1__"
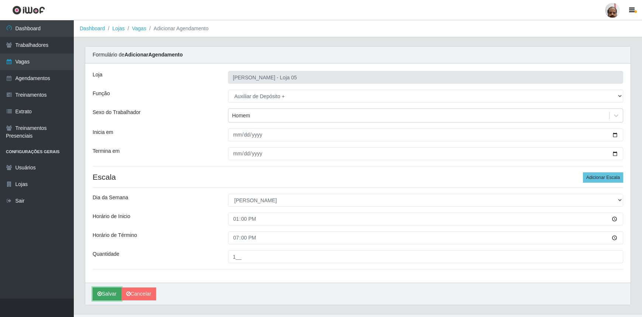
click at [96, 294] on button "Salvar" at bounding box center [107, 293] width 29 height 13
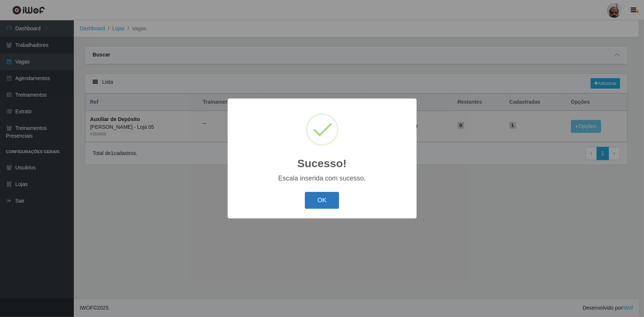
click at [326, 194] on button "OK" at bounding box center [322, 200] width 34 height 17
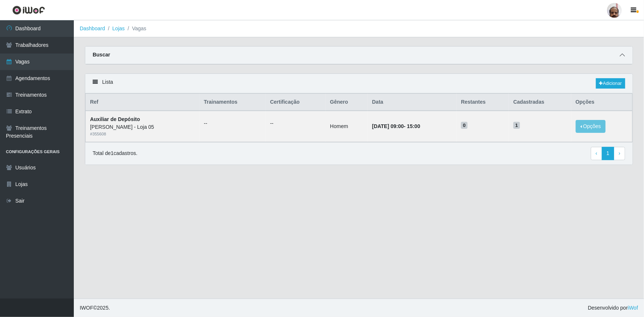
click at [622, 55] on icon at bounding box center [622, 54] width 5 height 5
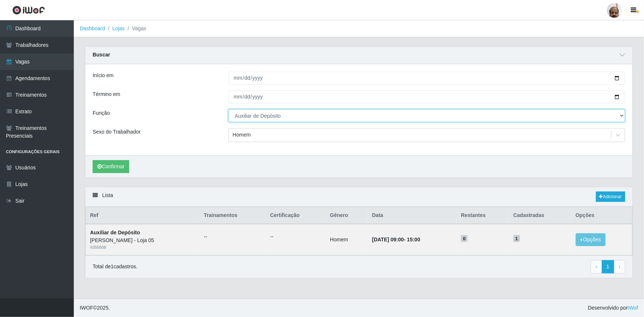
click at [308, 115] on select "[Selecione...] ASG ASG + ASG ++ Auxiliar de Depósito Auxiliar de Depósito + Aux…" at bounding box center [426, 115] width 397 height 13
select select "110"
click at [228, 109] on select "[Selecione...] ASG ASG + ASG ++ Auxiliar de Depósito Auxiliar de Depósito + Aux…" at bounding box center [426, 115] width 397 height 13
click at [116, 163] on button "Confirmar" at bounding box center [111, 166] width 37 height 13
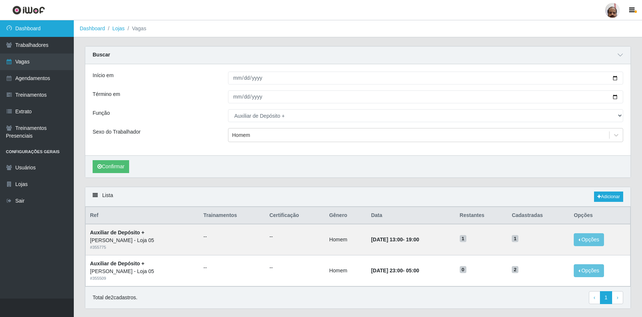
click at [41, 25] on link "Dashboard" at bounding box center [37, 28] width 74 height 17
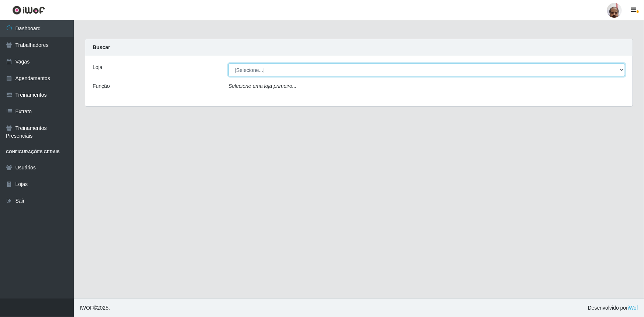
drag, startPoint x: 291, startPoint y: 69, endPoint x: 292, endPoint y: 76, distance: 7.1
click at [291, 68] on select "[Selecione...] Mar Vermelho - Loja 05" at bounding box center [426, 69] width 397 height 13
select select "252"
click at [228, 63] on select "[Selecione...] Mar Vermelho - Loja 05" at bounding box center [426, 69] width 397 height 13
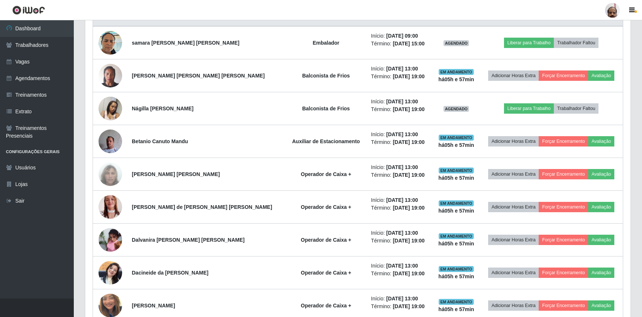
scroll to position [335, 0]
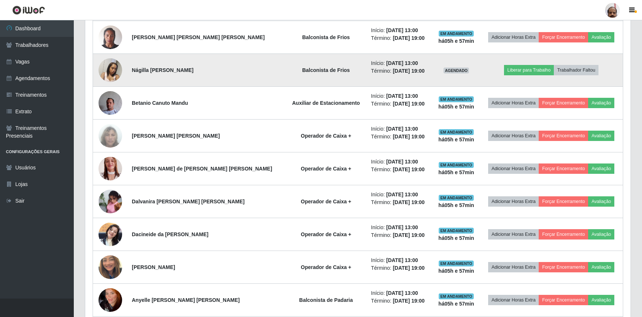
click at [119, 66] on img at bounding box center [111, 69] width 24 height 31
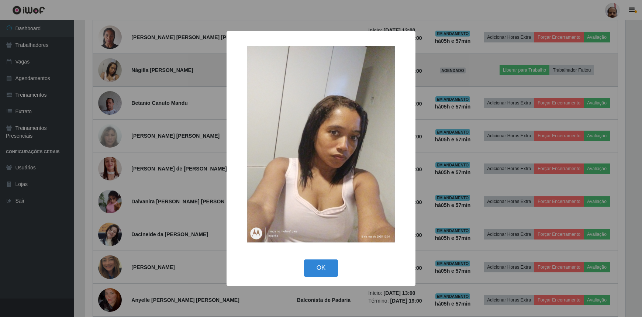
scroll to position [153, 542]
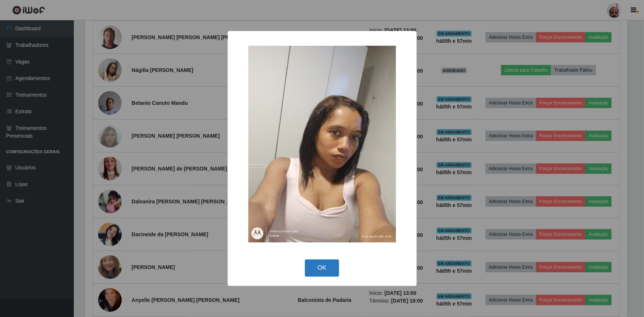
click at [324, 270] on button "OK" at bounding box center [322, 267] width 34 height 17
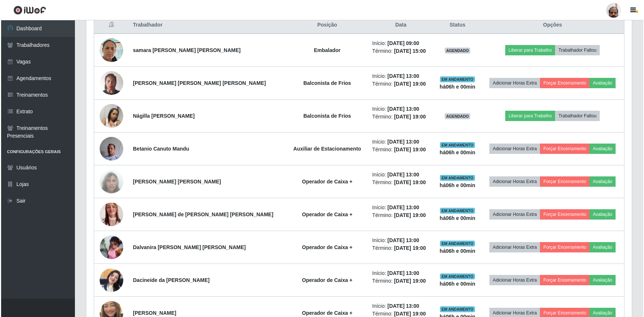
scroll to position [302, 0]
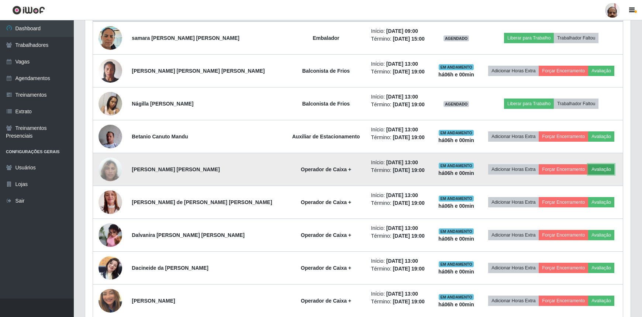
click at [600, 170] on button "Avaliação" at bounding box center [601, 169] width 26 height 10
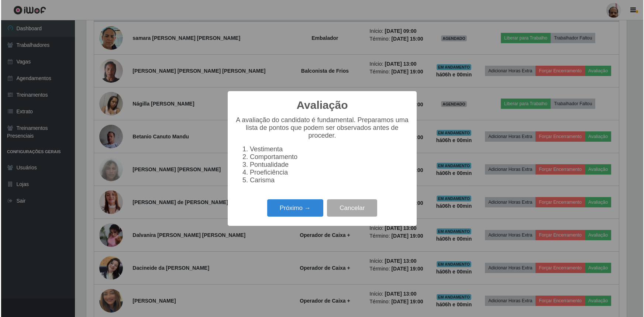
scroll to position [153, 542]
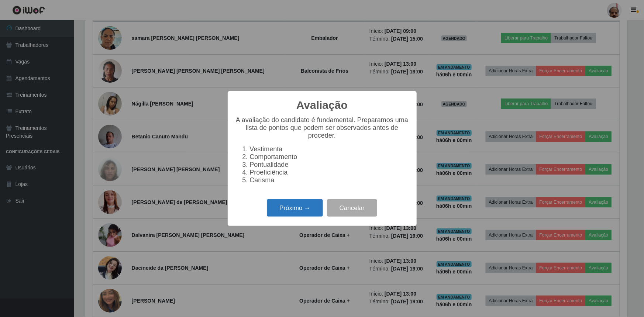
click at [306, 210] on button "Próximo →" at bounding box center [295, 207] width 56 height 17
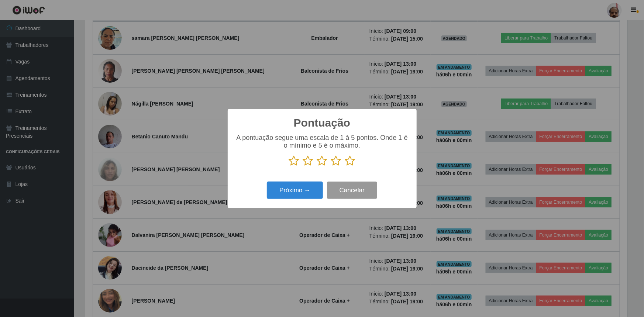
scroll to position [368884, 368495]
click at [348, 162] on icon at bounding box center [350, 160] width 10 height 11
click at [345, 166] on input "radio" at bounding box center [345, 166] width 0 height 0
click at [295, 188] on button "Próximo →" at bounding box center [295, 190] width 56 height 17
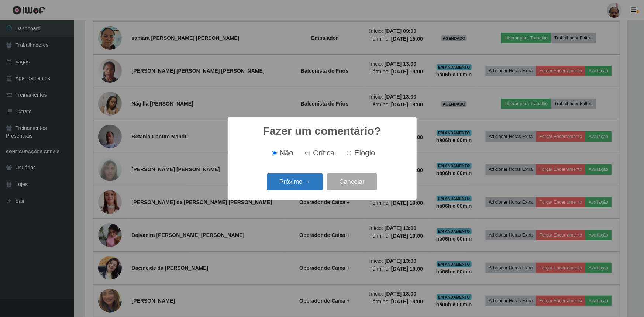
click at [306, 185] on button "Próximo →" at bounding box center [295, 181] width 56 height 17
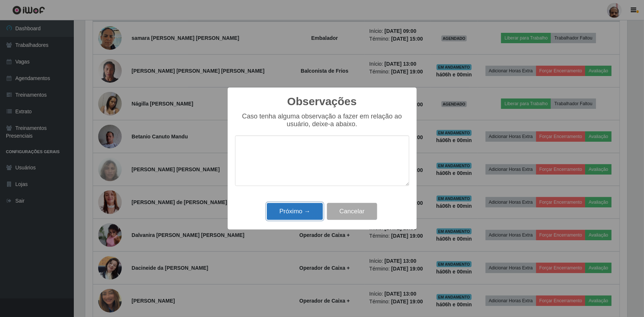
click at [303, 213] on button "Próximo →" at bounding box center [295, 211] width 56 height 17
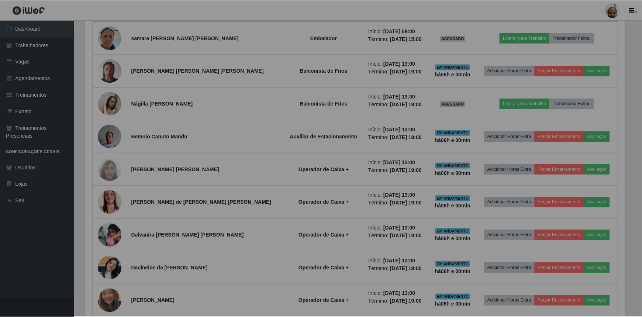
scroll to position [153, 545]
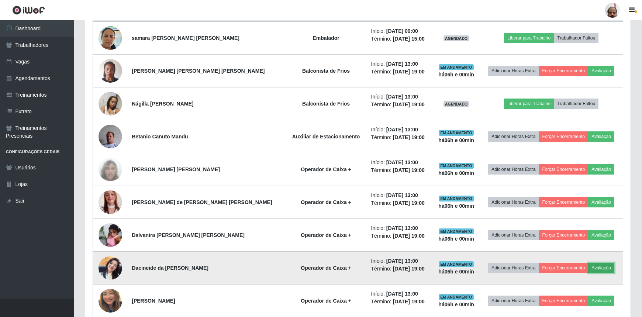
click at [602, 263] on button "Avaliação" at bounding box center [601, 268] width 26 height 10
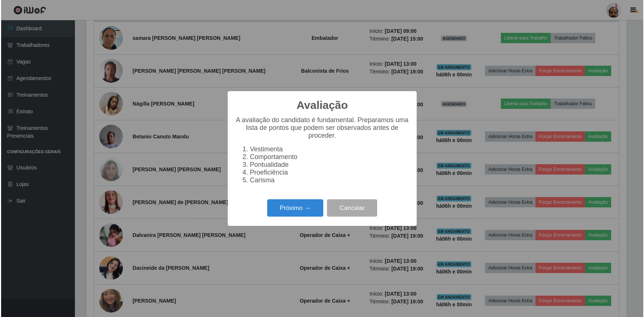
scroll to position [153, 542]
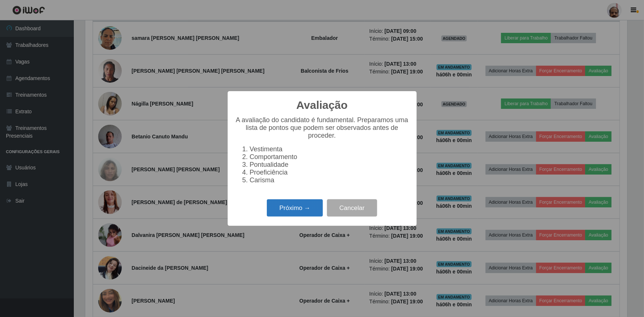
click at [314, 215] on button "Próximo →" at bounding box center [295, 207] width 56 height 17
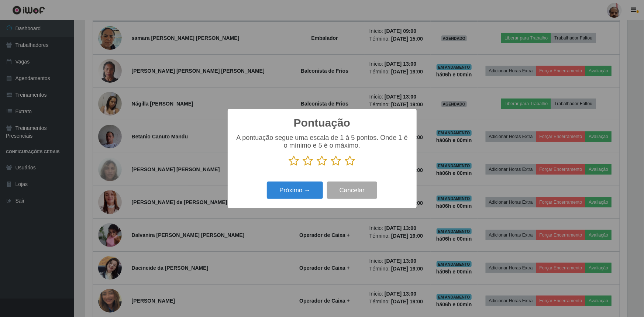
click at [351, 162] on icon at bounding box center [350, 160] width 10 height 11
click at [345, 166] on input "radio" at bounding box center [345, 166] width 0 height 0
click at [302, 196] on button "Próximo →" at bounding box center [295, 190] width 56 height 17
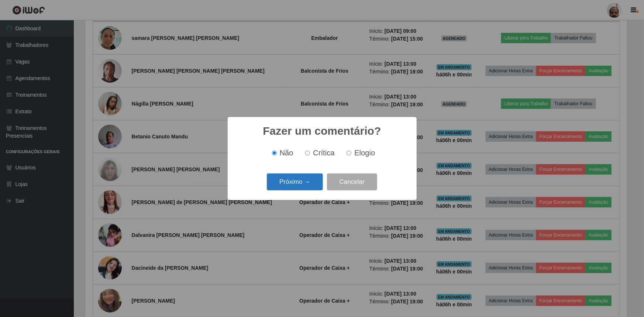
click at [297, 184] on button "Próximo →" at bounding box center [295, 181] width 56 height 17
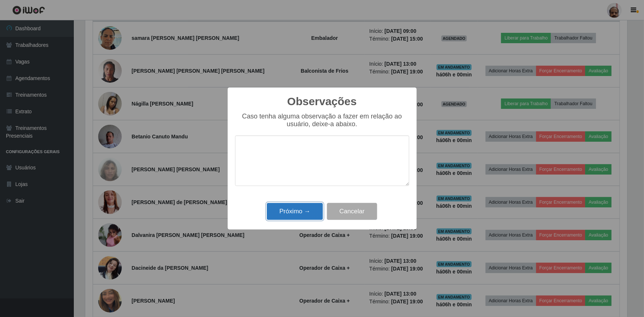
click at [292, 209] on button "Próximo →" at bounding box center [295, 211] width 56 height 17
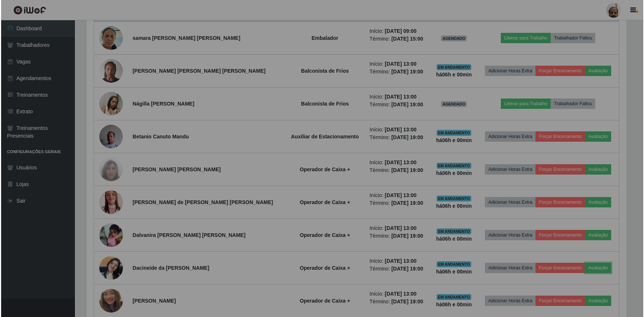
scroll to position [153, 545]
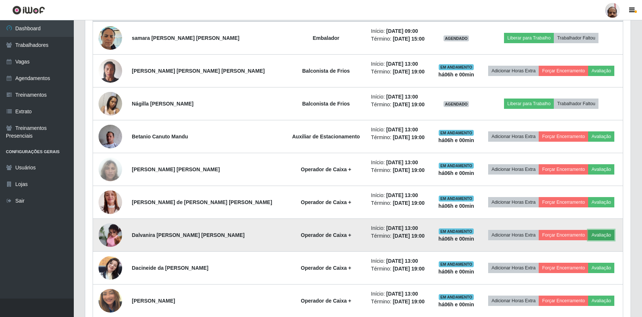
click at [600, 232] on button "Avaliação" at bounding box center [601, 235] width 26 height 10
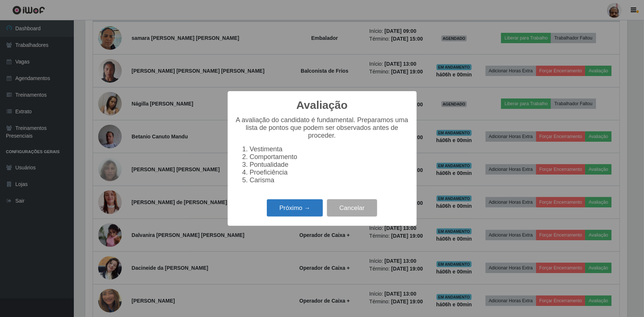
click at [289, 210] on button "Próximo →" at bounding box center [295, 207] width 56 height 17
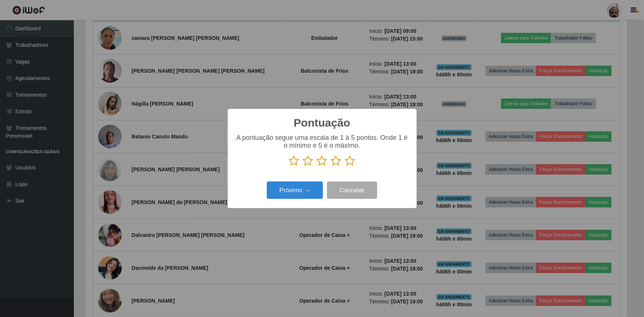
click at [347, 159] on icon at bounding box center [350, 160] width 10 height 11
click at [345, 166] on input "radio" at bounding box center [345, 166] width 0 height 0
click at [301, 184] on button "Próximo →" at bounding box center [295, 190] width 56 height 17
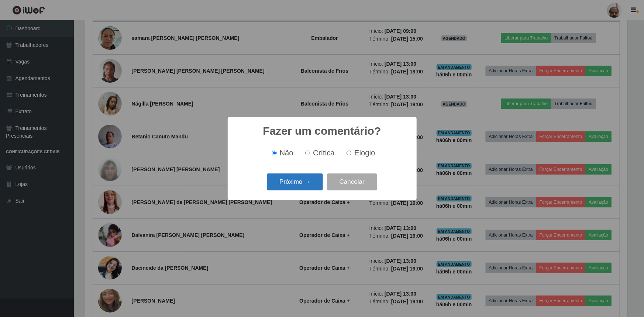
click at [300, 186] on button "Próximo →" at bounding box center [295, 181] width 56 height 17
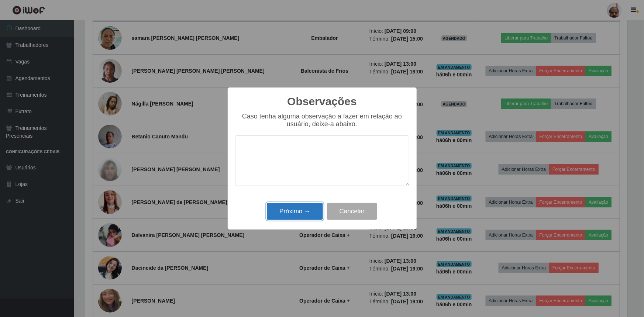
click at [298, 214] on button "Próximo →" at bounding box center [295, 211] width 56 height 17
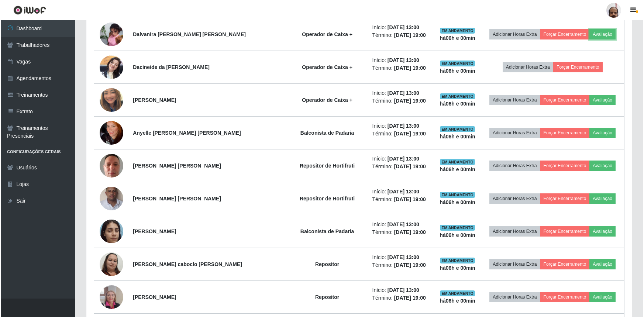
scroll to position [503, 0]
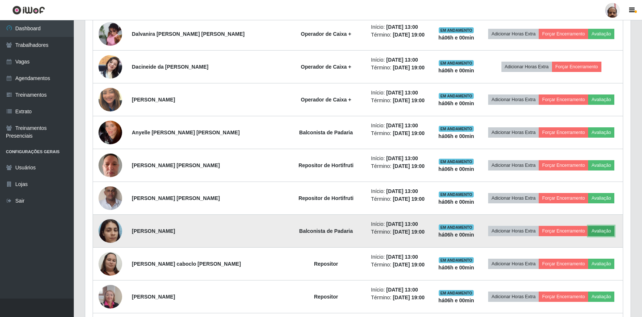
click at [590, 227] on button "Avaliação" at bounding box center [601, 231] width 26 height 10
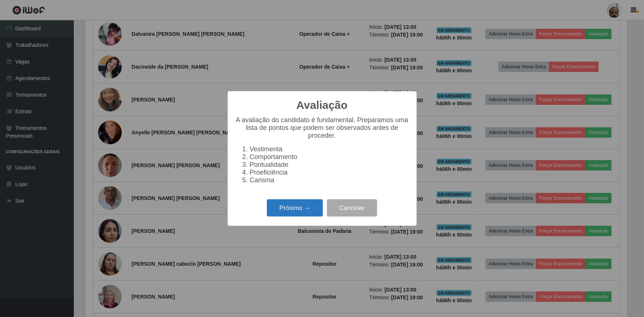
click at [309, 209] on button "Próximo →" at bounding box center [295, 207] width 56 height 17
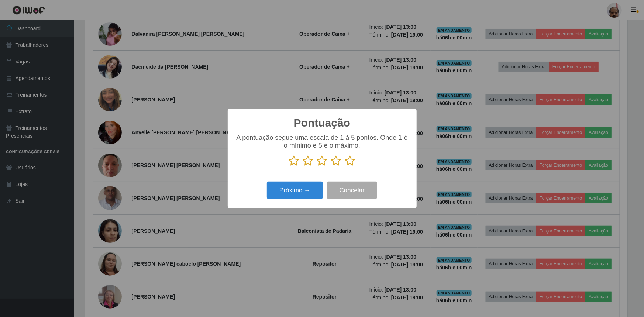
click at [348, 162] on icon at bounding box center [350, 160] width 10 height 11
click at [345, 166] on input "radio" at bounding box center [345, 166] width 0 height 0
click at [305, 190] on button "Próximo →" at bounding box center [295, 190] width 56 height 17
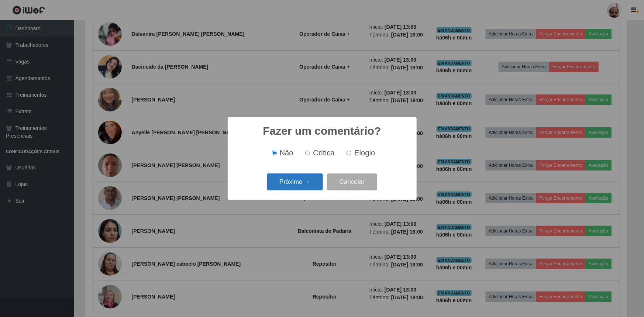
click at [306, 188] on button "Próximo →" at bounding box center [295, 181] width 56 height 17
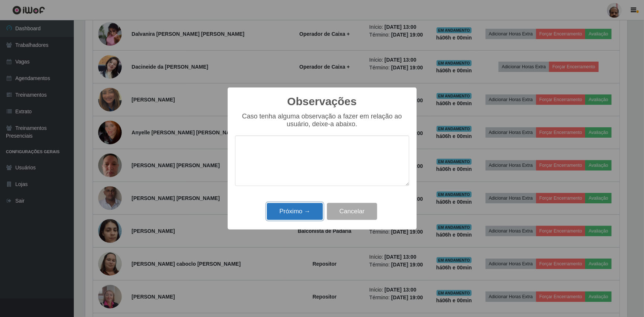
click at [304, 208] on button "Próximo →" at bounding box center [295, 211] width 56 height 17
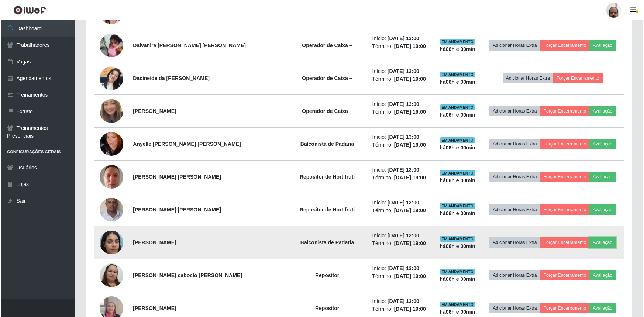
scroll to position [436, 0]
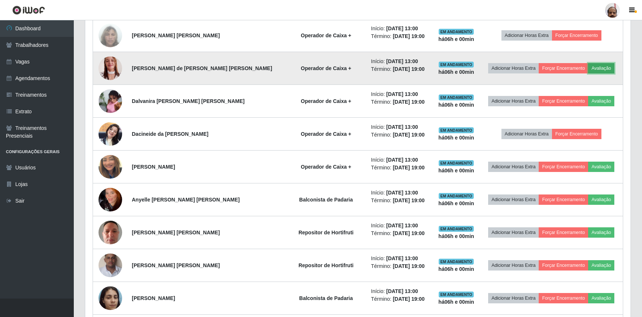
click at [592, 67] on button "Avaliação" at bounding box center [601, 68] width 26 height 10
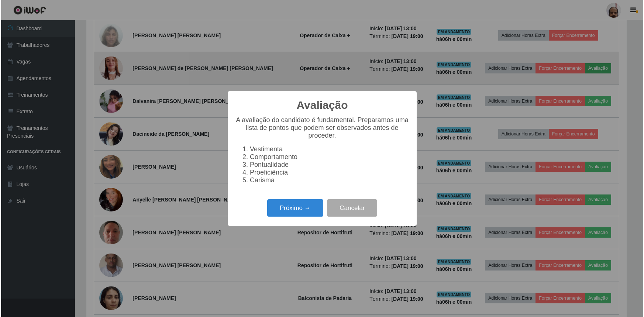
scroll to position [153, 542]
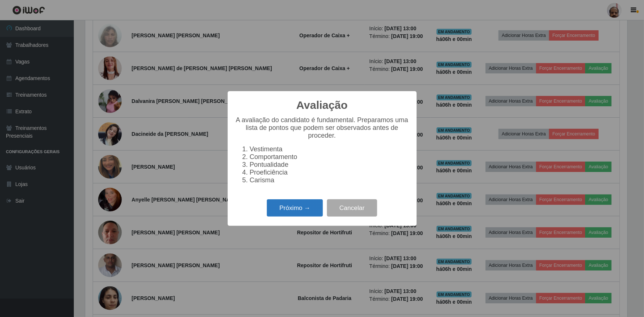
click at [304, 206] on button "Próximo →" at bounding box center [295, 207] width 56 height 17
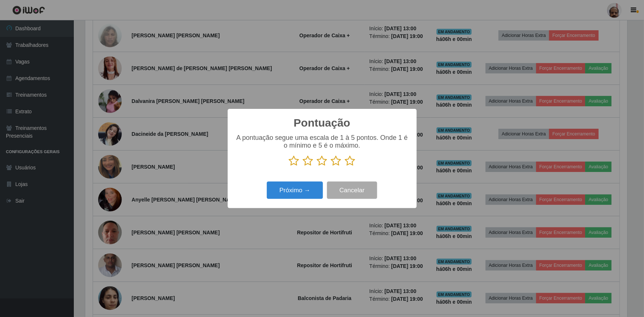
click at [349, 161] on icon at bounding box center [350, 160] width 10 height 11
click at [345, 166] on input "radio" at bounding box center [345, 166] width 0 height 0
click at [303, 186] on button "Próximo →" at bounding box center [295, 190] width 56 height 17
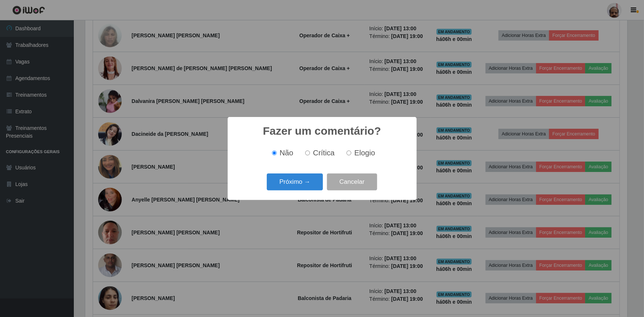
click at [304, 186] on button "Próximo →" at bounding box center [295, 181] width 56 height 17
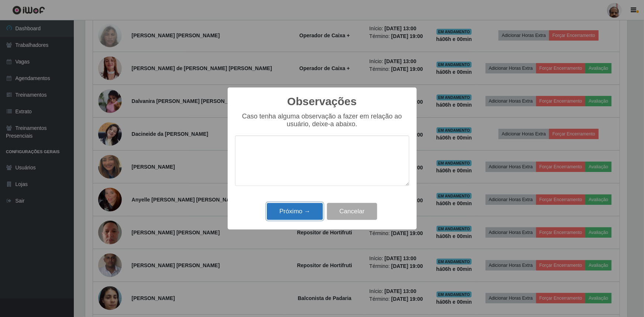
click at [306, 208] on button "Próximo →" at bounding box center [295, 211] width 56 height 17
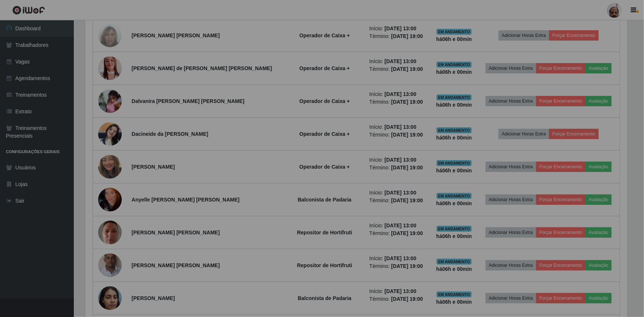
scroll to position [0, 0]
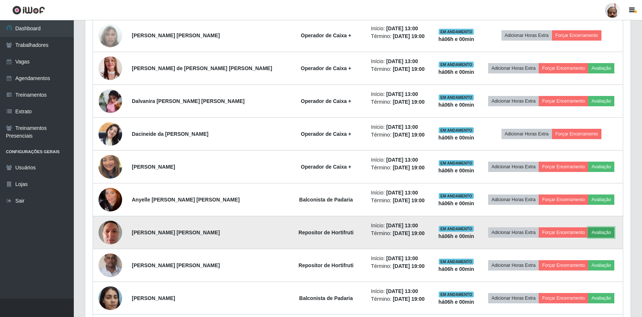
click at [594, 230] on button "Avaliação" at bounding box center [601, 232] width 26 height 10
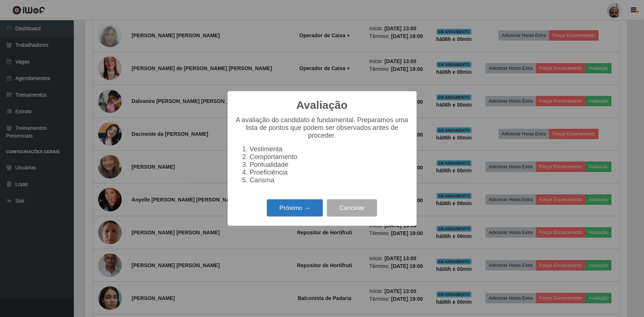
click at [306, 207] on button "Próximo →" at bounding box center [295, 207] width 56 height 17
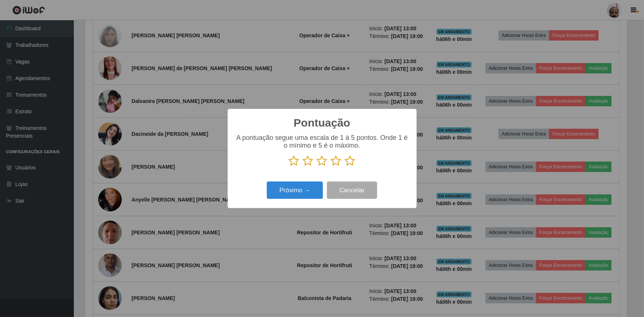
click at [350, 162] on icon at bounding box center [350, 160] width 10 height 11
click at [345, 166] on input "radio" at bounding box center [345, 166] width 0 height 0
click at [306, 193] on button "Próximo →" at bounding box center [295, 190] width 56 height 17
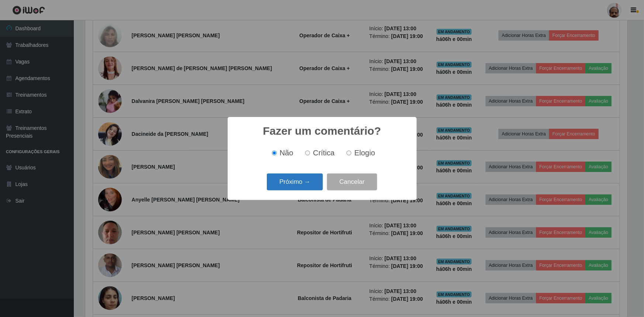
click at [307, 183] on button "Próximo →" at bounding box center [295, 181] width 56 height 17
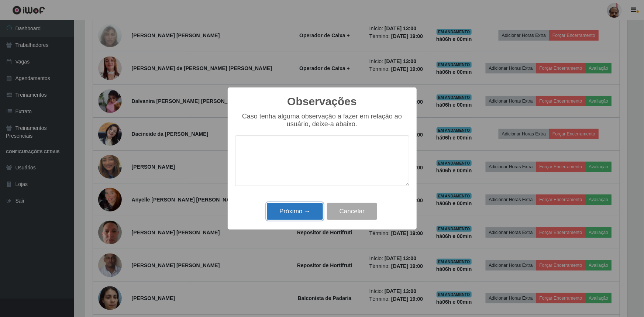
click at [307, 211] on button "Próximo →" at bounding box center [295, 211] width 56 height 17
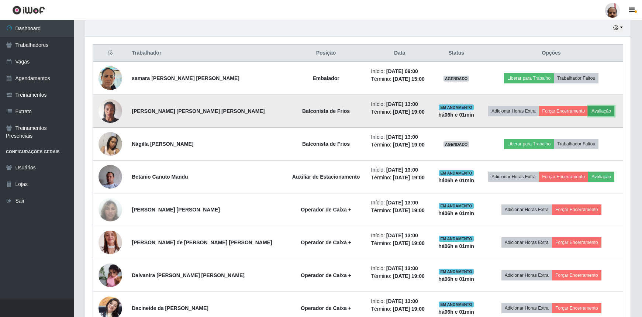
click at [599, 110] on button "Avaliação" at bounding box center [601, 111] width 26 height 10
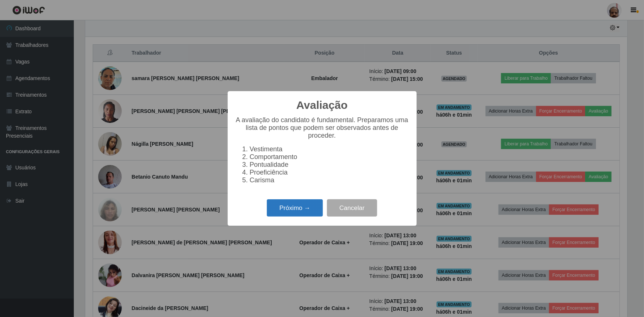
click at [310, 213] on button "Próximo →" at bounding box center [295, 207] width 56 height 17
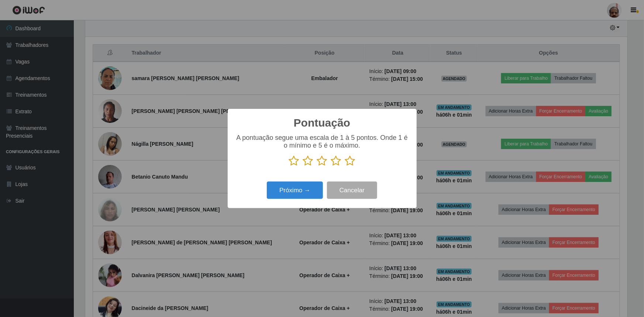
click at [347, 161] on icon at bounding box center [350, 160] width 10 height 11
click at [345, 166] on input "radio" at bounding box center [345, 166] width 0 height 0
click at [311, 180] on div "Próximo → Cancelar" at bounding box center [322, 190] width 174 height 21
click at [308, 187] on button "Próximo →" at bounding box center [295, 190] width 56 height 17
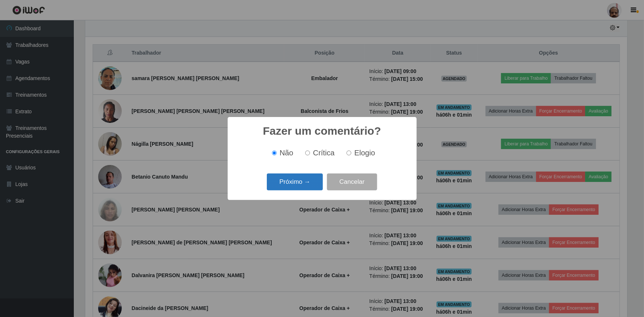
click at [307, 184] on button "Próximo →" at bounding box center [295, 181] width 56 height 17
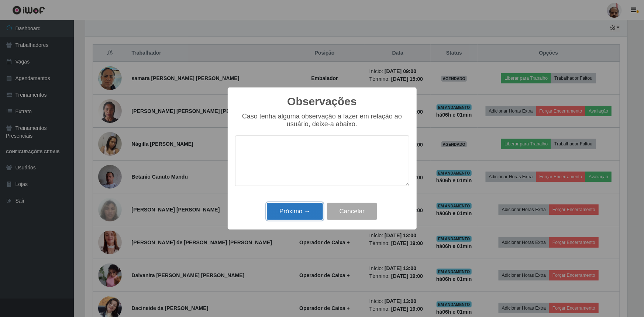
click at [306, 212] on button "Próximo →" at bounding box center [295, 211] width 56 height 17
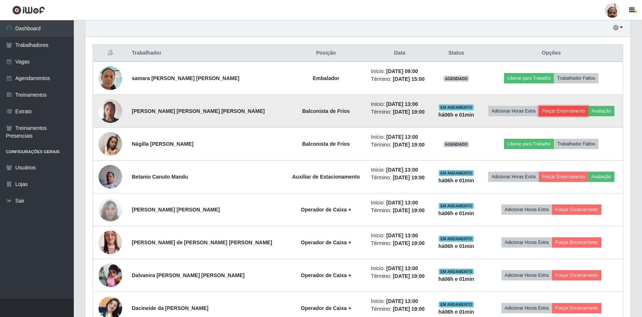
click at [561, 108] on button "Forçar Encerramento" at bounding box center [563, 111] width 49 height 10
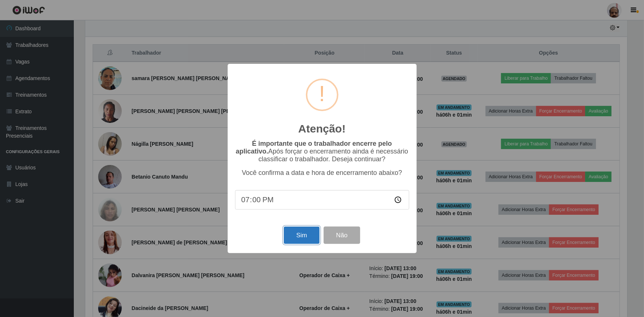
click at [299, 235] on button "Sim" at bounding box center [302, 235] width 36 height 17
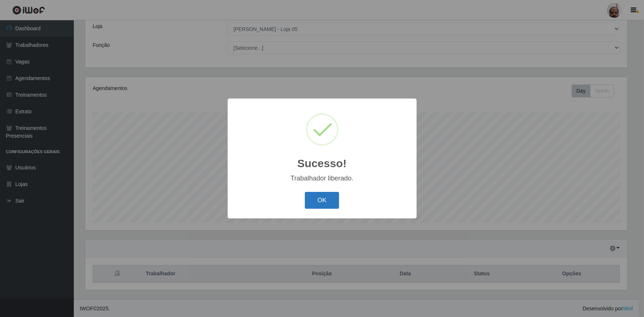
click at [323, 199] on button "OK" at bounding box center [322, 200] width 34 height 17
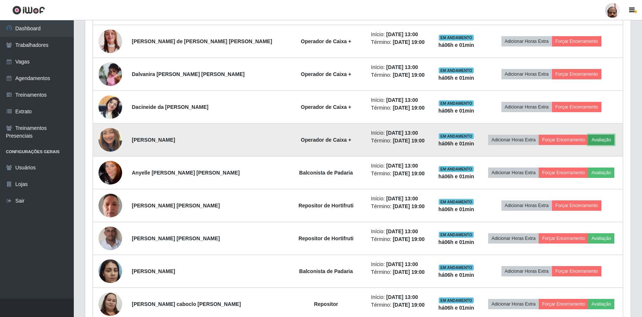
click at [597, 137] on button "Avaliação" at bounding box center [601, 140] width 26 height 10
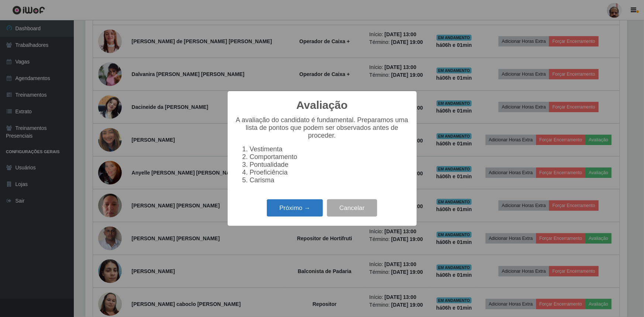
click at [292, 213] on button "Próximo →" at bounding box center [295, 207] width 56 height 17
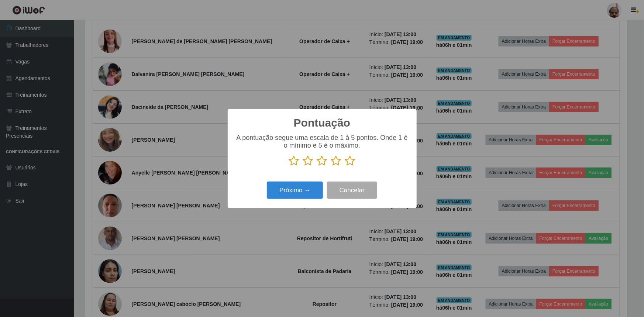
click at [350, 164] on icon at bounding box center [350, 160] width 10 height 11
click at [345, 166] on input "radio" at bounding box center [345, 166] width 0 height 0
click at [302, 190] on button "Próximo →" at bounding box center [295, 190] width 56 height 17
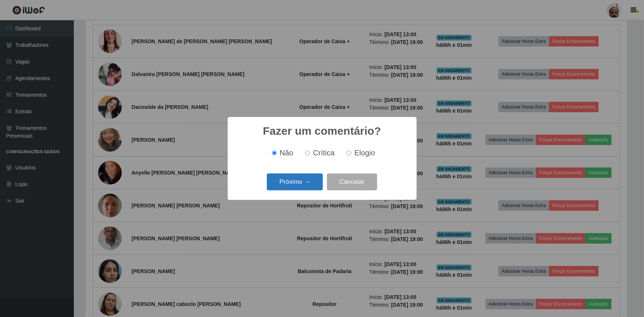
click at [305, 183] on button "Próximo →" at bounding box center [295, 181] width 56 height 17
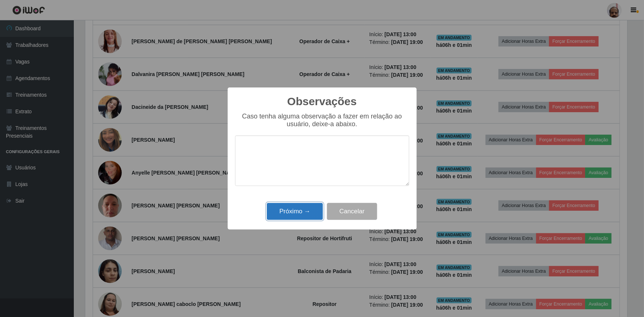
click at [313, 210] on button "Próximo →" at bounding box center [295, 211] width 56 height 17
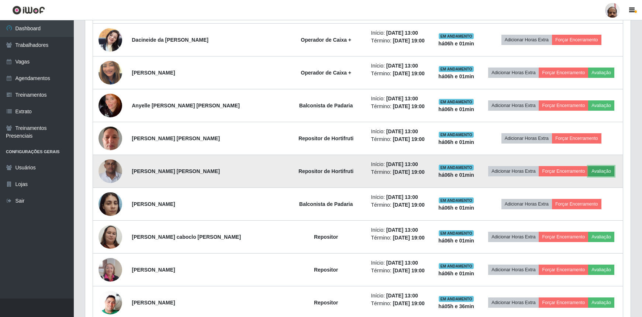
click at [599, 169] on button "Avaliação" at bounding box center [601, 171] width 26 height 10
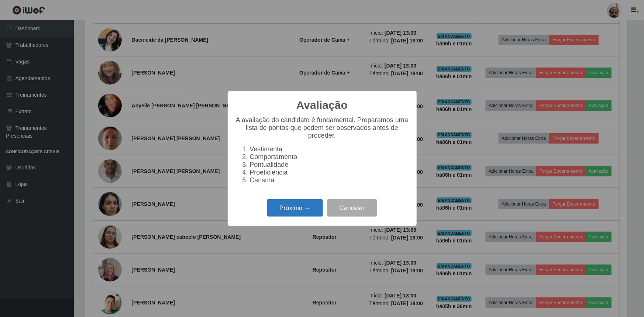
click at [303, 207] on button "Próximo →" at bounding box center [295, 207] width 56 height 17
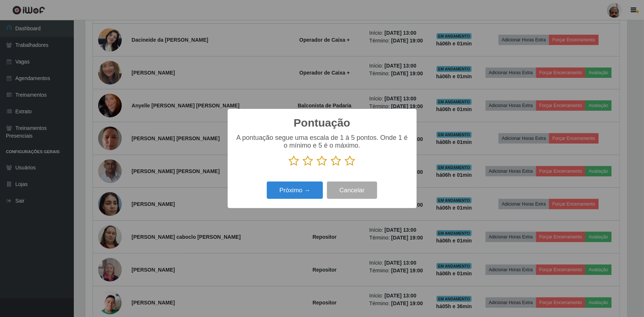
click at [350, 161] on icon at bounding box center [350, 160] width 10 height 11
click at [345, 166] on input "radio" at bounding box center [345, 166] width 0 height 0
click at [296, 192] on button "Próximo →" at bounding box center [295, 190] width 56 height 17
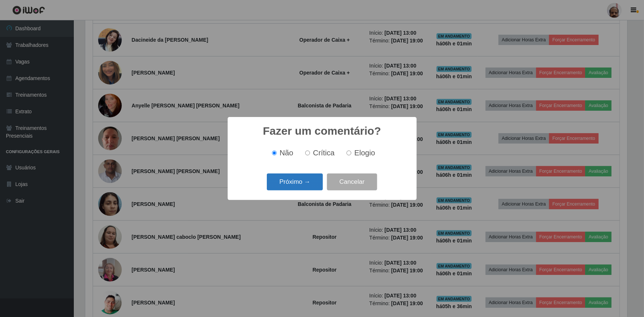
click at [300, 185] on button "Próximo →" at bounding box center [295, 181] width 56 height 17
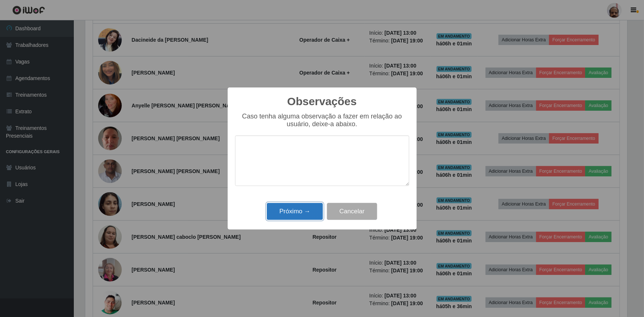
click at [303, 209] on button "Próximo →" at bounding box center [295, 211] width 56 height 17
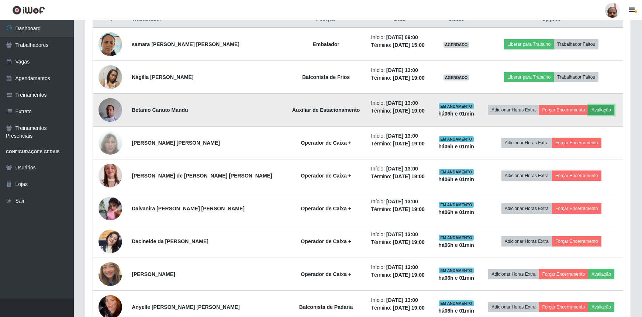
click at [592, 110] on button "Avaliação" at bounding box center [601, 110] width 26 height 10
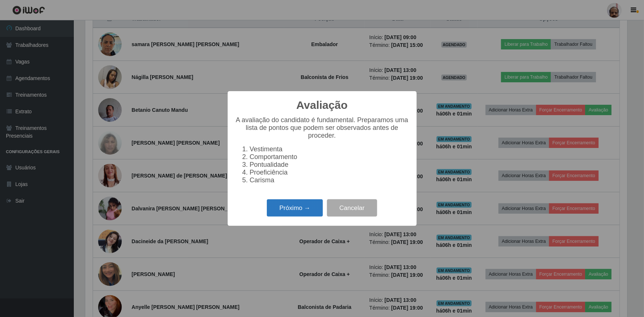
click at [303, 211] on button "Próximo →" at bounding box center [295, 207] width 56 height 17
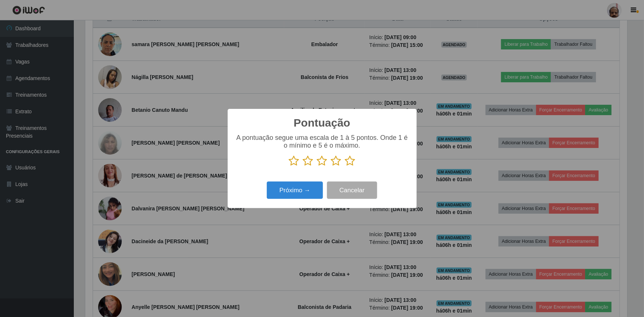
click at [349, 161] on icon at bounding box center [350, 160] width 10 height 11
click at [345, 166] on input "radio" at bounding box center [345, 166] width 0 height 0
click at [282, 190] on button "Próximo →" at bounding box center [295, 190] width 56 height 17
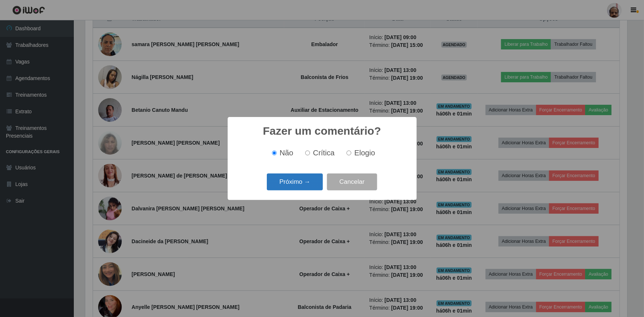
click at [296, 187] on button "Próximo →" at bounding box center [295, 181] width 56 height 17
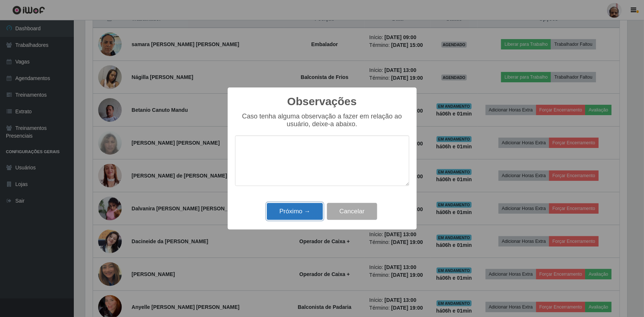
click at [299, 210] on button "Próximo →" at bounding box center [295, 211] width 56 height 17
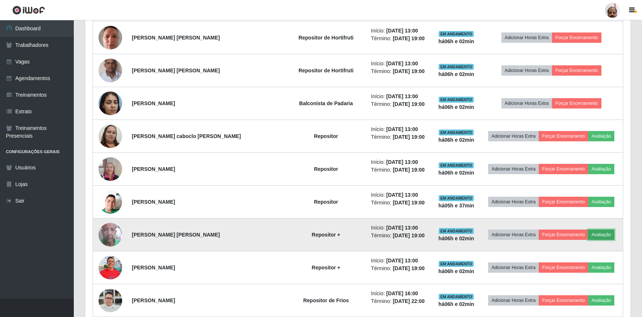
click at [594, 231] on button "Avaliação" at bounding box center [601, 235] width 26 height 10
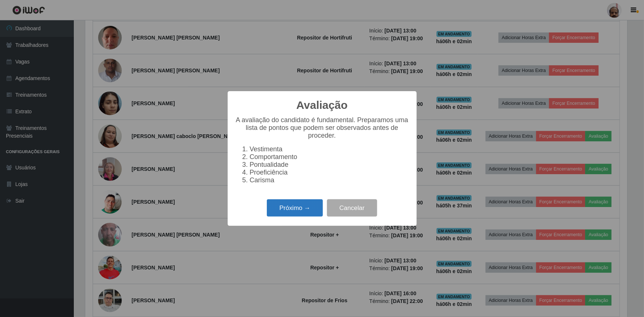
click at [294, 207] on button "Próximo →" at bounding box center [295, 207] width 56 height 17
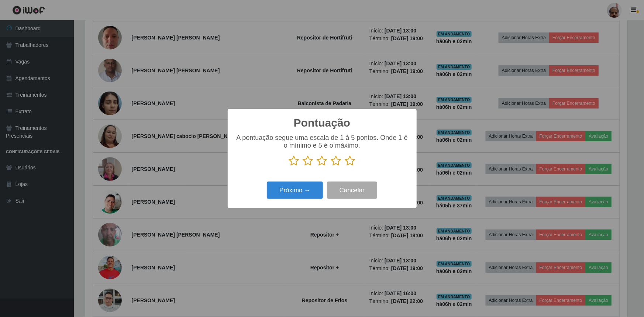
click at [351, 162] on icon at bounding box center [350, 160] width 10 height 11
click at [345, 166] on input "radio" at bounding box center [345, 166] width 0 height 0
click at [307, 188] on button "Próximo →" at bounding box center [295, 190] width 56 height 17
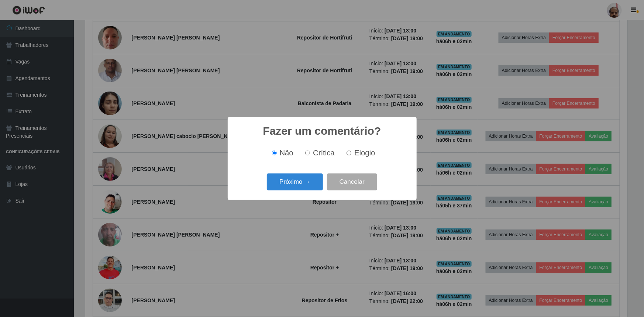
click at [307, 188] on button "Próximo →" at bounding box center [295, 181] width 56 height 17
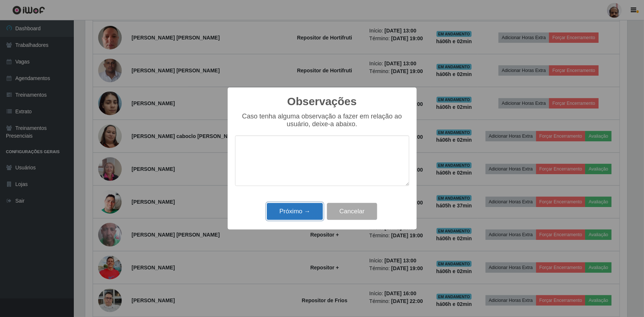
click at [307, 213] on button "Próximo →" at bounding box center [295, 211] width 56 height 17
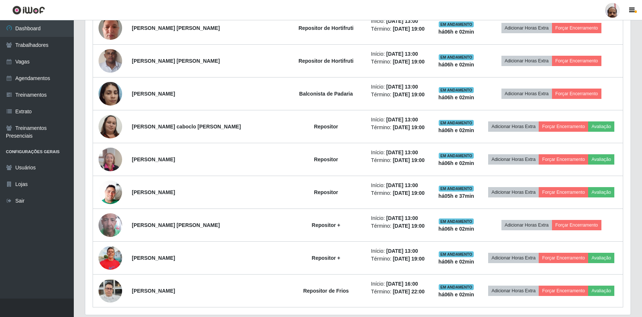
scroll to position [631, 0]
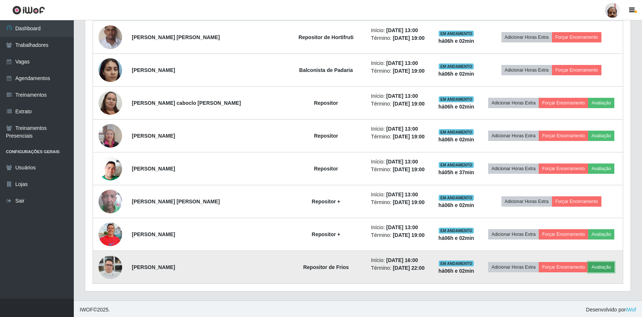
click at [598, 264] on button "Avaliação" at bounding box center [601, 267] width 26 height 10
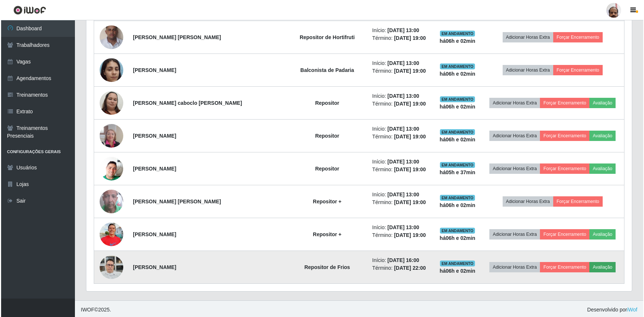
scroll to position [153, 542]
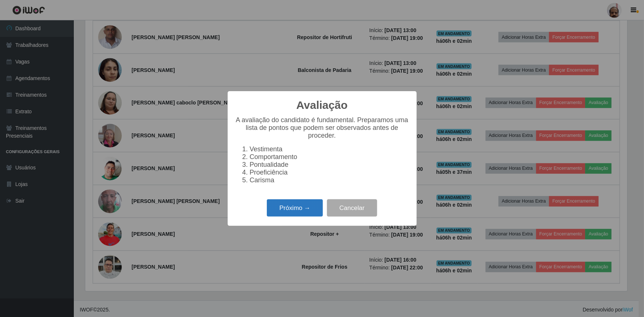
click at [292, 205] on button "Próximo →" at bounding box center [295, 207] width 56 height 17
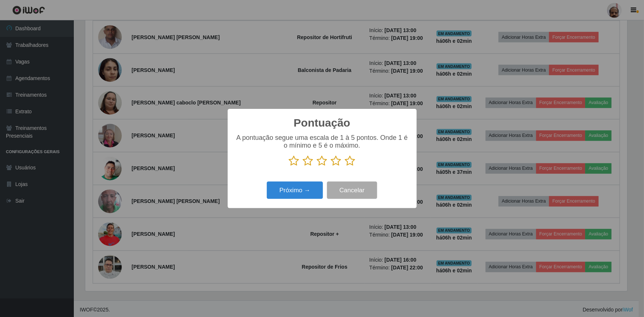
click at [350, 162] on icon at bounding box center [350, 160] width 10 height 11
click at [345, 166] on input "radio" at bounding box center [345, 166] width 0 height 0
click at [305, 187] on button "Próximo →" at bounding box center [295, 190] width 56 height 17
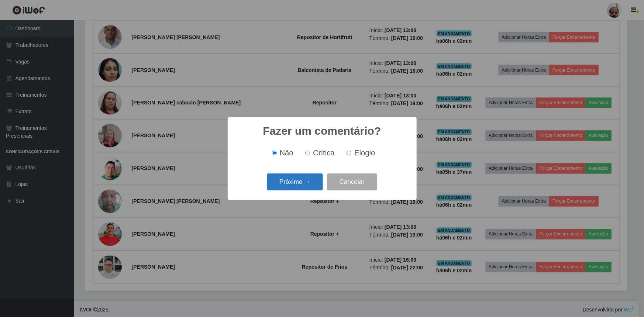
click at [306, 186] on button "Próximo →" at bounding box center [295, 181] width 56 height 17
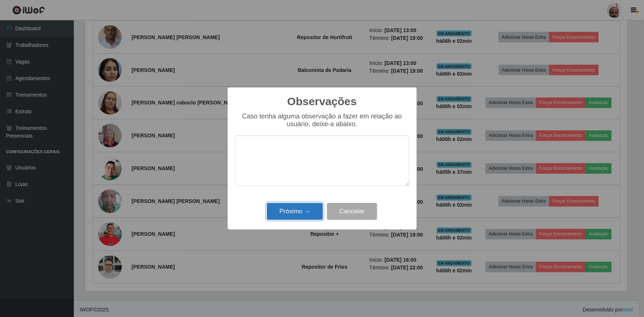
click at [306, 210] on button "Próximo →" at bounding box center [295, 211] width 56 height 17
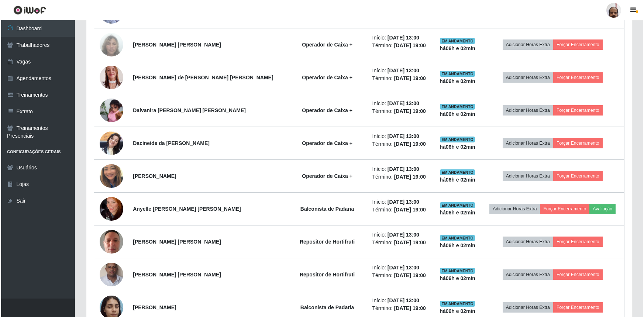
scroll to position [396, 0]
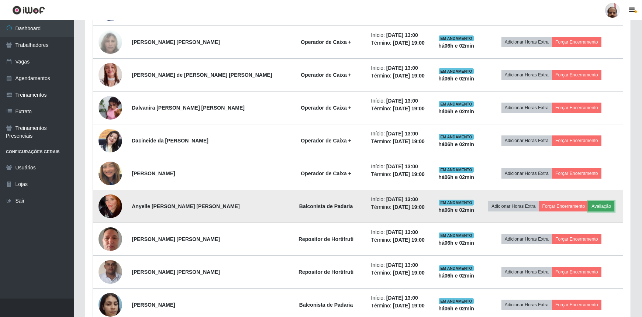
click at [596, 204] on button "Avaliação" at bounding box center [601, 206] width 26 height 10
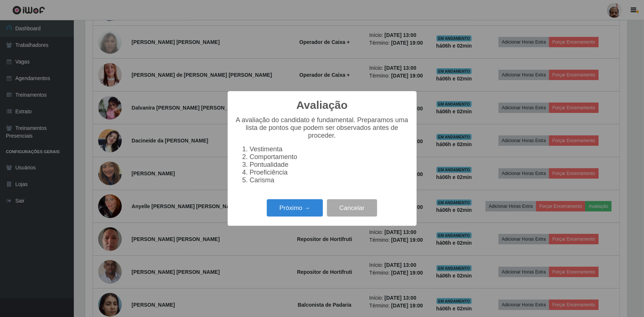
scroll to position [153, 542]
click at [283, 201] on div "Próximo → Cancelar" at bounding box center [322, 207] width 174 height 21
click at [285, 206] on button "Próximo →" at bounding box center [295, 207] width 56 height 17
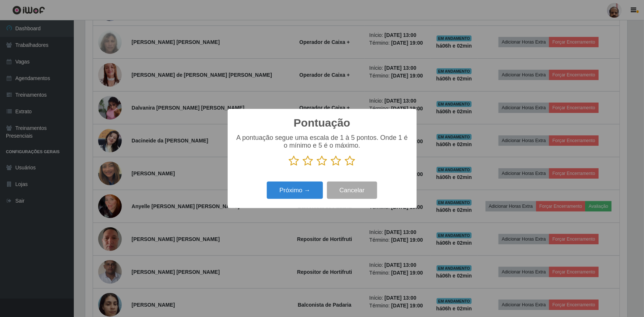
scroll to position [368884, 368495]
click at [348, 161] on icon at bounding box center [350, 160] width 10 height 11
click at [345, 166] on input "radio" at bounding box center [345, 166] width 0 height 0
click at [310, 183] on button "Próximo →" at bounding box center [295, 190] width 56 height 17
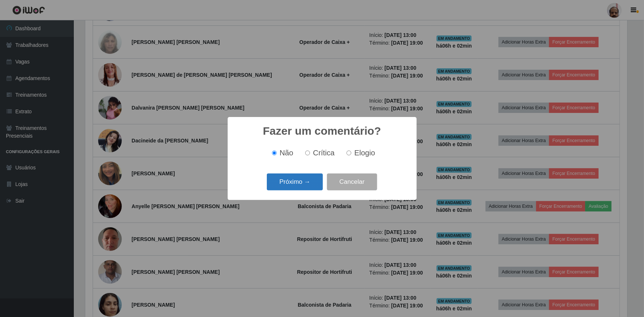
click at [311, 185] on button "Próximo →" at bounding box center [295, 181] width 56 height 17
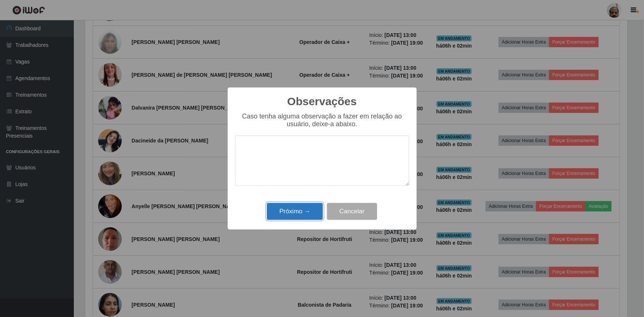
click at [303, 210] on button "Próximo →" at bounding box center [295, 211] width 56 height 17
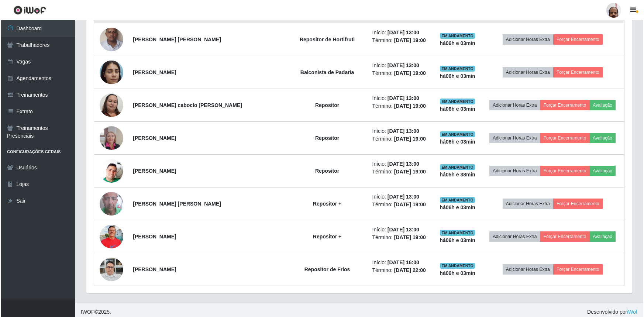
scroll to position [631, 0]
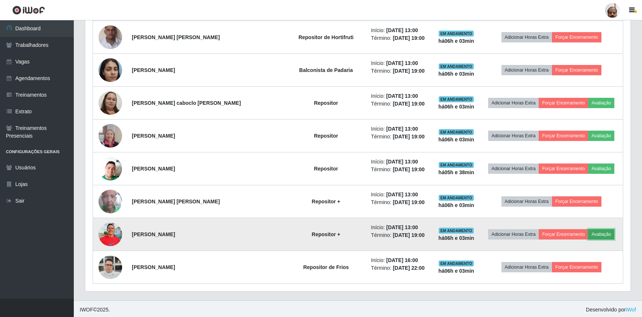
click at [595, 231] on button "Avaliação" at bounding box center [601, 234] width 26 height 10
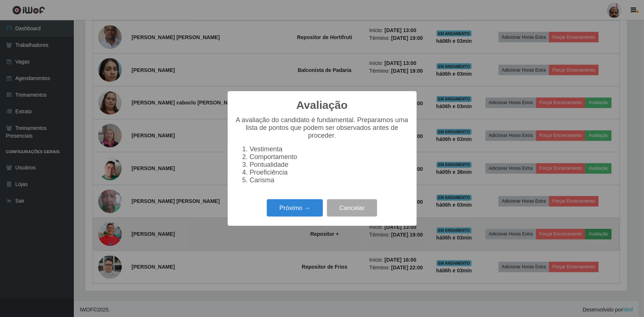
scroll to position [153, 542]
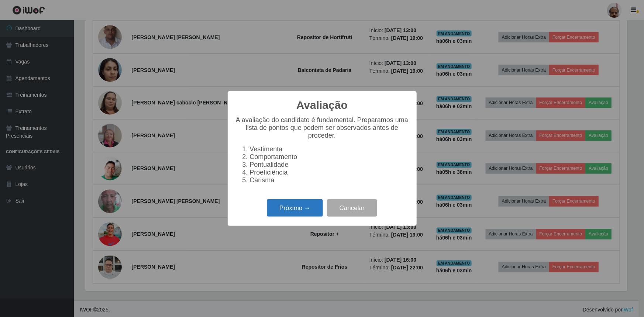
click at [304, 210] on button "Próximo →" at bounding box center [295, 207] width 56 height 17
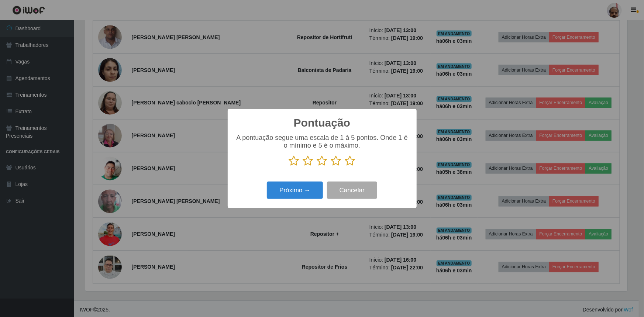
scroll to position [368884, 368495]
click at [349, 162] on icon at bounding box center [350, 160] width 10 height 11
click at [345, 166] on input "radio" at bounding box center [345, 166] width 0 height 0
click at [295, 188] on button "Próximo →" at bounding box center [295, 190] width 56 height 17
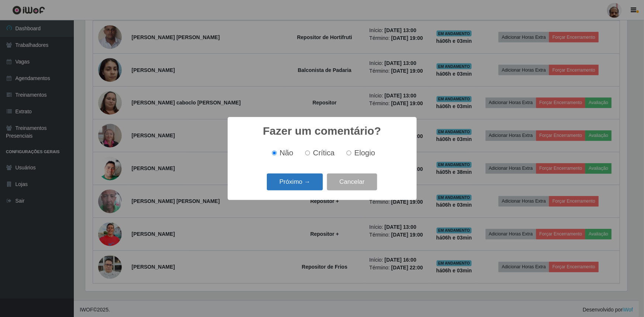
click at [299, 184] on button "Próximo →" at bounding box center [295, 181] width 56 height 17
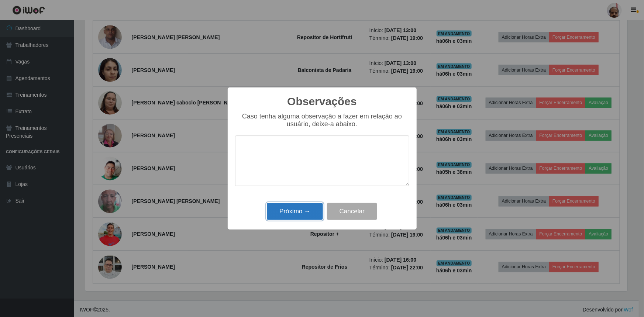
click at [299, 213] on button "Próximo →" at bounding box center [295, 211] width 56 height 17
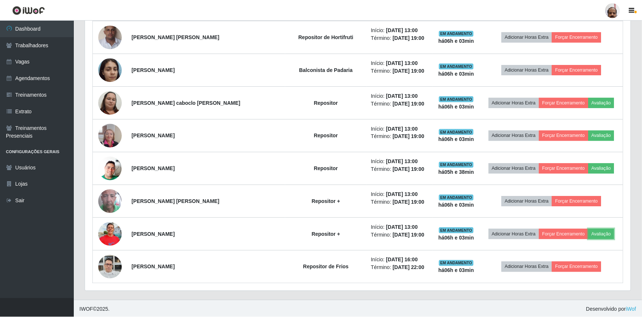
scroll to position [153, 545]
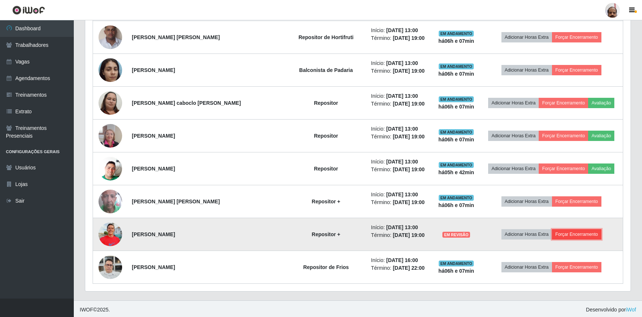
click at [567, 235] on button "Forçar Encerramento" at bounding box center [576, 234] width 49 height 10
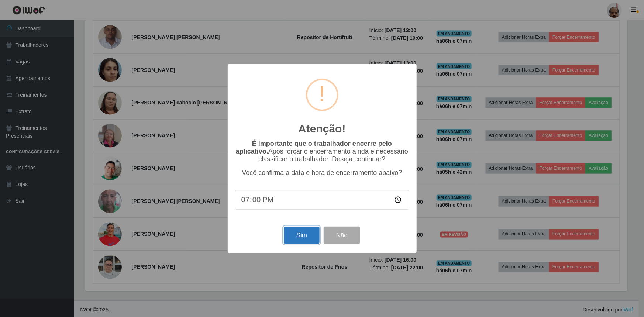
click at [301, 237] on button "Sim" at bounding box center [302, 235] width 36 height 17
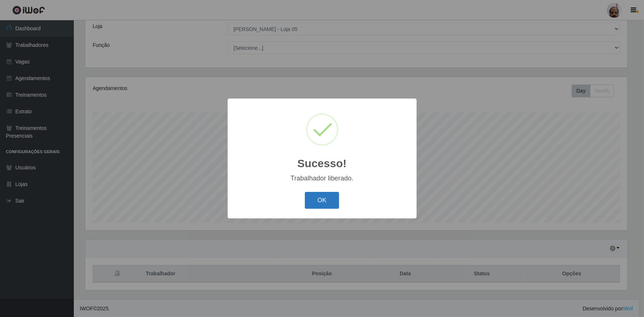
click at [328, 199] on button "OK" at bounding box center [322, 200] width 34 height 17
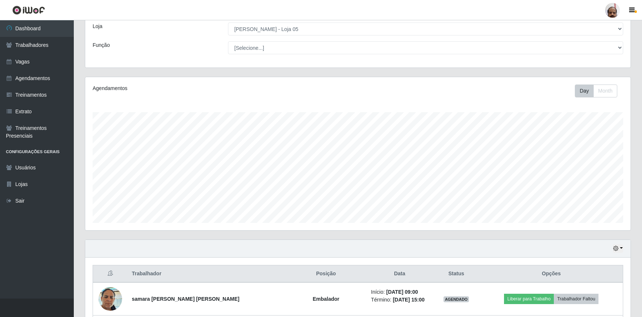
scroll to position [209, 0]
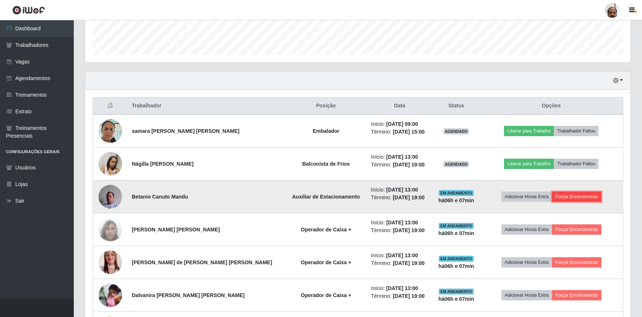
click at [580, 192] on button "Forçar Encerramento" at bounding box center [576, 197] width 49 height 10
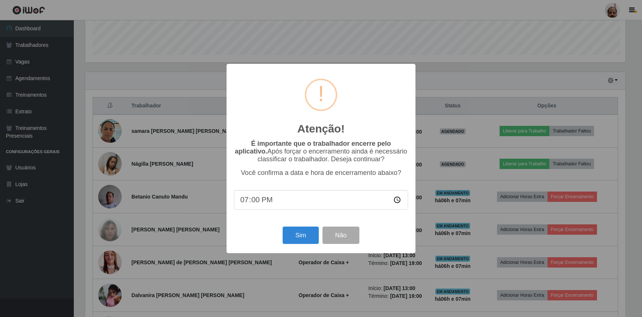
scroll to position [153, 542]
click at [303, 239] on button "Sim" at bounding box center [302, 235] width 36 height 17
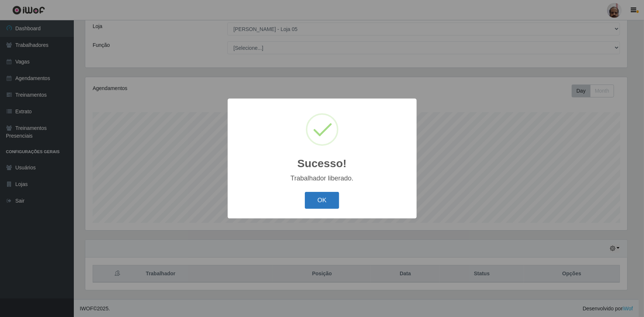
click at [320, 199] on button "OK" at bounding box center [322, 200] width 34 height 17
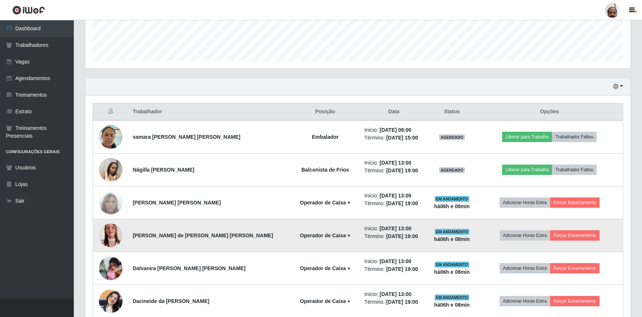
scroll to position [242, 0]
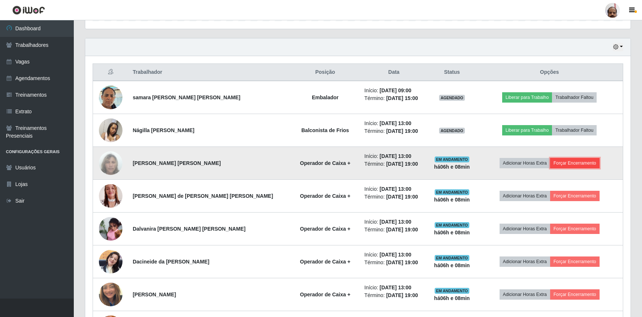
click at [572, 159] on button "Forçar Encerramento" at bounding box center [574, 163] width 49 height 10
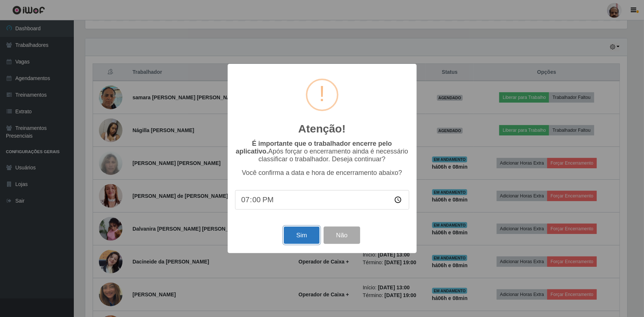
click at [304, 238] on button "Sim" at bounding box center [302, 235] width 36 height 17
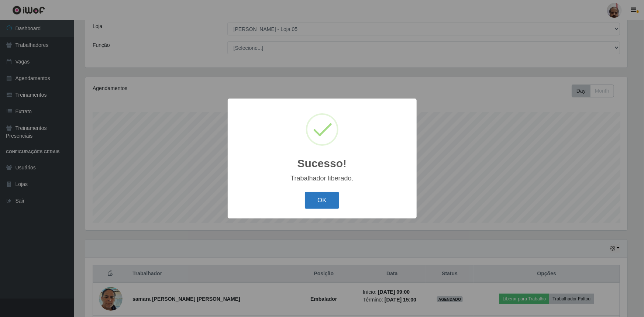
click at [328, 199] on button "OK" at bounding box center [322, 200] width 34 height 17
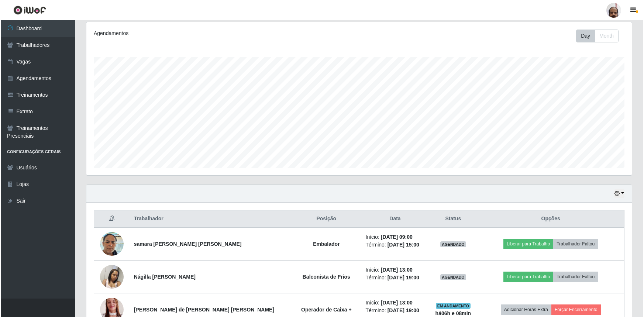
scroll to position [175, 0]
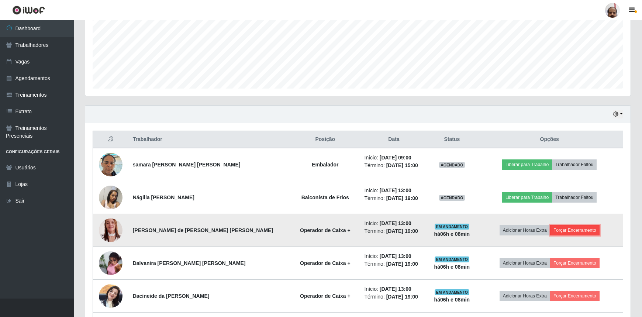
click at [561, 228] on button "Forçar Encerramento" at bounding box center [574, 230] width 49 height 10
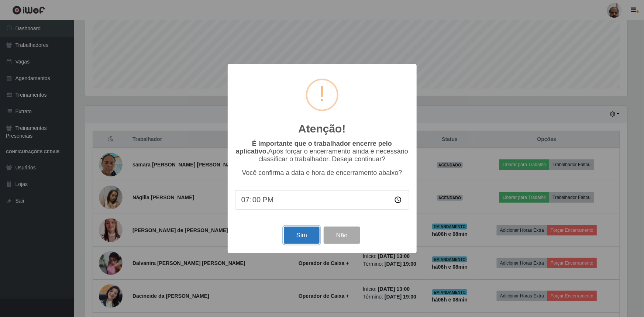
click at [306, 231] on button "Sim" at bounding box center [302, 235] width 36 height 17
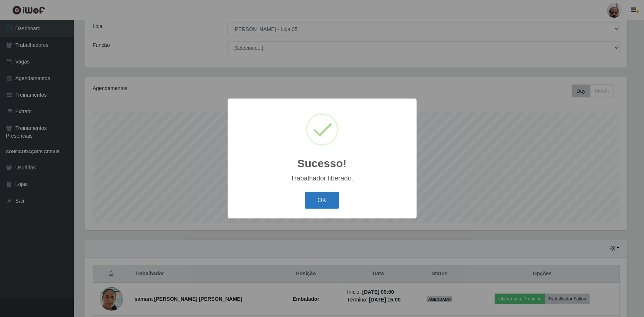
click at [330, 203] on button "OK" at bounding box center [322, 200] width 34 height 17
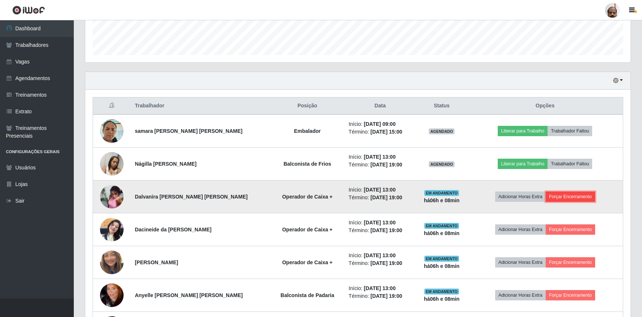
click at [576, 196] on button "Forçar Encerramento" at bounding box center [570, 197] width 49 height 10
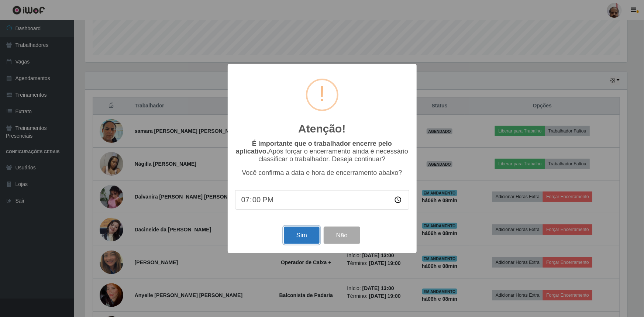
click at [296, 235] on button "Sim" at bounding box center [302, 235] width 36 height 17
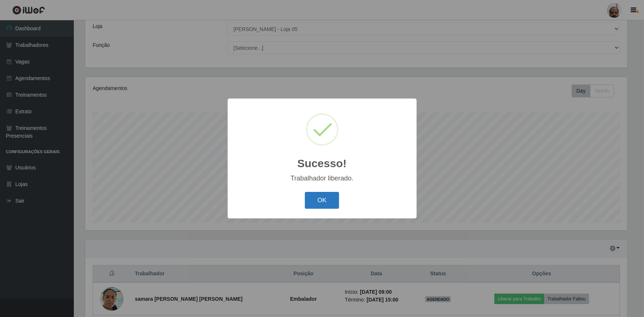
click at [337, 200] on button "OK" at bounding box center [322, 200] width 34 height 17
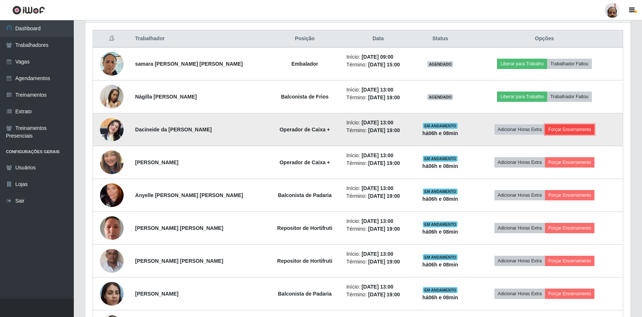
click at [560, 129] on button "Forçar Encerramento" at bounding box center [569, 129] width 49 height 10
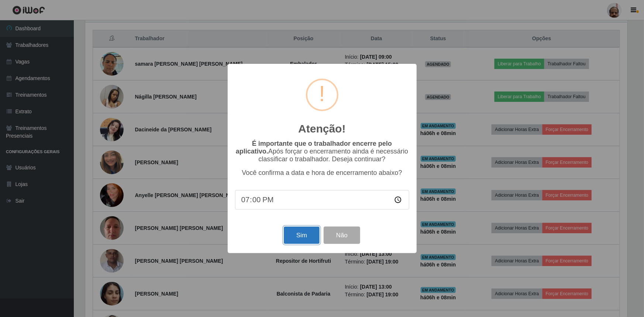
click at [312, 232] on button "Sim" at bounding box center [302, 235] width 36 height 17
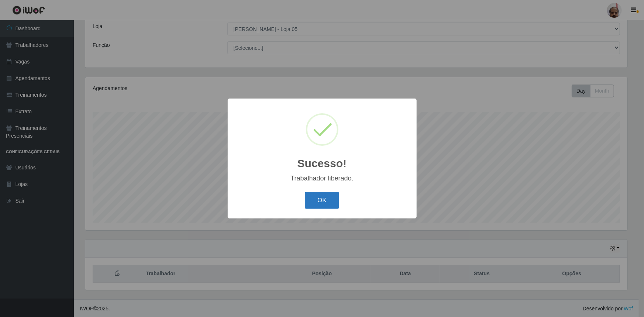
click at [323, 197] on button "OK" at bounding box center [322, 200] width 34 height 17
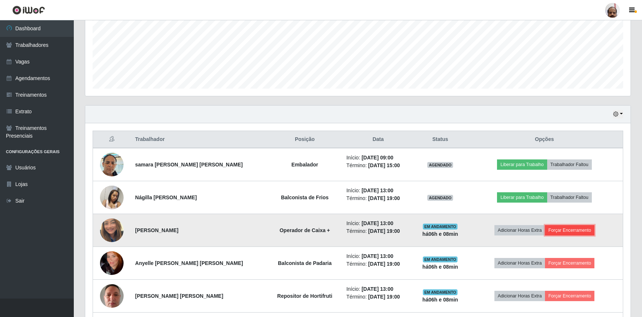
click at [572, 225] on button "Forçar Encerramento" at bounding box center [569, 230] width 49 height 10
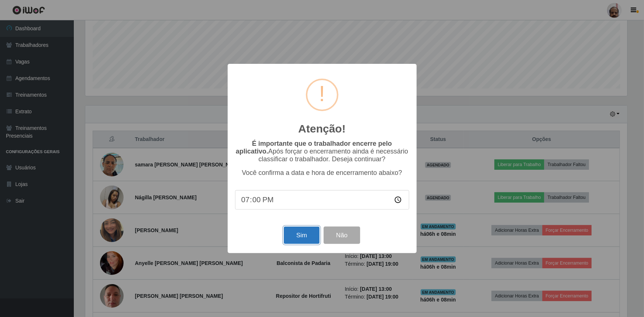
click at [310, 232] on button "Sim" at bounding box center [302, 235] width 36 height 17
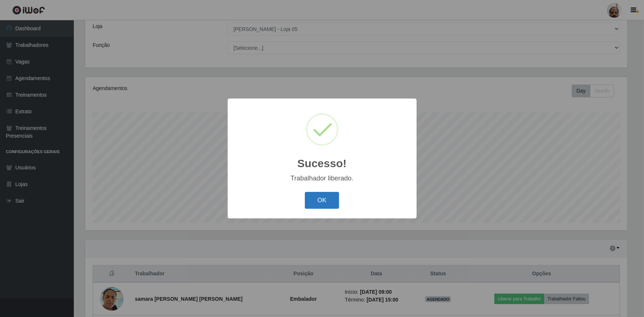
click at [327, 199] on button "OK" at bounding box center [322, 200] width 34 height 17
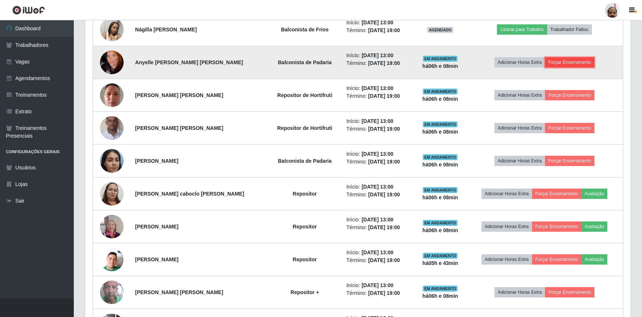
click at [569, 58] on button "Forçar Encerramento" at bounding box center [569, 62] width 49 height 10
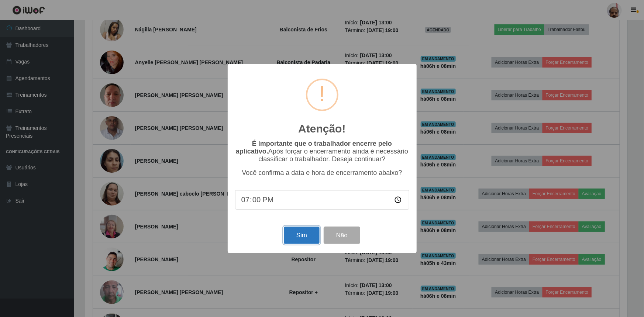
click at [306, 230] on button "Sim" at bounding box center [302, 235] width 36 height 17
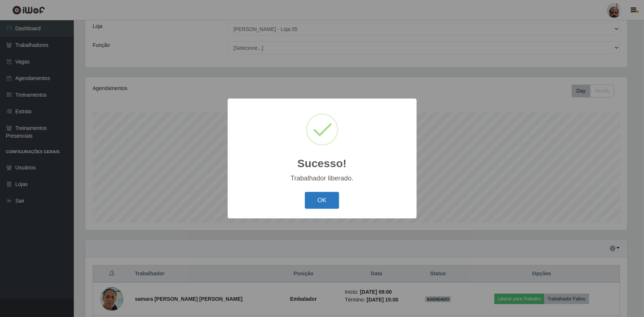
click at [328, 196] on button "OK" at bounding box center [322, 200] width 34 height 17
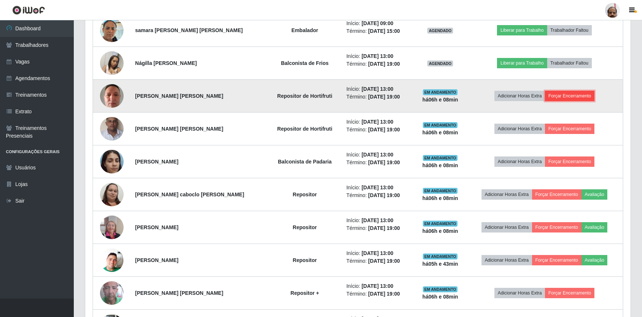
click at [563, 94] on button "Forçar Encerramento" at bounding box center [569, 96] width 49 height 10
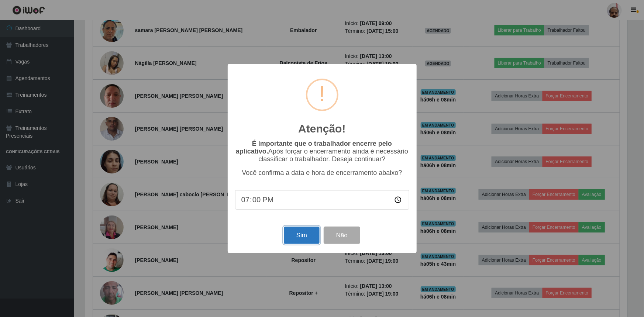
click at [296, 232] on button "Sim" at bounding box center [302, 235] width 36 height 17
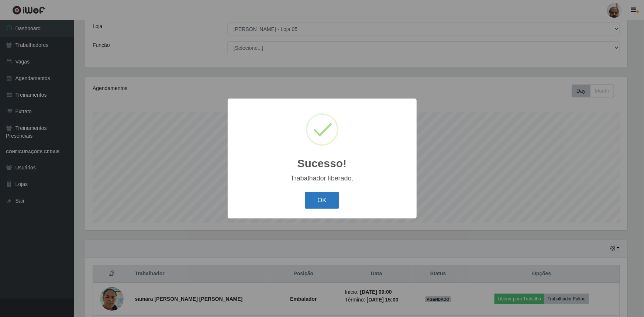
click at [323, 205] on button "OK" at bounding box center [322, 200] width 34 height 17
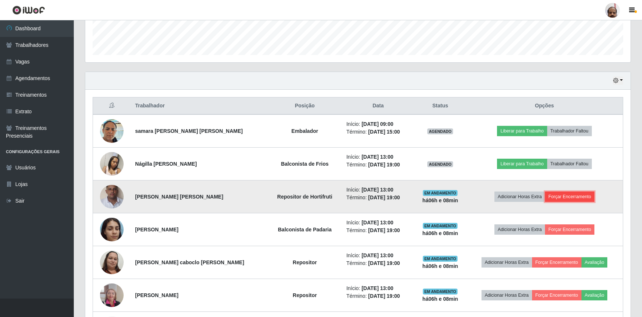
click at [563, 195] on button "Forçar Encerramento" at bounding box center [569, 197] width 49 height 10
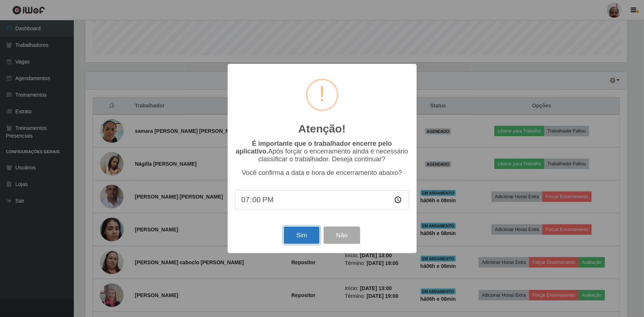
click at [300, 230] on button "Sim" at bounding box center [302, 235] width 36 height 17
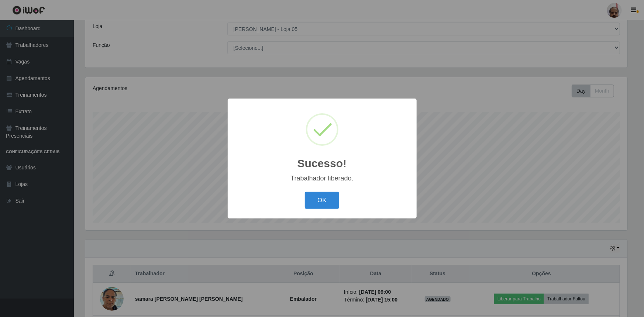
drag, startPoint x: 324, startPoint y: 196, endPoint x: 324, endPoint y: 201, distance: 5.2
click at [324, 196] on button "OK" at bounding box center [322, 200] width 34 height 17
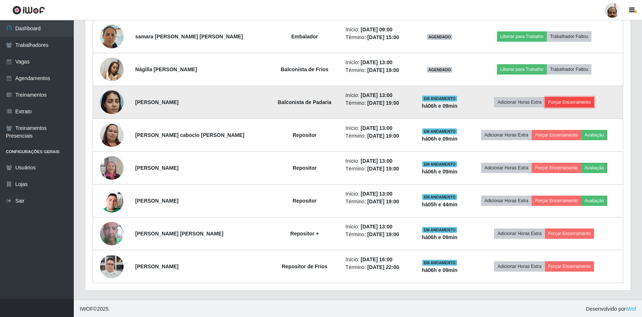
click at [566, 104] on button "Forçar Encerramento" at bounding box center [569, 102] width 49 height 10
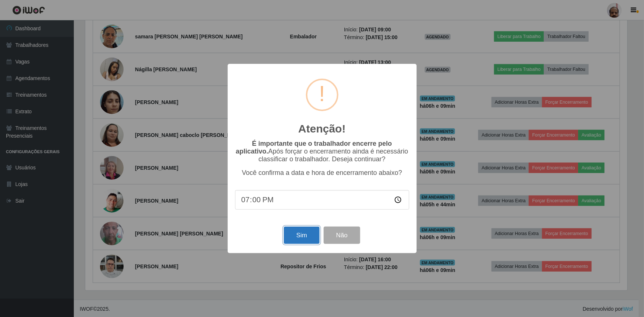
click at [286, 240] on button "Sim" at bounding box center [302, 235] width 36 height 17
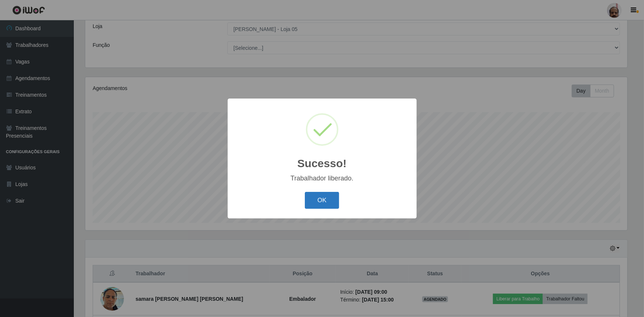
click at [324, 194] on button "OK" at bounding box center [322, 200] width 34 height 17
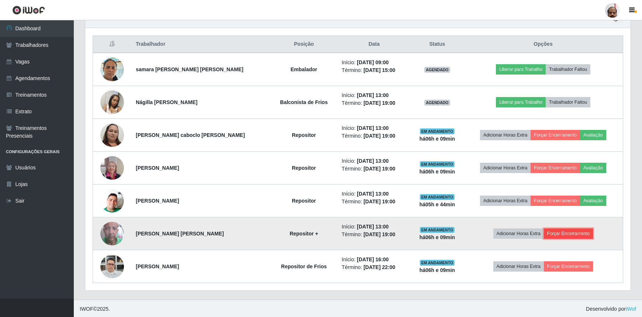
click at [564, 234] on button "Forçar Encerramento" at bounding box center [568, 233] width 49 height 10
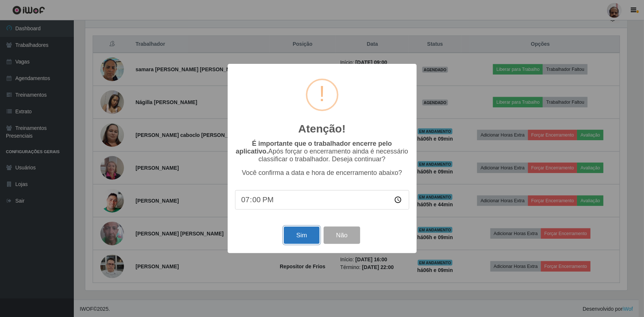
click at [303, 236] on button "Sim" at bounding box center [302, 235] width 36 height 17
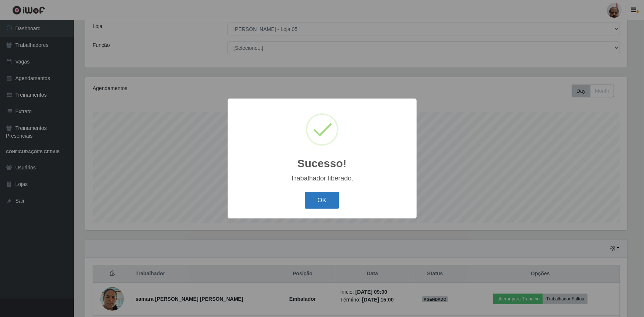
click at [324, 200] on button "OK" at bounding box center [322, 200] width 34 height 17
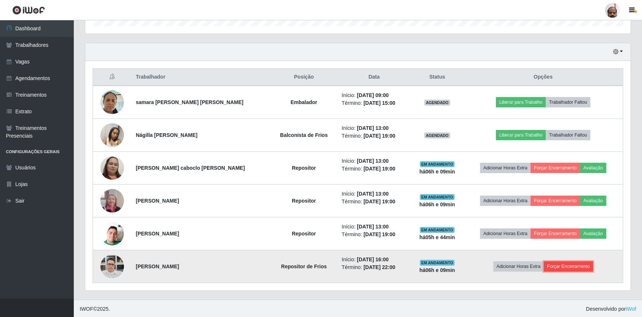
click at [565, 265] on button "Forçar Encerramento" at bounding box center [568, 266] width 49 height 10
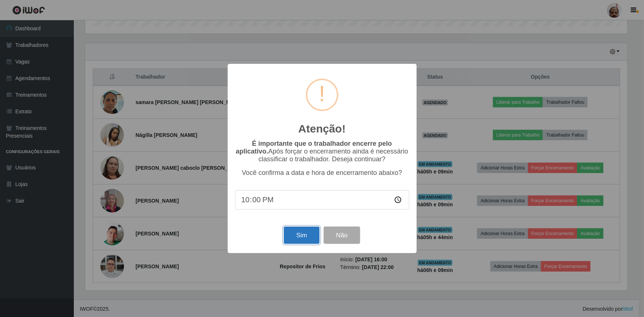
click at [302, 236] on button "Sim" at bounding box center [302, 235] width 36 height 17
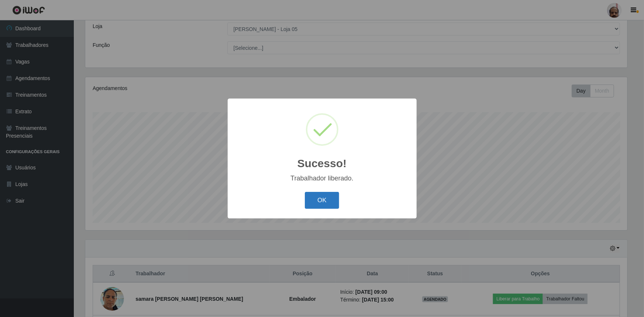
click at [320, 200] on button "OK" at bounding box center [322, 200] width 34 height 17
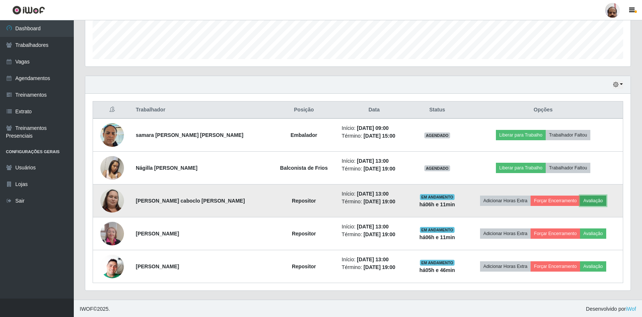
click at [590, 201] on button "Avaliação" at bounding box center [593, 201] width 26 height 10
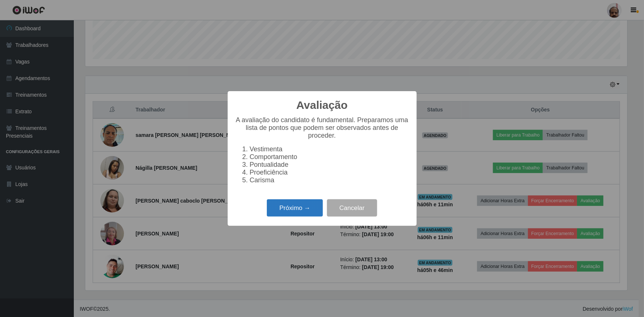
click at [302, 209] on button "Próximo →" at bounding box center [295, 207] width 56 height 17
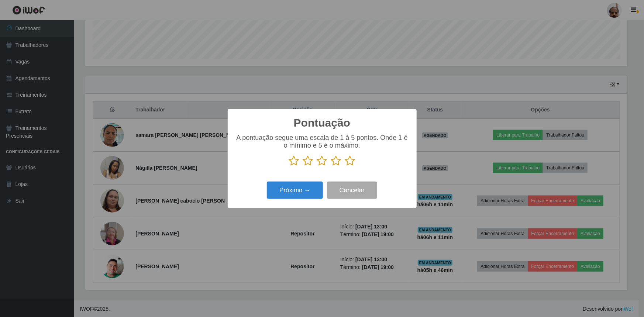
scroll to position [368884, 368495]
click at [351, 162] on icon at bounding box center [350, 160] width 10 height 11
click at [345, 166] on input "radio" at bounding box center [345, 166] width 0 height 0
click at [293, 188] on button "Próximo →" at bounding box center [295, 190] width 56 height 17
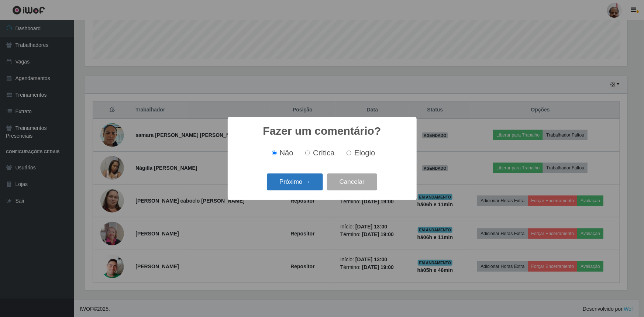
click at [298, 187] on button "Próximo →" at bounding box center [295, 181] width 56 height 17
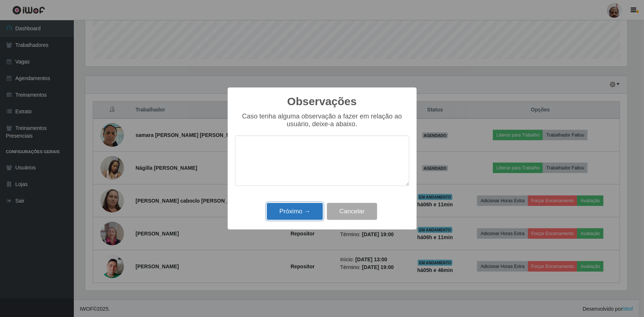
click at [301, 207] on button "Próximo →" at bounding box center [295, 211] width 56 height 17
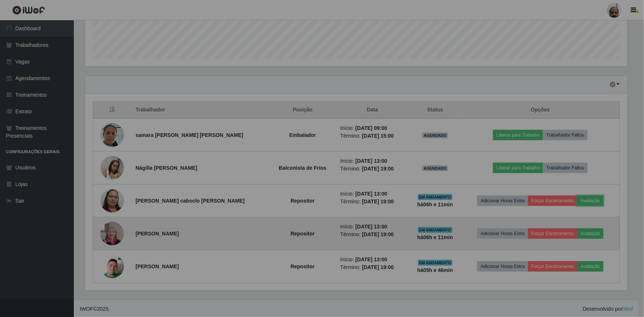
scroll to position [153, 545]
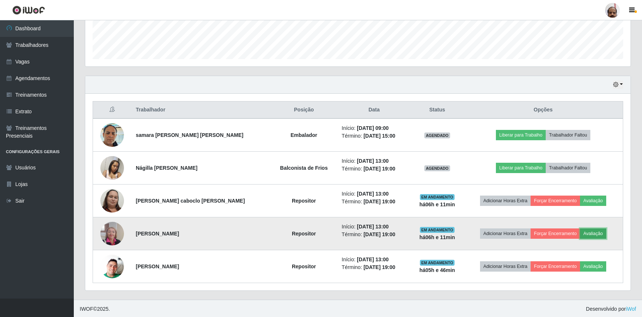
click at [594, 234] on button "Avaliação" at bounding box center [593, 233] width 26 height 10
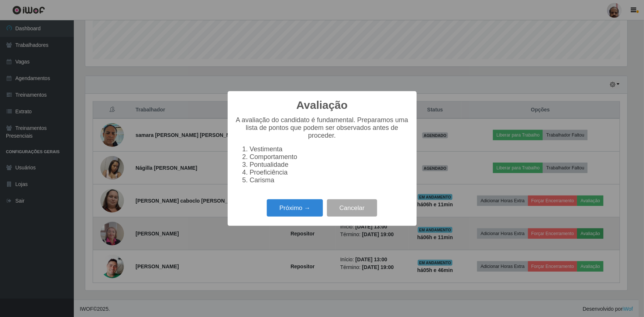
scroll to position [153, 542]
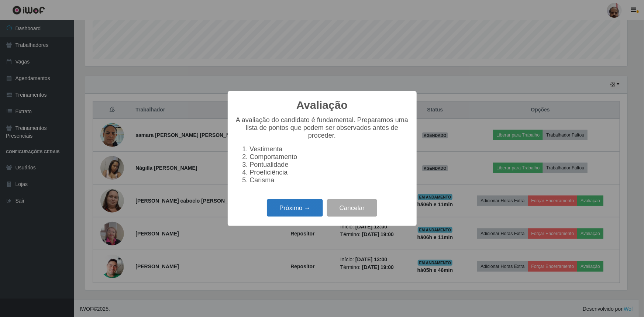
click at [306, 209] on button "Próximo →" at bounding box center [295, 207] width 56 height 17
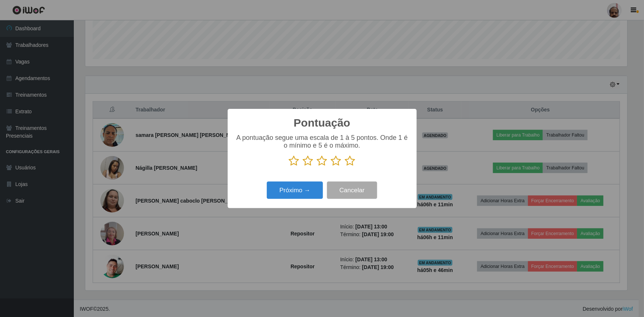
scroll to position [368884, 368495]
click at [352, 162] on icon at bounding box center [350, 160] width 10 height 11
click at [345, 166] on input "radio" at bounding box center [345, 166] width 0 height 0
click at [312, 187] on button "Próximo →" at bounding box center [295, 190] width 56 height 17
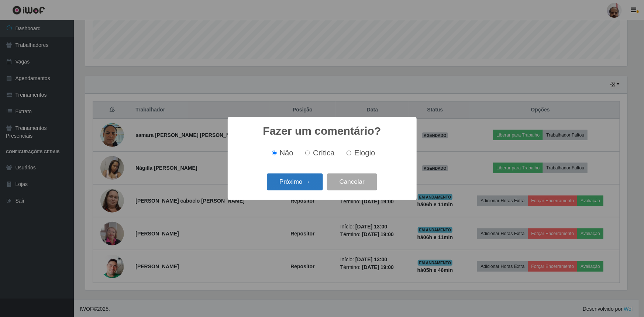
click at [302, 183] on button "Próximo →" at bounding box center [295, 181] width 56 height 17
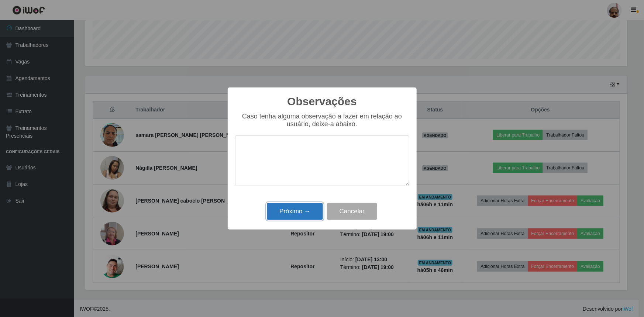
click at [303, 214] on button "Próximo →" at bounding box center [295, 211] width 56 height 17
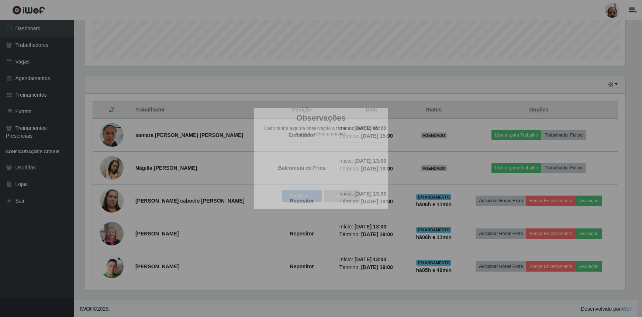
scroll to position [153, 545]
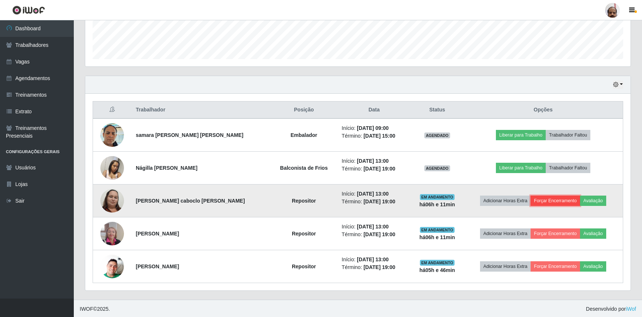
click at [551, 201] on button "Forçar Encerramento" at bounding box center [555, 201] width 49 height 10
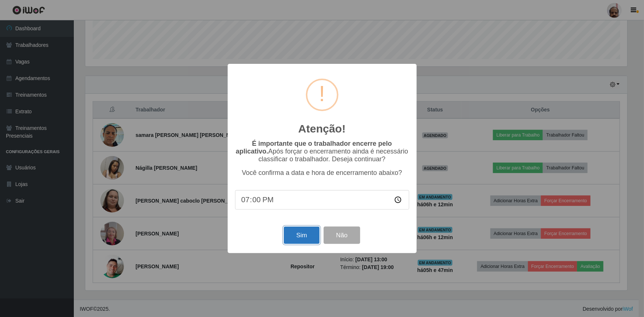
click at [300, 233] on button "Sim" at bounding box center [302, 235] width 36 height 17
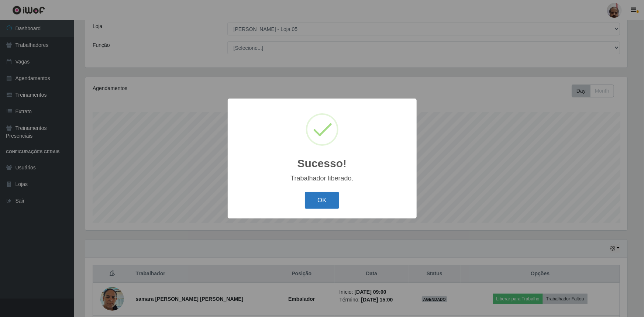
click at [319, 200] on button "OK" at bounding box center [322, 200] width 34 height 17
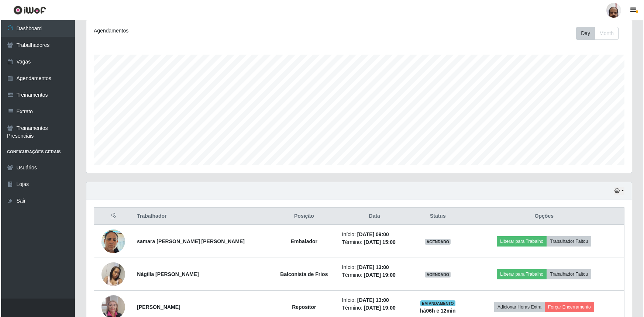
scroll to position [172, 0]
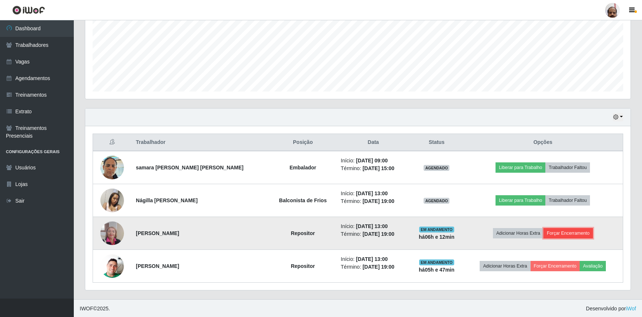
click at [558, 234] on button "Forçar Encerramento" at bounding box center [568, 233] width 49 height 10
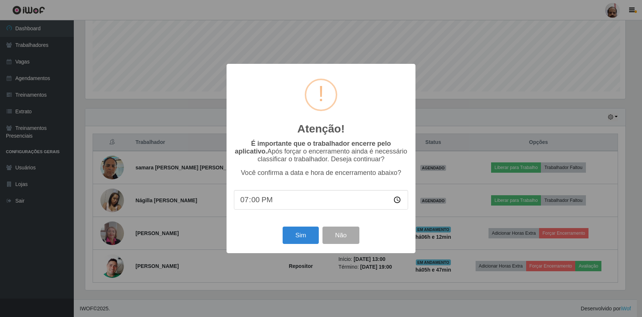
scroll to position [153, 542]
click at [306, 233] on button "Sim" at bounding box center [302, 235] width 36 height 17
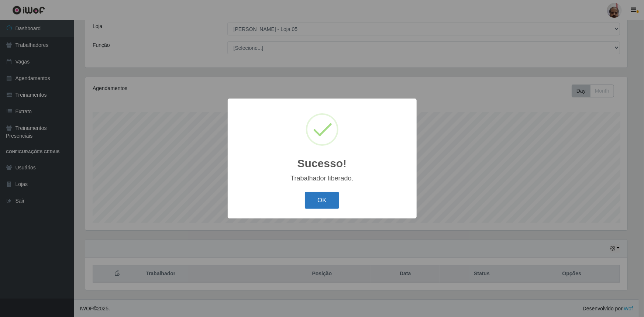
click at [317, 197] on button "OK" at bounding box center [322, 200] width 34 height 17
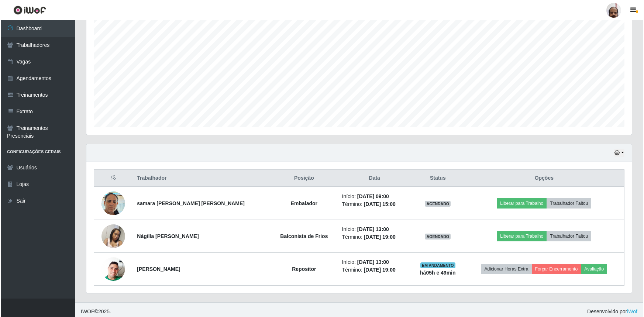
scroll to position [139, 0]
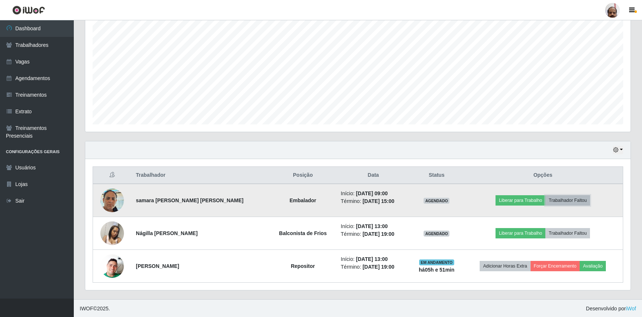
click at [566, 199] on button "Trabalhador Faltou" at bounding box center [567, 200] width 45 height 10
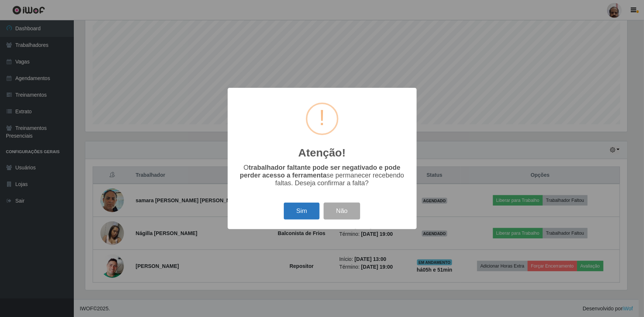
click at [308, 213] on button "Sim" at bounding box center [302, 211] width 36 height 17
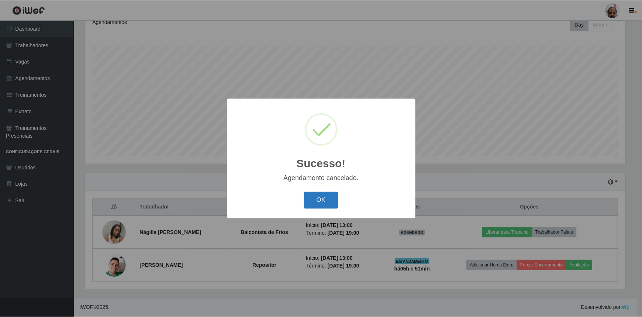
scroll to position [107, 0]
click at [324, 199] on button "OK" at bounding box center [322, 200] width 34 height 17
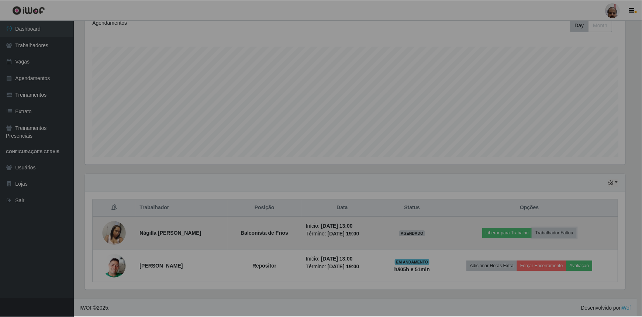
scroll to position [153, 545]
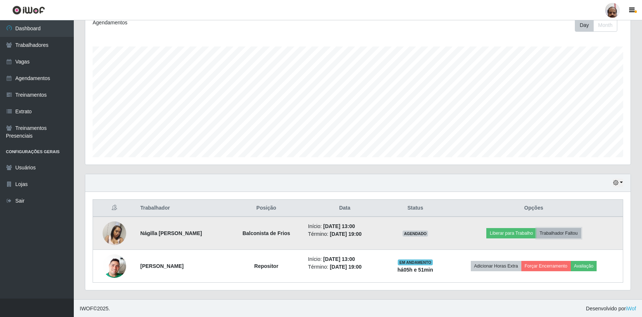
click at [557, 232] on button "Trabalhador Faltou" at bounding box center [559, 233] width 45 height 10
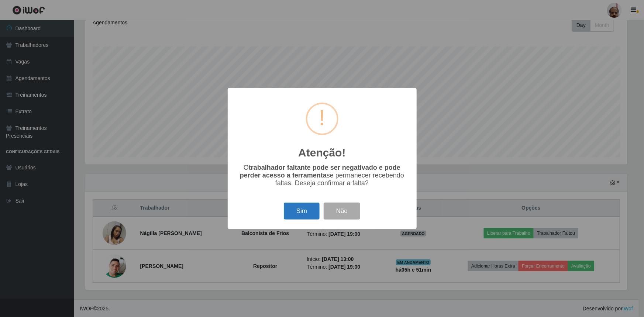
click at [307, 214] on button "Sim" at bounding box center [302, 211] width 36 height 17
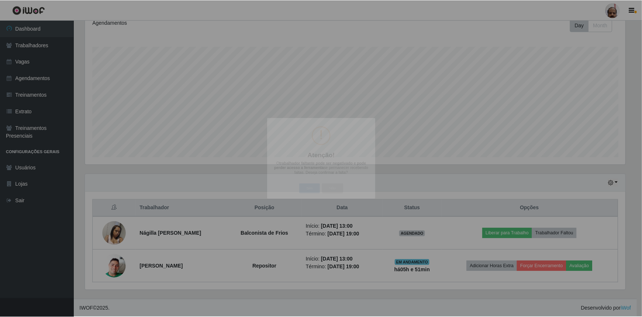
scroll to position [153, 545]
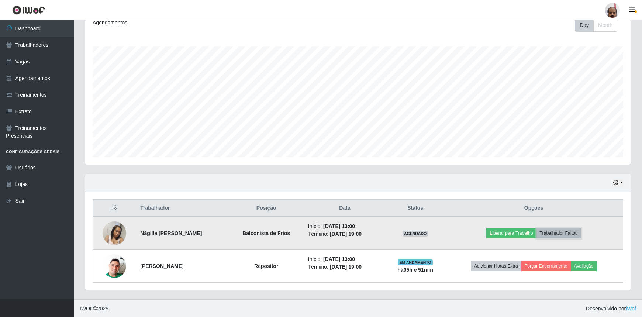
click at [557, 231] on button "Trabalhador Faltou" at bounding box center [559, 233] width 45 height 10
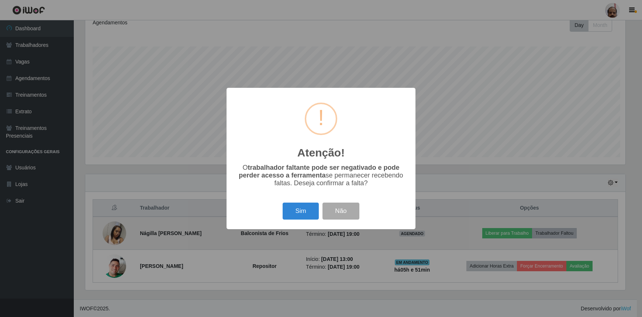
scroll to position [153, 542]
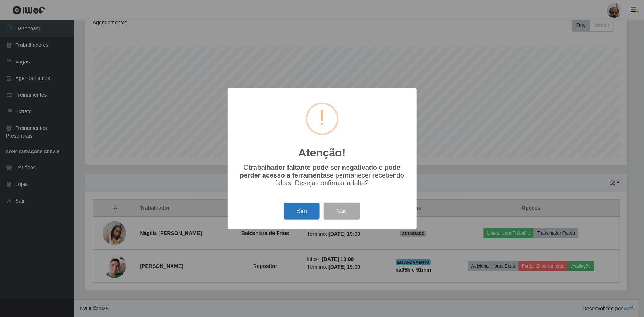
click at [311, 210] on button "Sim" at bounding box center [302, 211] width 36 height 17
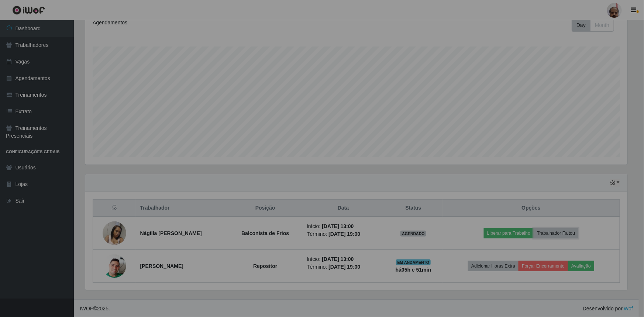
scroll to position [153, 545]
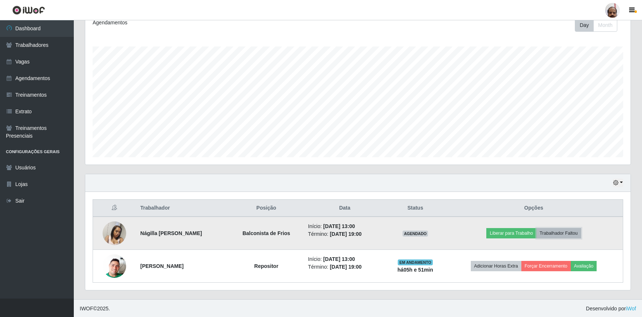
click at [555, 233] on button "Trabalhador Faltou" at bounding box center [559, 233] width 45 height 10
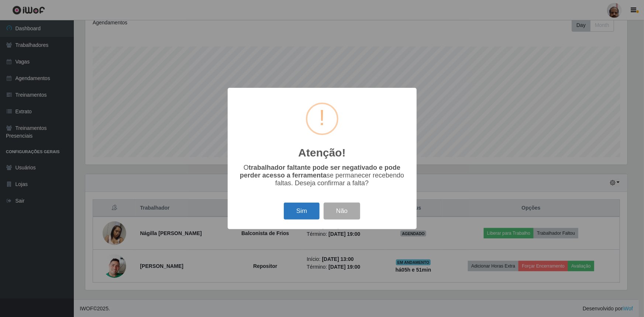
click at [305, 209] on button "Sim" at bounding box center [302, 211] width 36 height 17
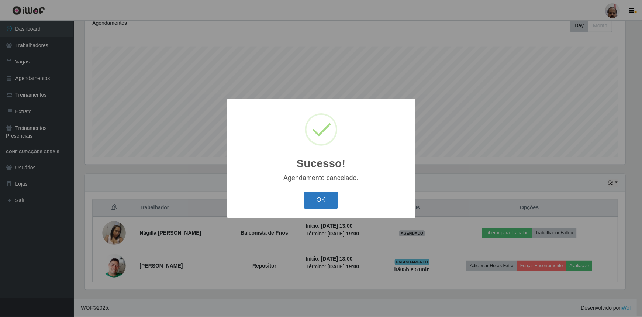
scroll to position [74, 0]
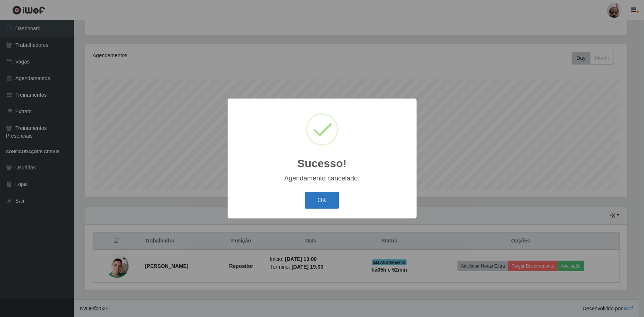
click at [324, 203] on button "OK" at bounding box center [322, 200] width 34 height 17
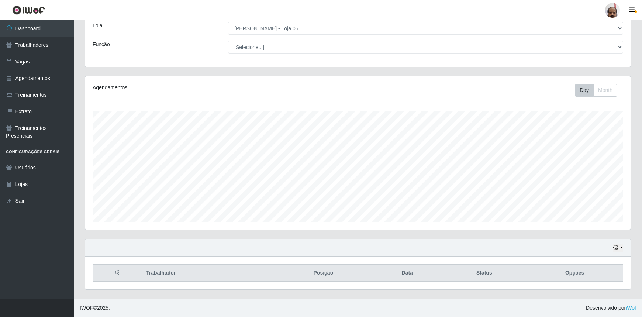
scroll to position [41, 0]
